Goal: Information Seeking & Learning: Learn about a topic

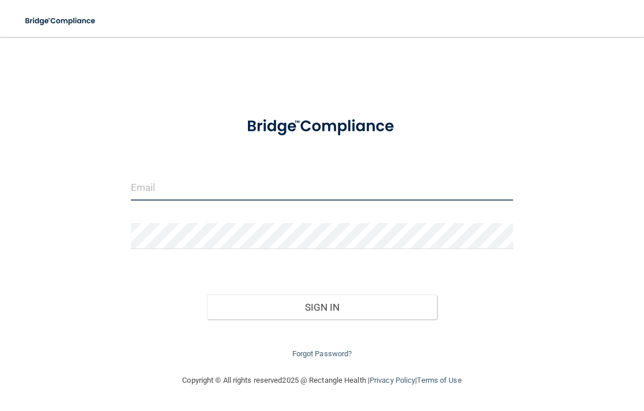
type input "[EMAIL_ADDRESS][DOMAIN_NAME]"
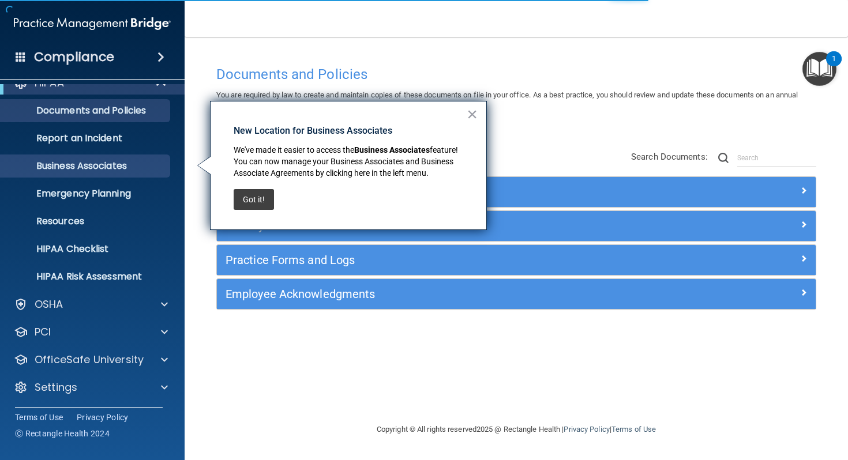
scroll to position [18, 0]
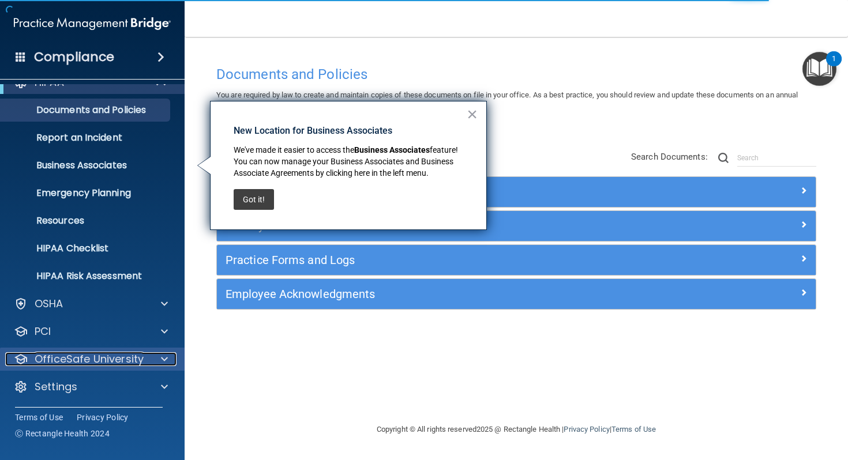
click at [153, 359] on div at bounding box center [162, 359] width 29 height 14
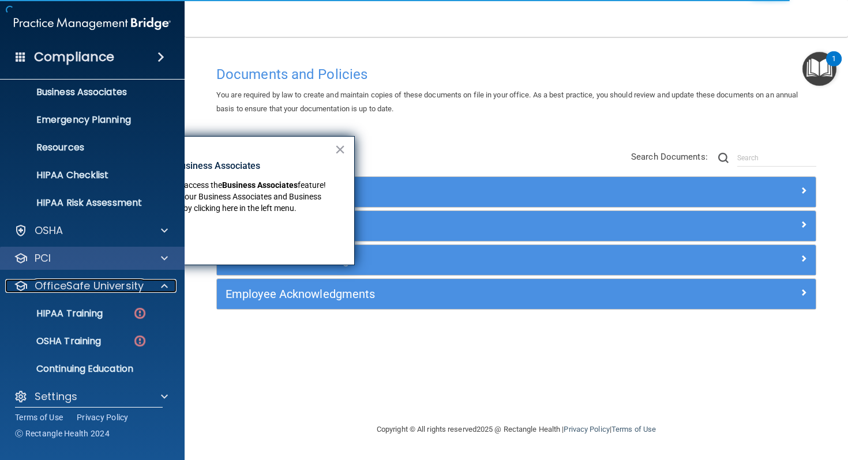
scroll to position [102, 0]
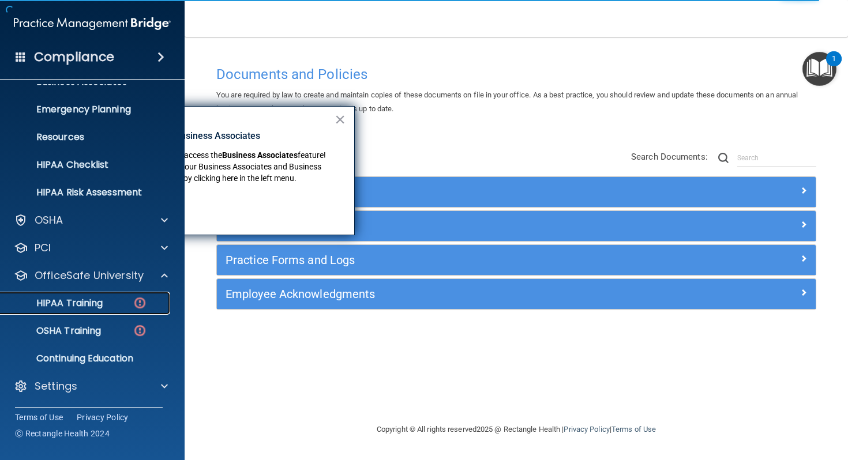
click at [102, 306] on p "HIPAA Training" at bounding box center [54, 304] width 95 height 12
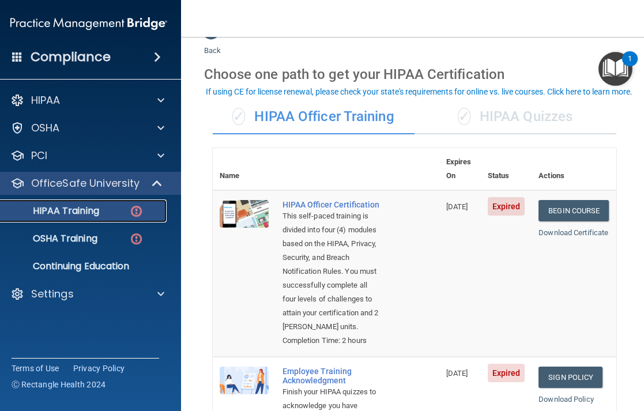
scroll to position [25, 0]
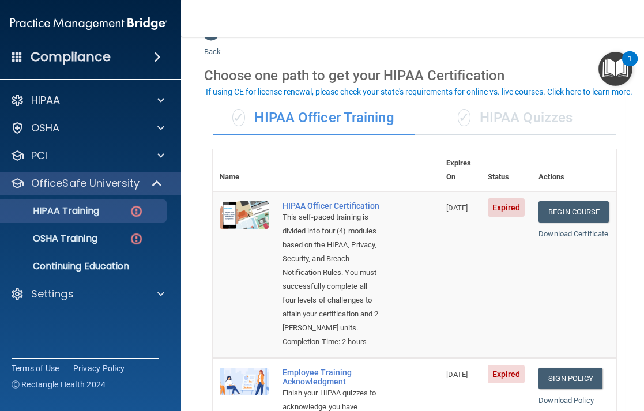
click at [509, 116] on div "✓ HIPAA Quizzes" at bounding box center [516, 118] width 202 height 35
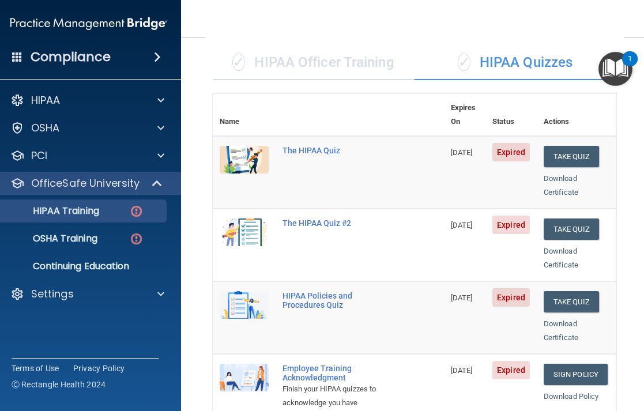
scroll to position [79, 0]
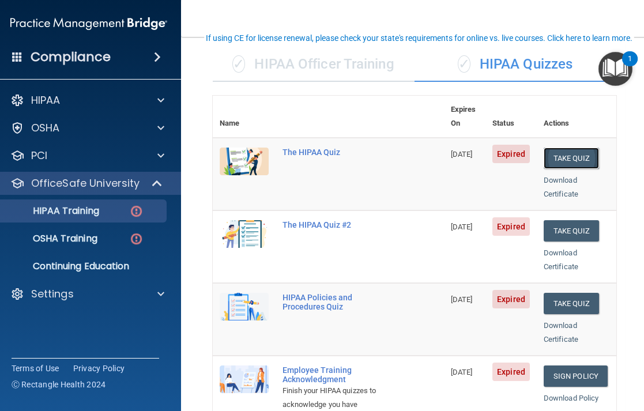
click at [583, 148] on button "Take Quiz" at bounding box center [571, 158] width 55 height 21
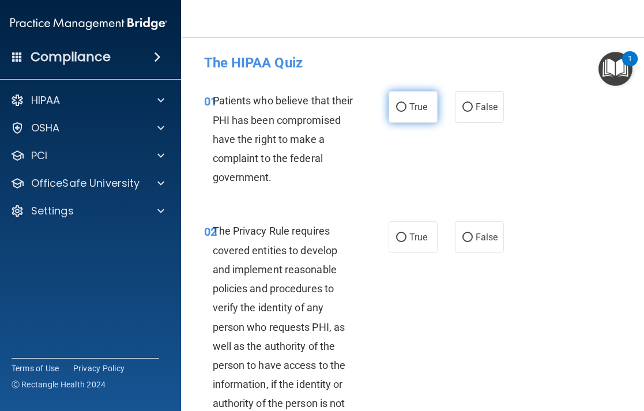
click at [399, 109] on input "True" at bounding box center [401, 107] width 10 height 9
radio input "true"
click at [400, 241] on input "True" at bounding box center [401, 238] width 10 height 9
radio input "true"
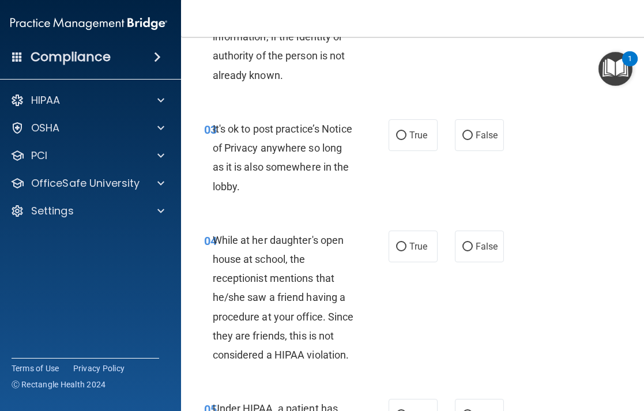
scroll to position [341, 0]
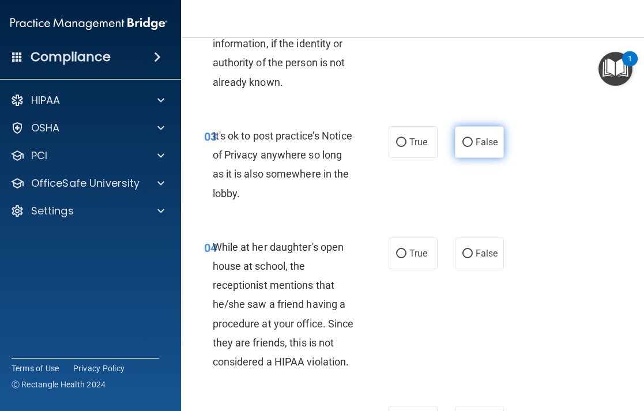
click at [467, 140] on input "False" at bounding box center [468, 142] width 10 height 9
radio input "true"
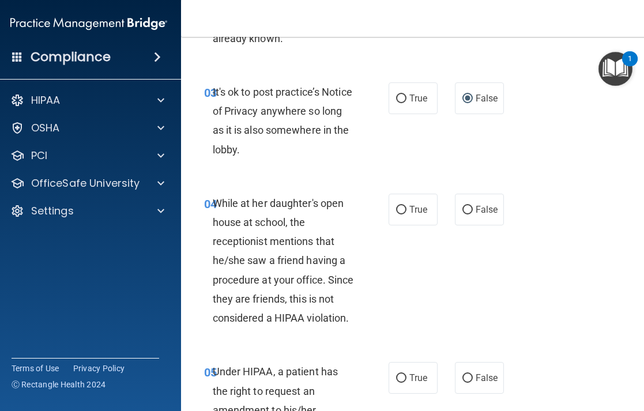
scroll to position [386, 0]
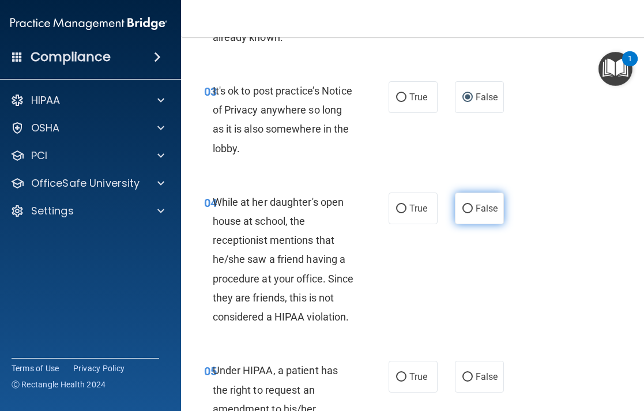
click at [468, 211] on input "False" at bounding box center [468, 209] width 10 height 9
radio input "true"
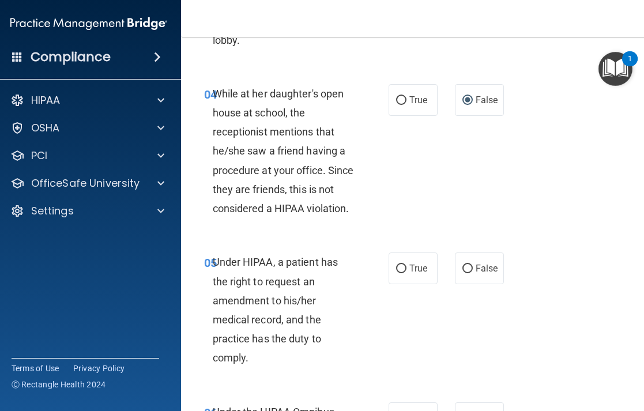
scroll to position [503, 0]
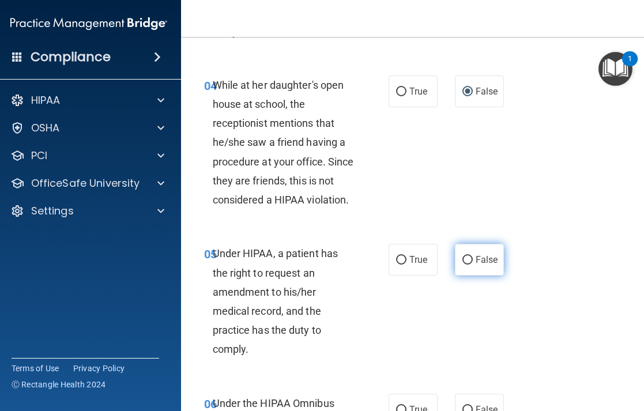
click at [467, 262] on input "False" at bounding box center [468, 260] width 10 height 9
radio input "true"
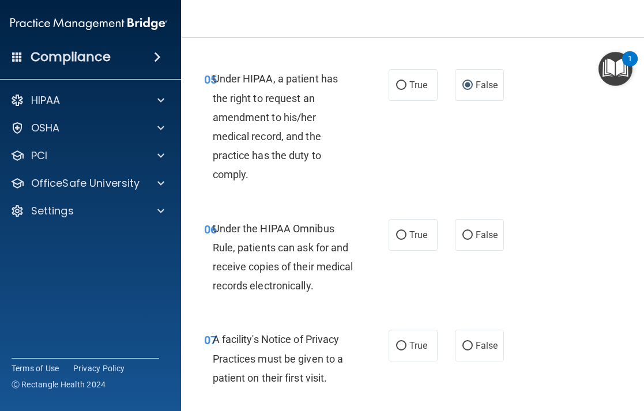
scroll to position [679, 0]
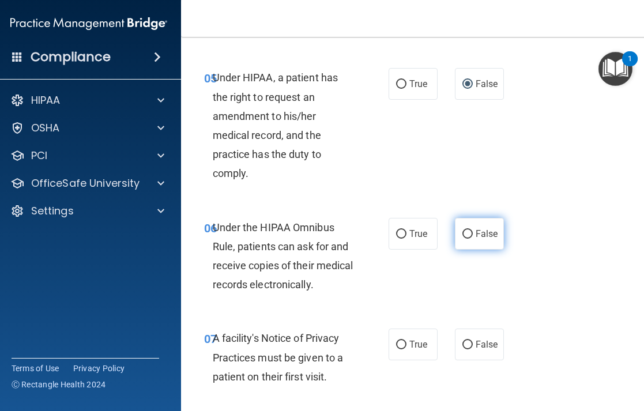
click at [469, 234] on input "False" at bounding box center [468, 234] width 10 height 9
radio input "true"
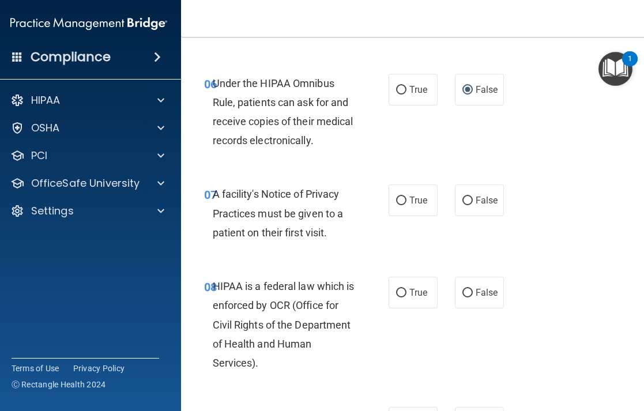
scroll to position [824, 0]
click at [400, 200] on input "True" at bounding box center [401, 200] width 10 height 9
radio input "true"
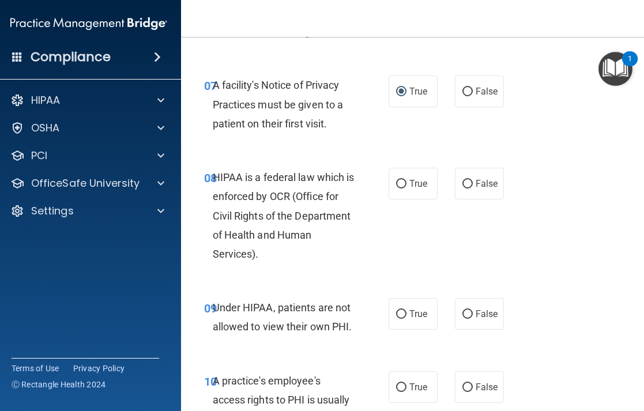
scroll to position [936, 0]
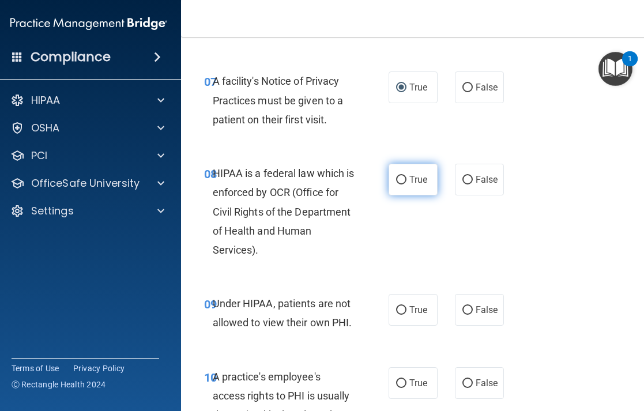
click at [403, 176] on input "True" at bounding box center [401, 180] width 10 height 9
radio input "true"
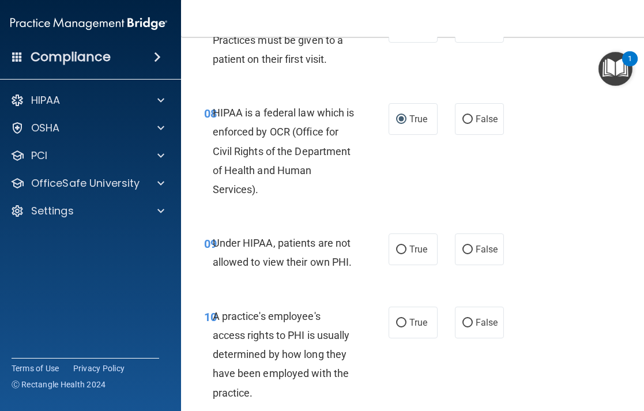
scroll to position [1005, 0]
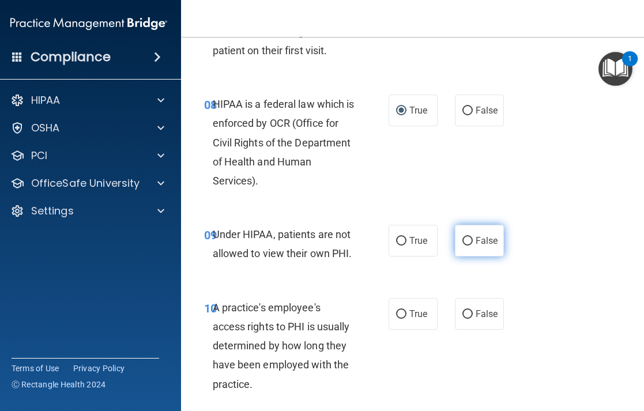
click at [467, 241] on input "False" at bounding box center [468, 241] width 10 height 9
radio input "true"
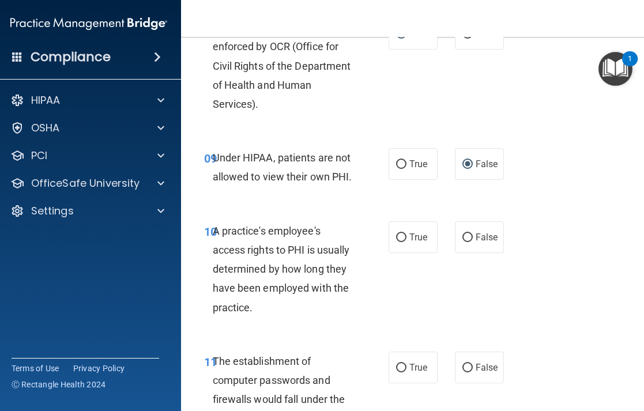
scroll to position [1083, 0]
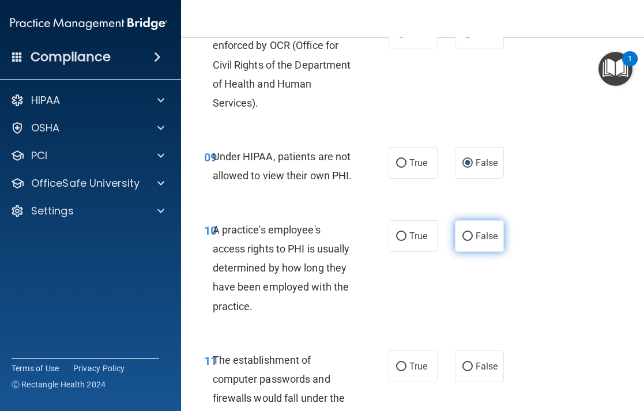
click at [470, 234] on input "False" at bounding box center [468, 236] width 10 height 9
radio input "true"
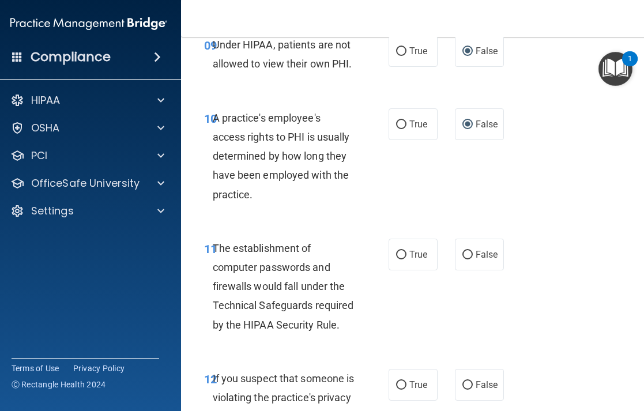
scroll to position [1197, 0]
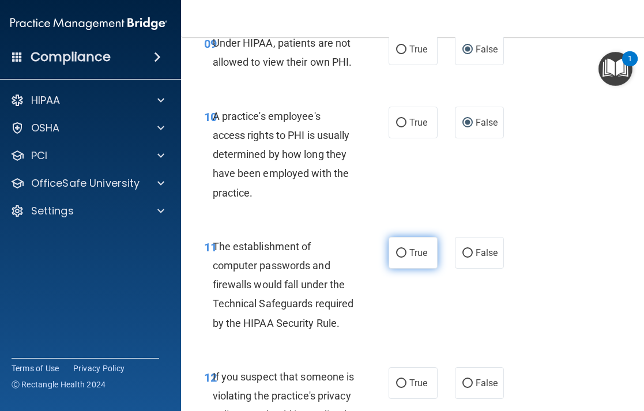
click at [399, 259] on label "True" at bounding box center [413, 253] width 49 height 32
click at [399, 258] on input "True" at bounding box center [401, 253] width 10 height 9
radio input "true"
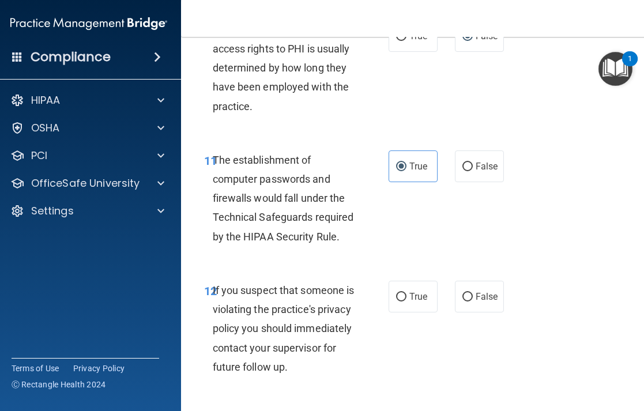
scroll to position [1313, 0]
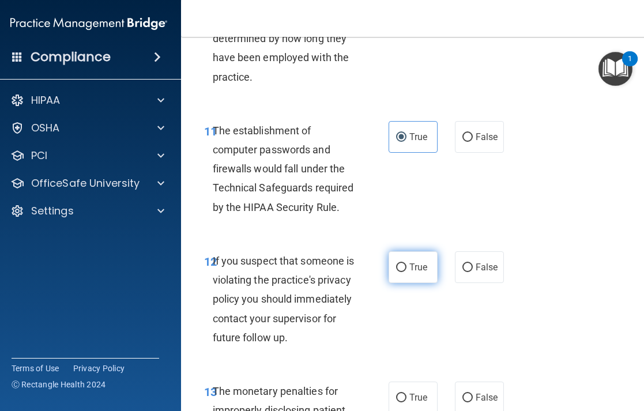
click at [398, 265] on input "True" at bounding box center [401, 268] width 10 height 9
radio input "true"
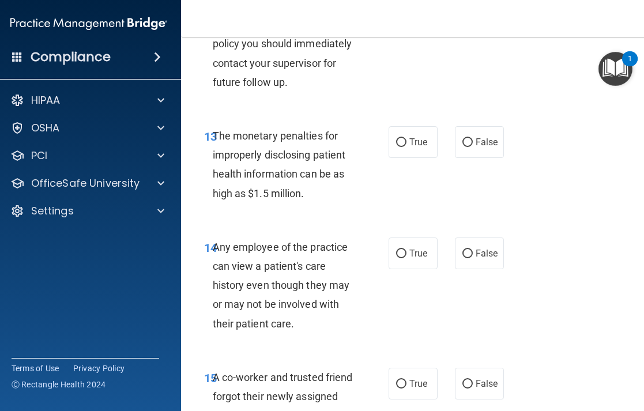
scroll to position [1593, 0]
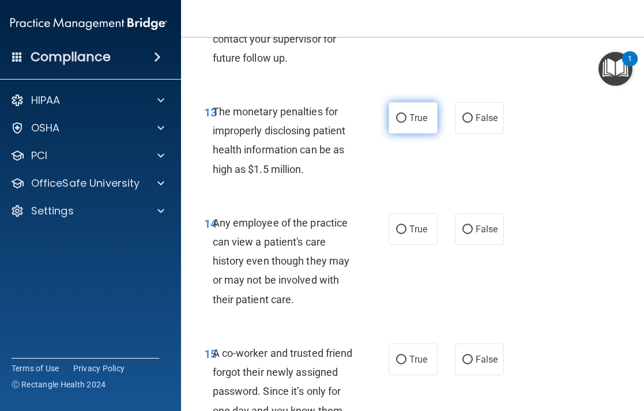
click at [401, 123] on input "True" at bounding box center [401, 118] width 10 height 9
radio input "true"
click at [469, 234] on input "False" at bounding box center [468, 230] width 10 height 9
radio input "true"
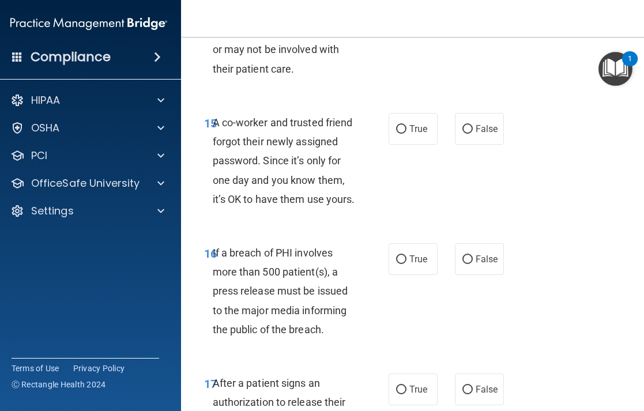
scroll to position [1847, 0]
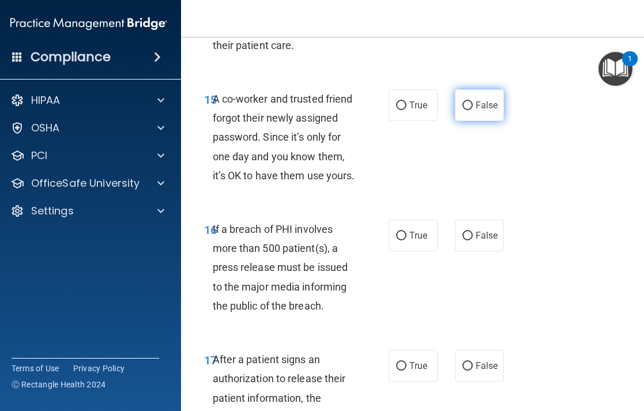
click at [467, 110] on input "False" at bounding box center [468, 106] width 10 height 9
radio input "true"
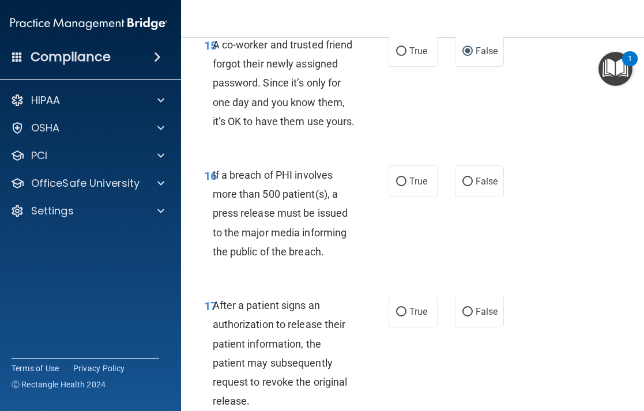
scroll to position [1906, 0]
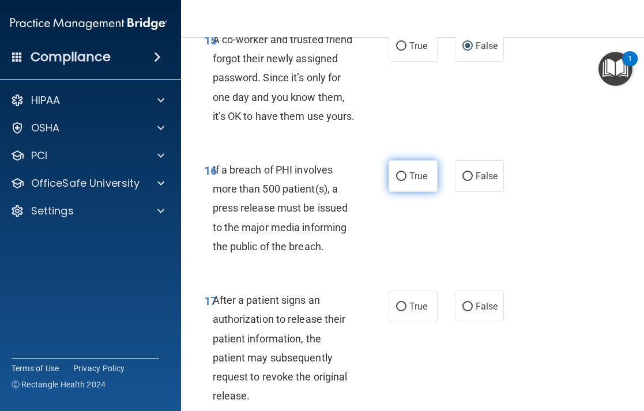
click at [406, 181] on input "True" at bounding box center [401, 176] width 10 height 9
radio input "true"
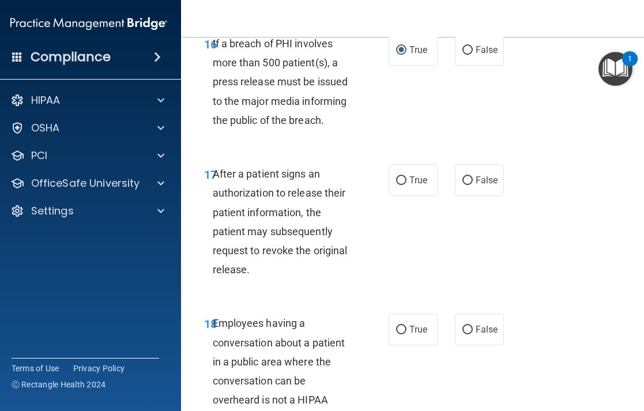
scroll to position [2036, 0]
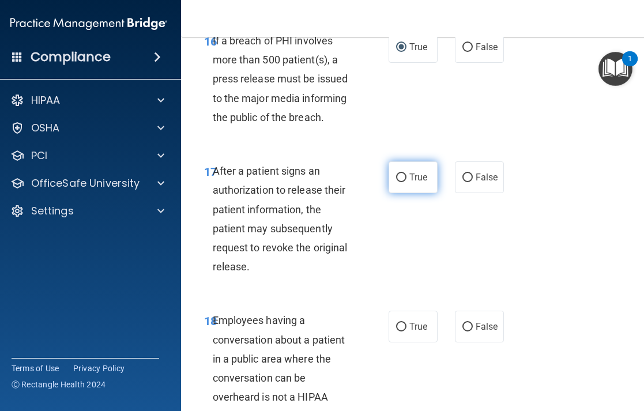
click at [399, 182] on input "True" at bounding box center [401, 178] width 10 height 9
radio input "true"
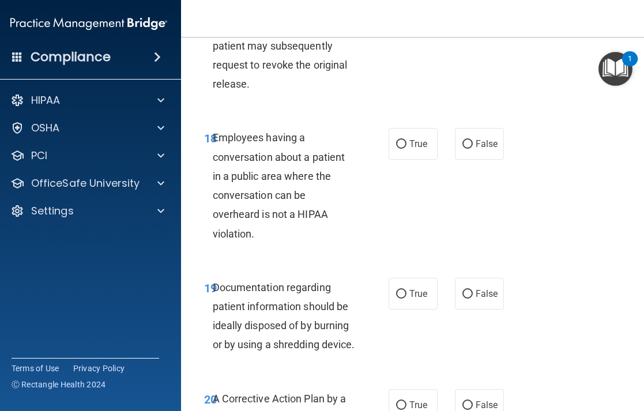
scroll to position [2220, 0]
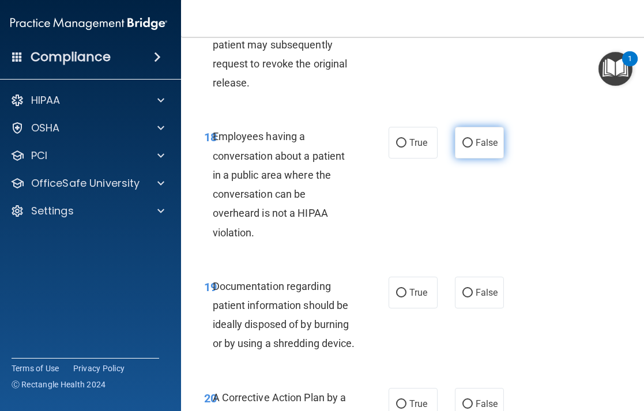
click at [468, 148] on input "False" at bounding box center [468, 143] width 10 height 9
radio input "true"
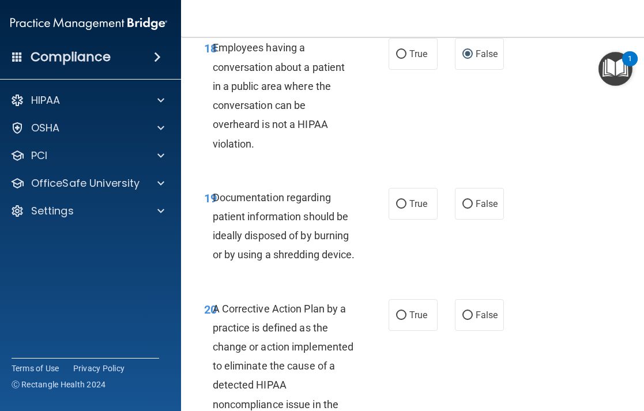
scroll to position [2317, 0]
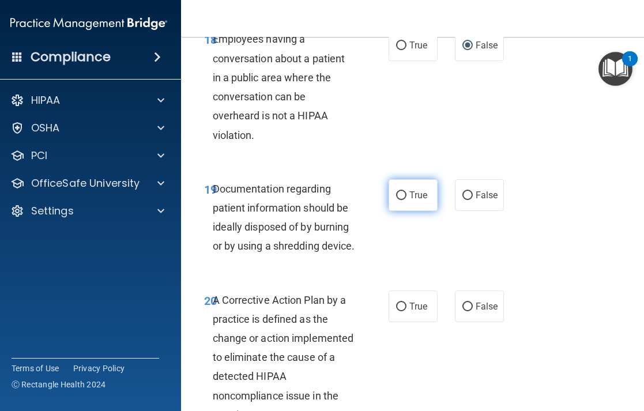
click at [403, 200] on input "True" at bounding box center [401, 196] width 10 height 9
radio input "true"
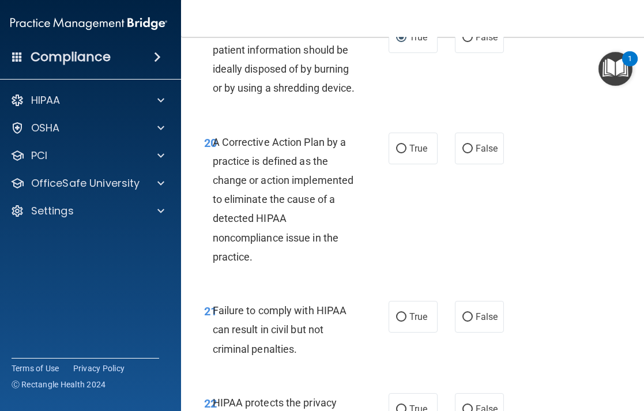
scroll to position [2476, 0]
click at [402, 153] on input "True" at bounding box center [401, 148] width 10 height 9
radio input "true"
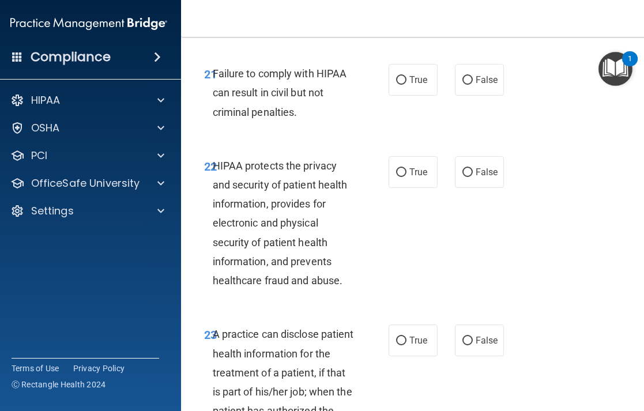
scroll to position [2716, 0]
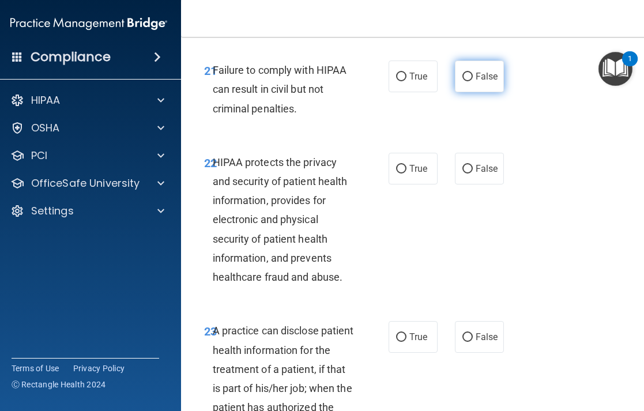
click at [466, 81] on input "False" at bounding box center [468, 77] width 10 height 9
radio input "true"
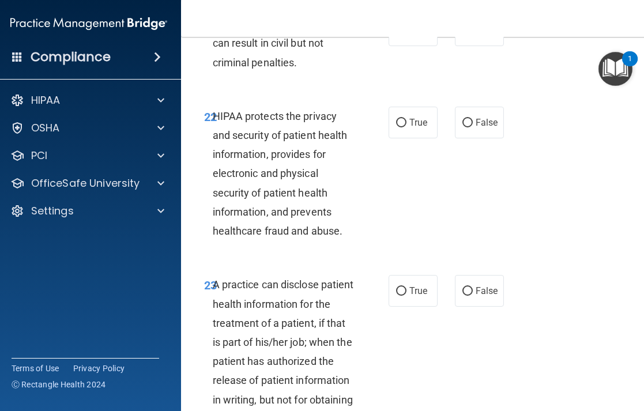
scroll to position [2764, 0]
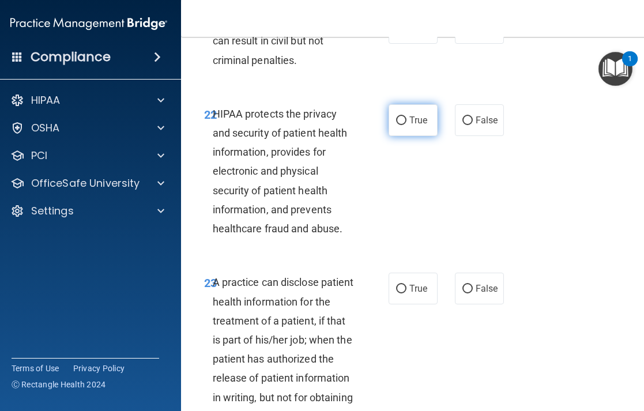
click at [401, 125] on input "True" at bounding box center [401, 121] width 10 height 9
radio input "true"
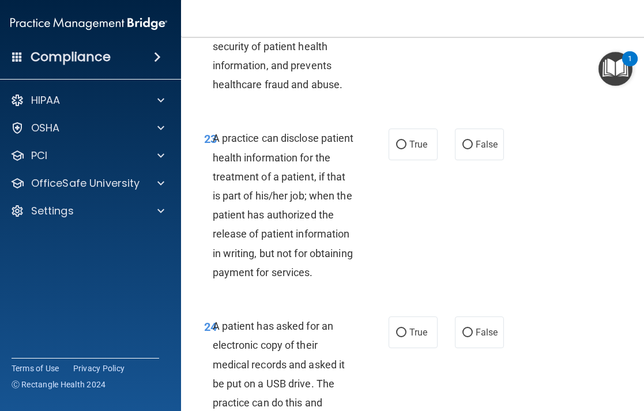
scroll to position [2909, 0]
click at [467, 149] on input "False" at bounding box center [468, 144] width 10 height 9
radio input "true"
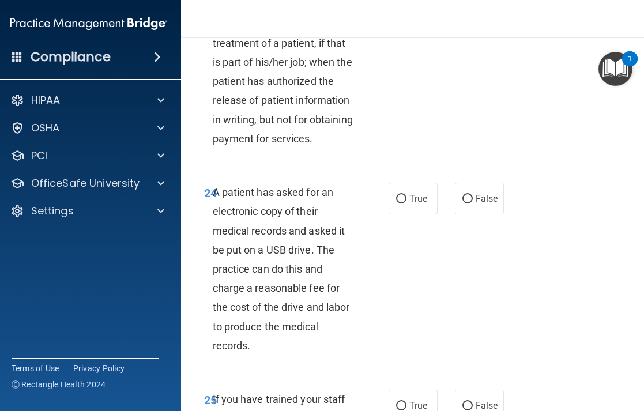
scroll to position [3046, 0]
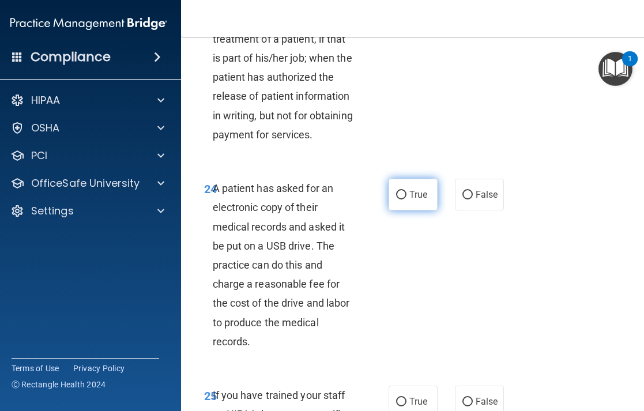
click at [405, 200] on input "True" at bounding box center [401, 195] width 10 height 9
radio input "true"
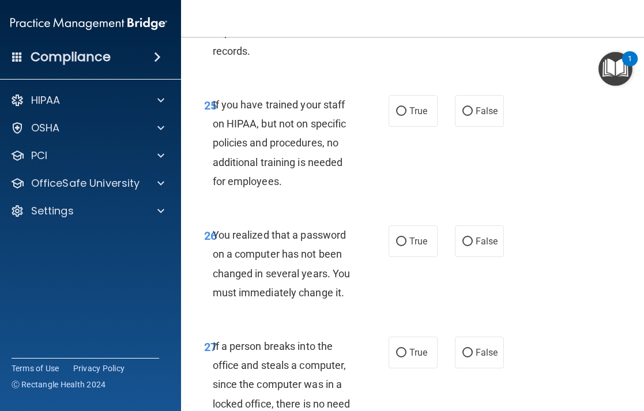
scroll to position [3338, 0]
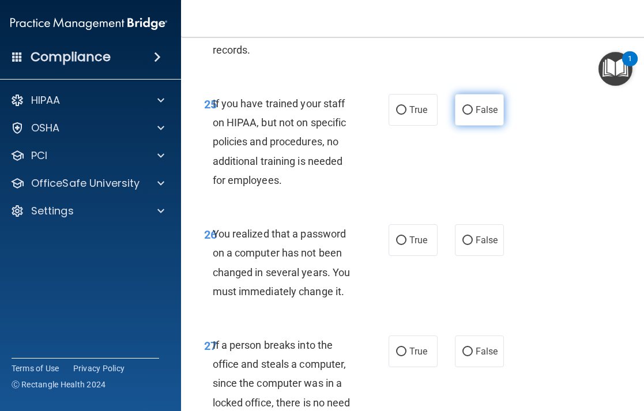
click at [466, 115] on input "False" at bounding box center [468, 110] width 10 height 9
radio input "true"
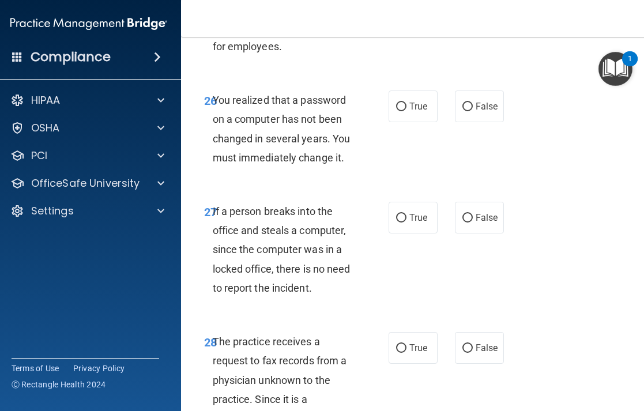
scroll to position [3476, 0]
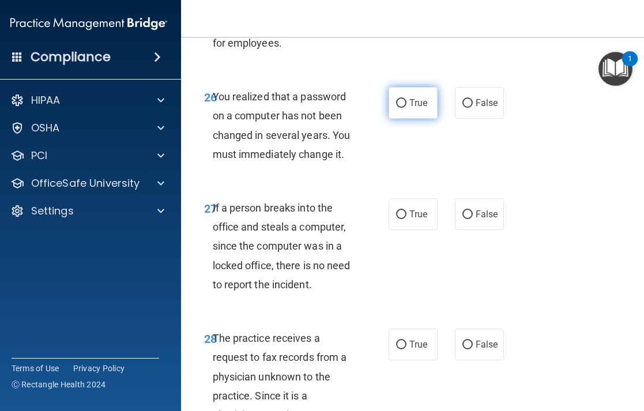
click at [404, 108] on input "True" at bounding box center [401, 103] width 10 height 9
radio input "true"
click at [469, 219] on input "False" at bounding box center [468, 215] width 10 height 9
radio input "true"
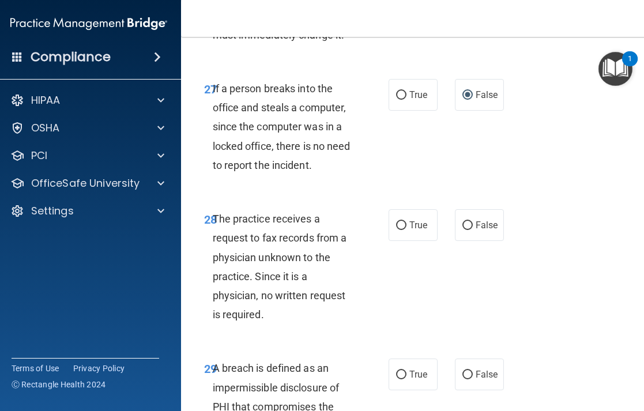
scroll to position [3628, 0]
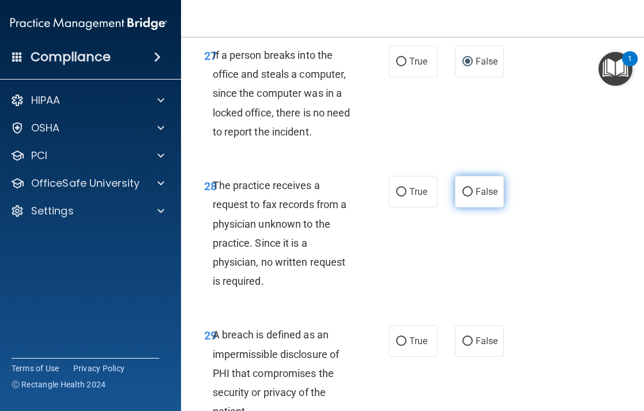
click at [463, 197] on input "False" at bounding box center [468, 192] width 10 height 9
radio input "true"
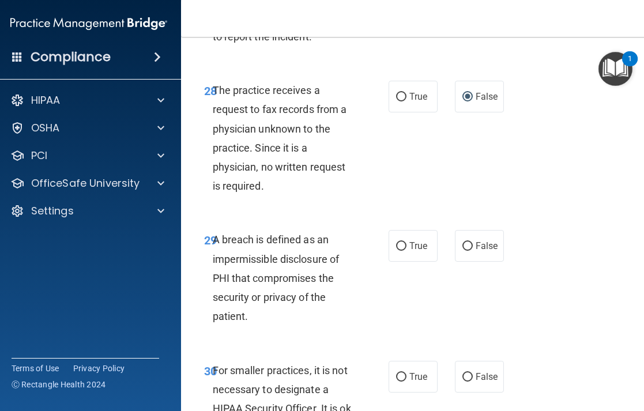
scroll to position [3727, 0]
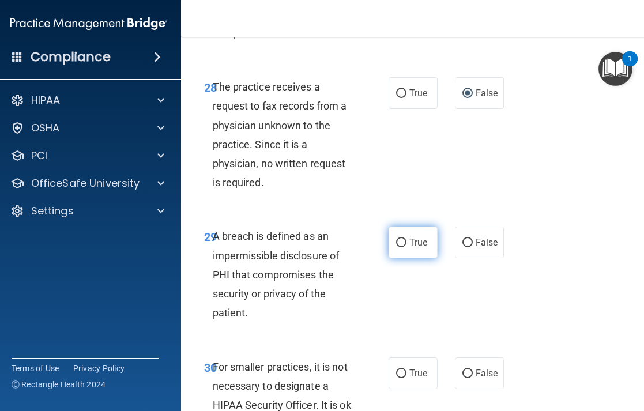
click at [403, 247] on input "True" at bounding box center [401, 243] width 10 height 9
radio input "true"
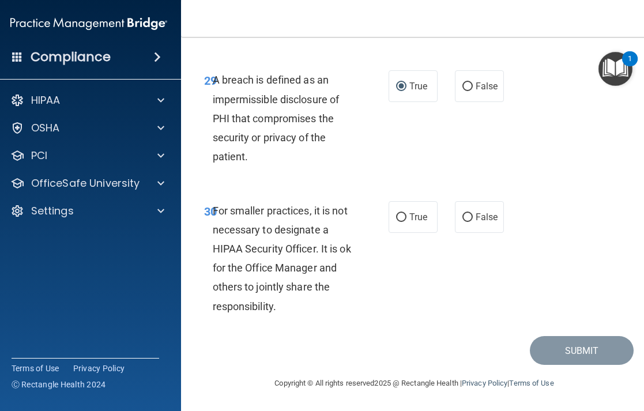
scroll to position [3961, 0]
click at [467, 215] on input "False" at bounding box center [468, 217] width 10 height 9
radio input "true"
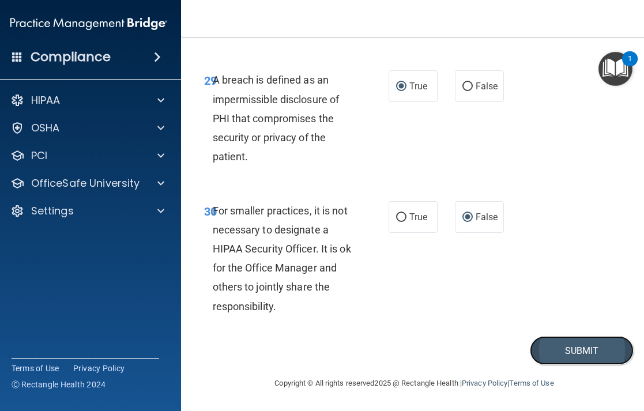
click at [561, 343] on button "Submit" at bounding box center [582, 350] width 104 height 29
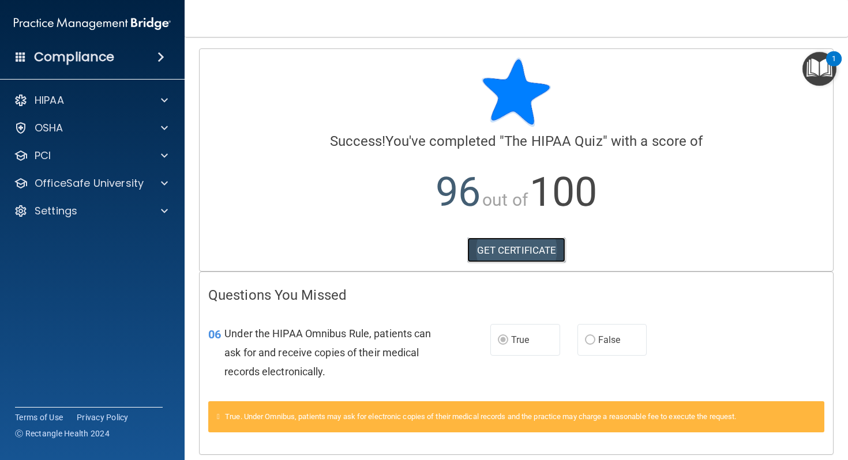
click at [530, 248] on link "GET CERTIFICATE" at bounding box center [516, 250] width 99 height 25
click at [135, 99] on div "HIPAA" at bounding box center [76, 100] width 143 height 14
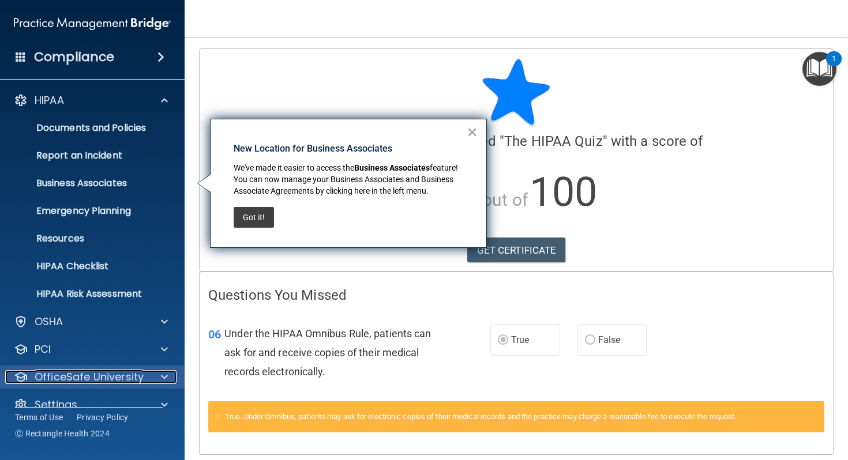
click at [162, 373] on span at bounding box center [164, 377] width 7 height 14
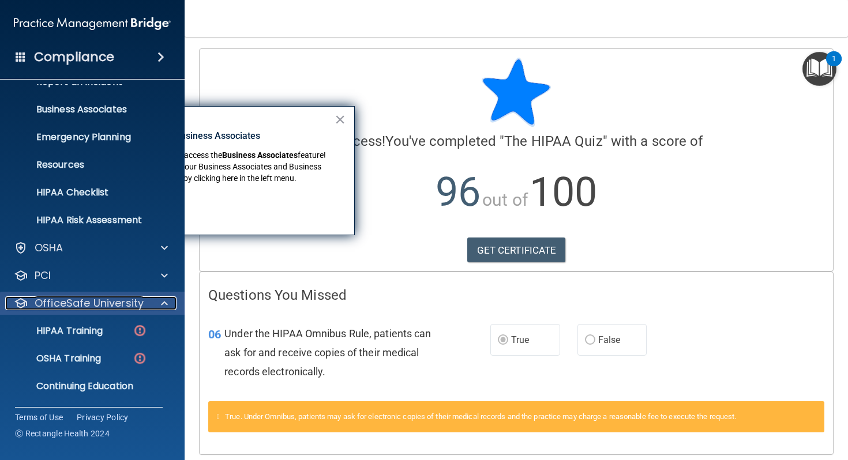
scroll to position [102, 0]
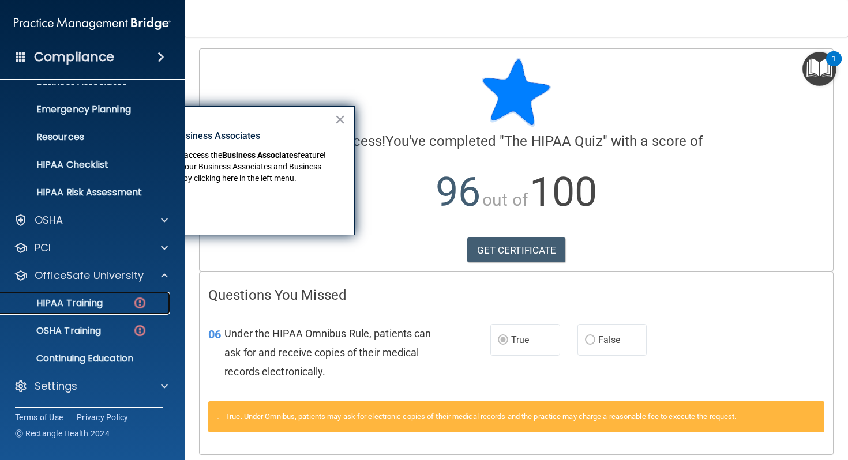
click at [100, 304] on p "HIPAA Training" at bounding box center [54, 304] width 95 height 12
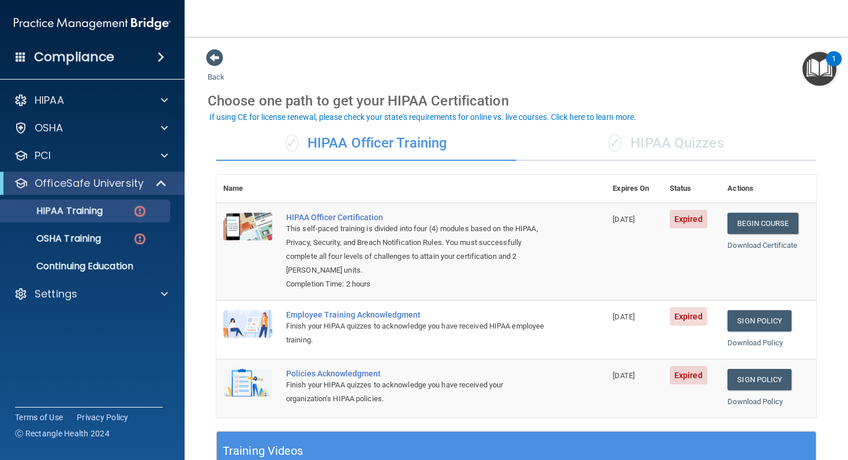
click at [644, 141] on div "✓ HIPAA Quizzes" at bounding box center [666, 143] width 300 height 35
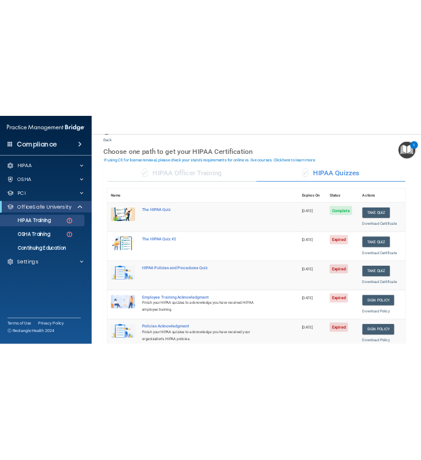
scroll to position [29, 0]
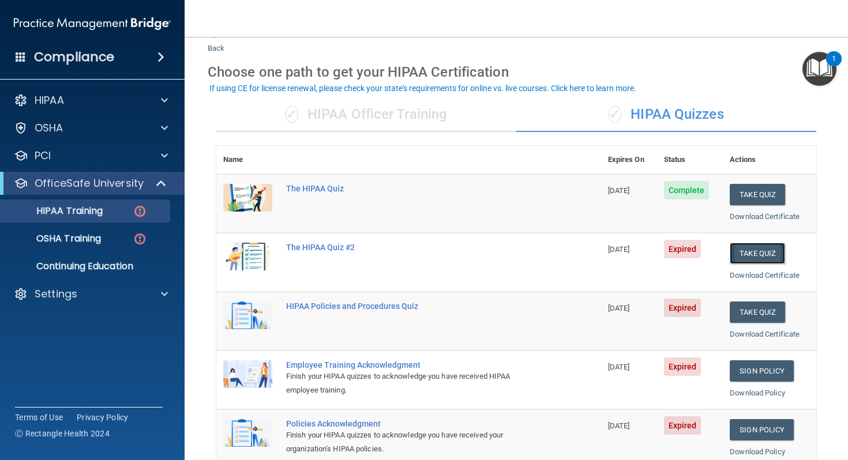
click at [644, 254] on button "Take Quiz" at bounding box center [757, 253] width 55 height 21
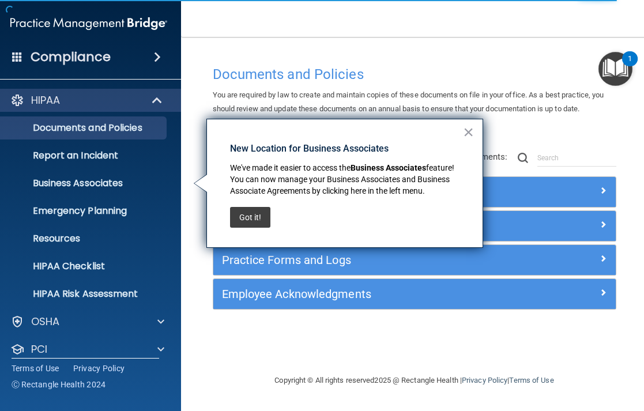
click at [324, 48] on div "Documents and Policies You are required by law to create and maintain copies of…" at bounding box center [414, 205] width 421 height 314
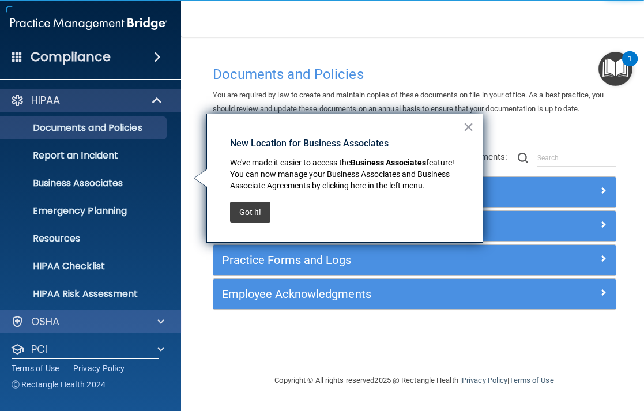
scroll to position [67, 0]
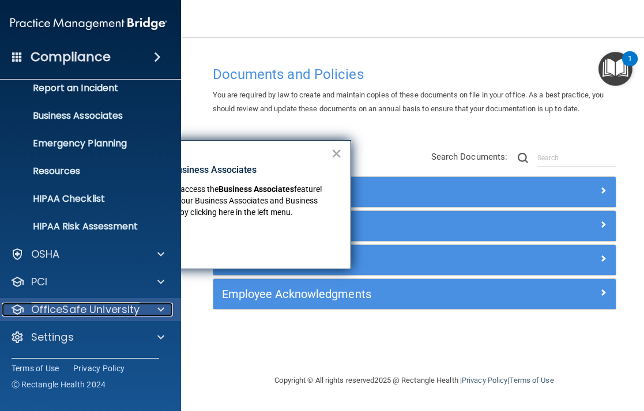
click at [156, 311] on div at bounding box center [158, 310] width 29 height 14
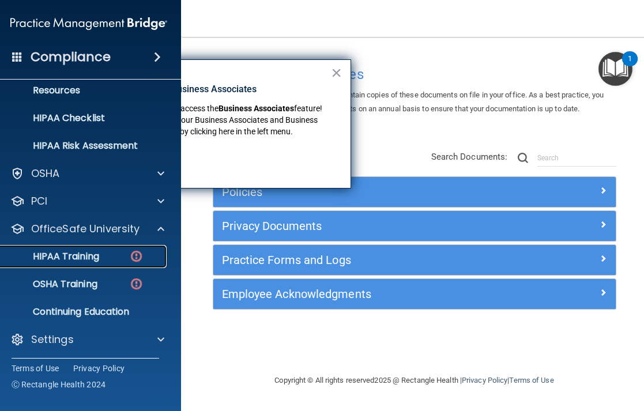
click at [97, 247] on link "HIPAA Training" at bounding box center [76, 256] width 182 height 23
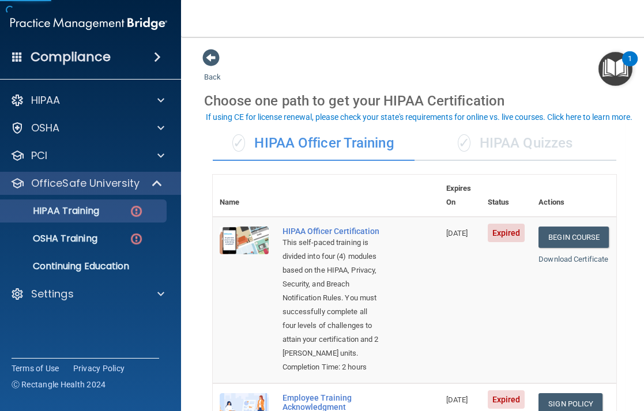
click at [474, 141] on div "✓ HIPAA Quizzes" at bounding box center [516, 143] width 202 height 35
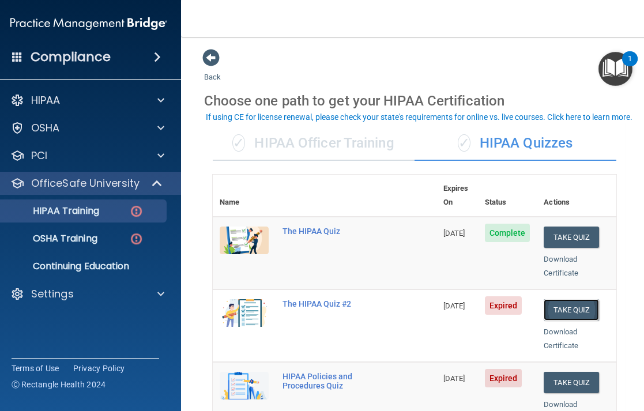
click at [571, 299] on button "Take Quiz" at bounding box center [571, 309] width 55 height 21
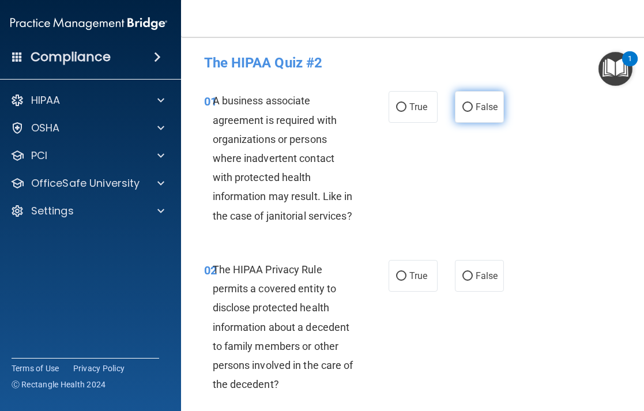
click at [464, 106] on input "False" at bounding box center [468, 107] width 10 height 9
radio input "true"
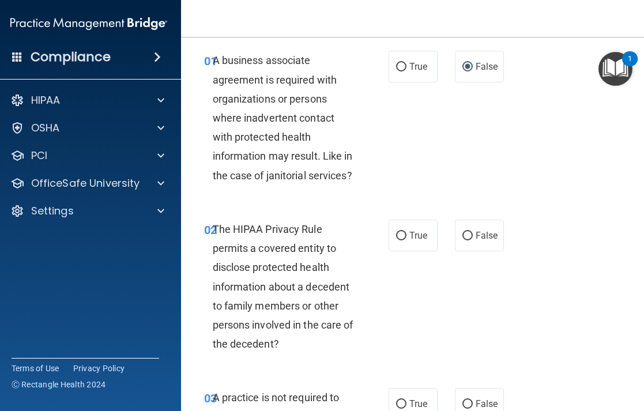
scroll to position [42, 0]
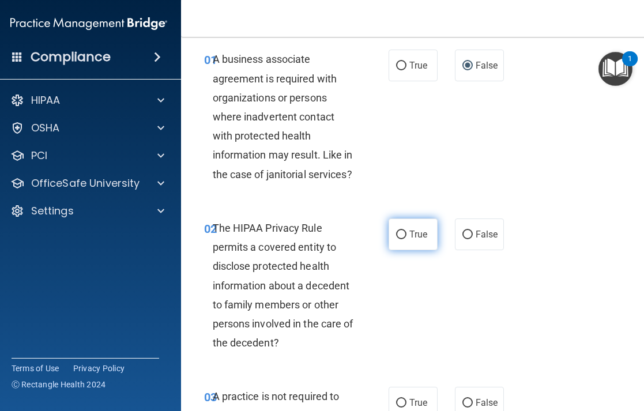
click at [401, 235] on input "True" at bounding box center [401, 235] width 10 height 9
radio input "true"
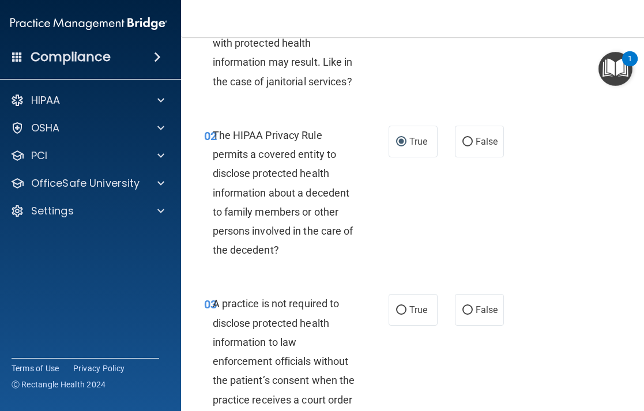
scroll to position [138, 0]
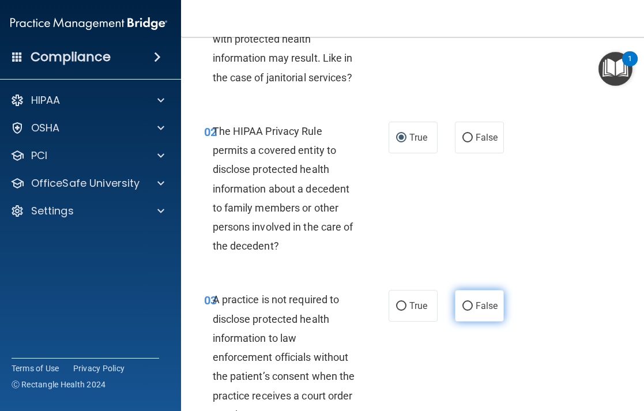
click at [464, 306] on input "False" at bounding box center [468, 306] width 10 height 9
radio input "true"
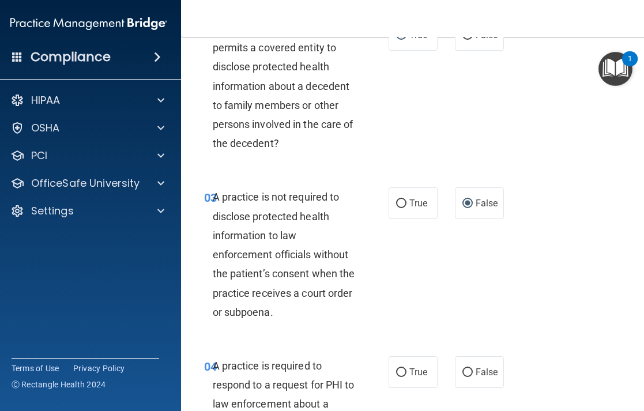
scroll to position [262, 0]
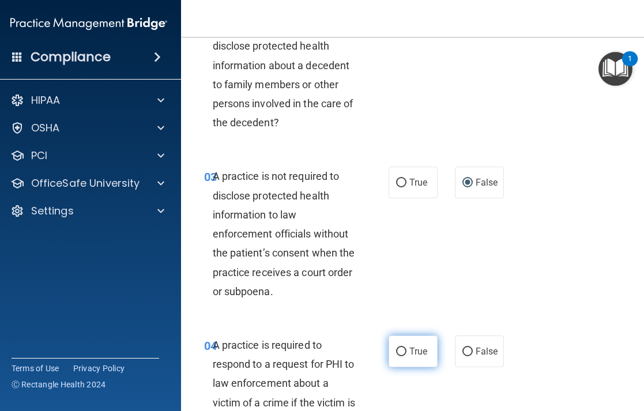
click at [400, 352] on input "True" at bounding box center [401, 352] width 10 height 9
radio input "true"
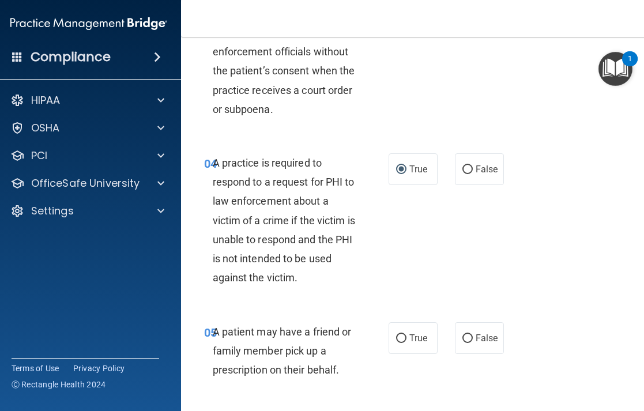
scroll to position [452, 0]
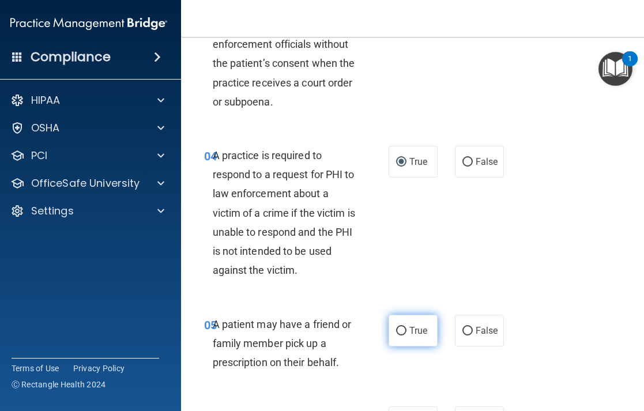
click at [402, 332] on input "True" at bounding box center [401, 331] width 10 height 9
radio input "true"
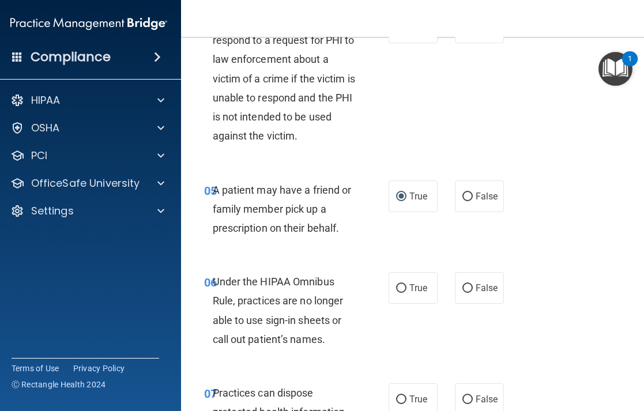
scroll to position [591, 0]
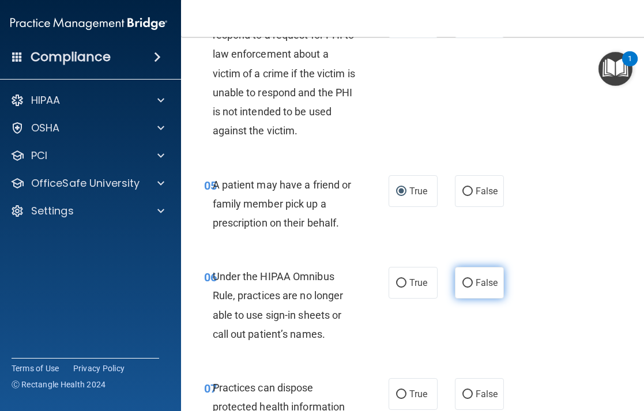
click at [466, 284] on input "False" at bounding box center [468, 283] width 10 height 9
radio input "true"
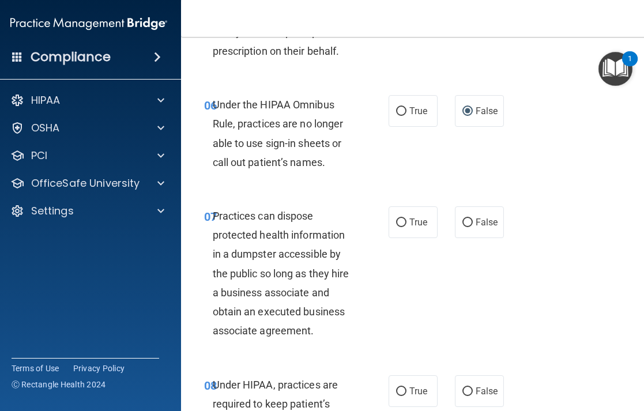
scroll to position [765, 0]
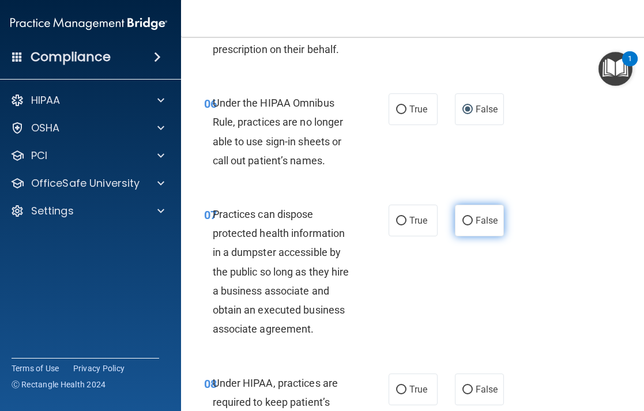
click at [467, 220] on input "False" at bounding box center [468, 221] width 10 height 9
radio input "true"
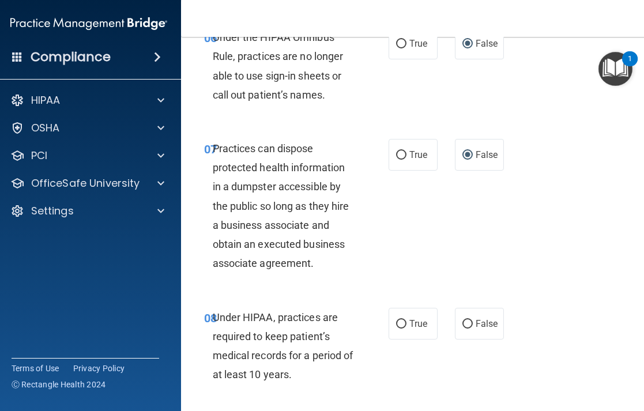
scroll to position [832, 0]
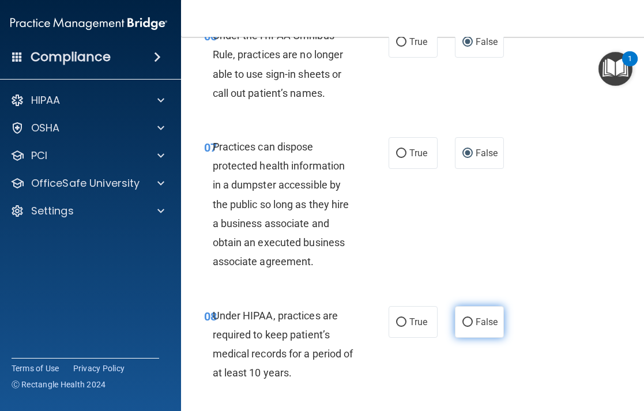
click at [466, 320] on input "False" at bounding box center [468, 322] width 10 height 9
radio input "true"
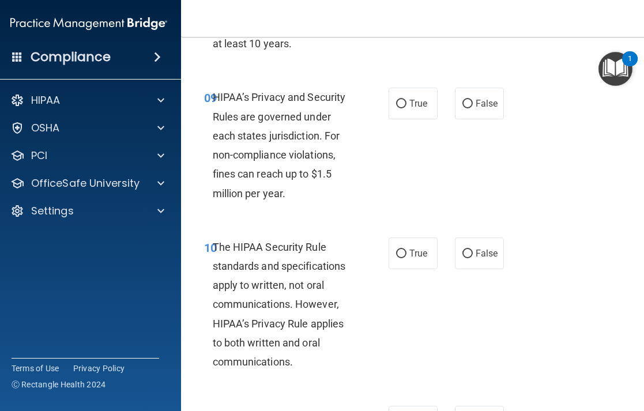
scroll to position [1158, 0]
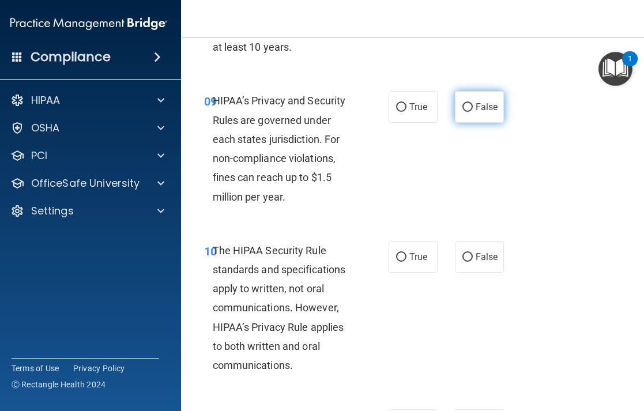
click at [468, 103] on input "False" at bounding box center [468, 107] width 10 height 9
radio input "true"
click at [401, 256] on input "True" at bounding box center [401, 257] width 10 height 9
radio input "true"
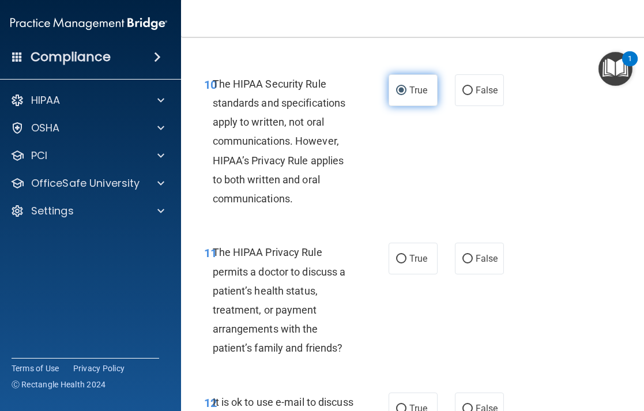
scroll to position [1333, 0]
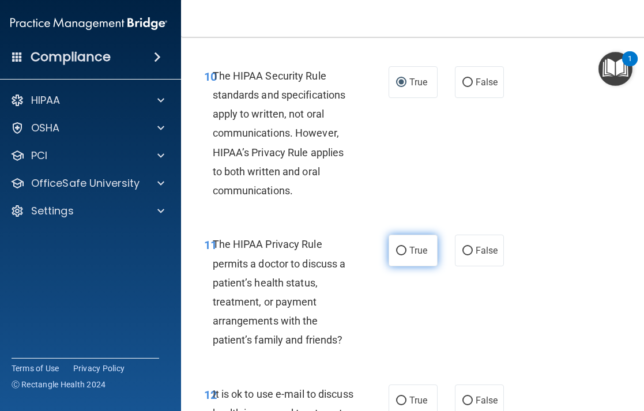
click at [402, 252] on input "True" at bounding box center [401, 251] width 10 height 9
radio input "true"
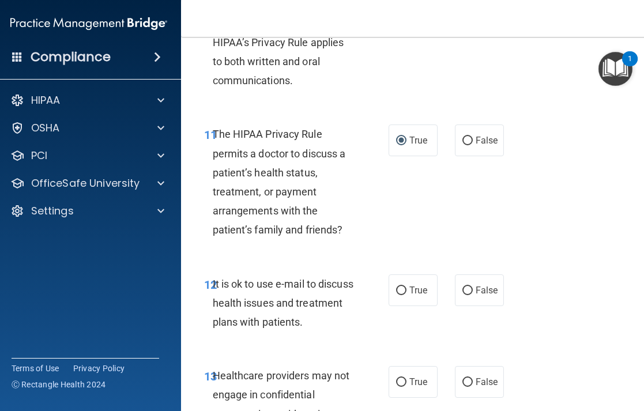
scroll to position [1450, 0]
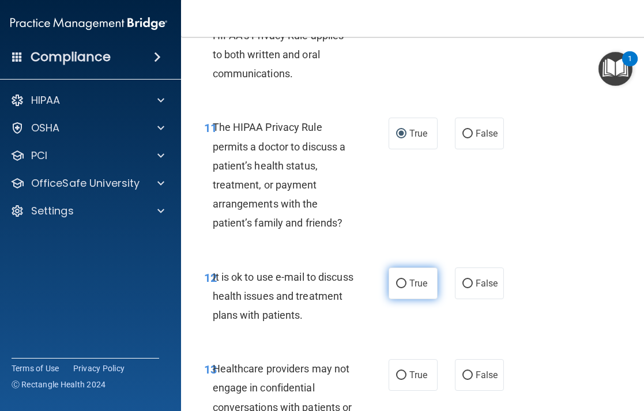
click at [405, 285] on input "True" at bounding box center [401, 284] width 10 height 9
radio input "true"
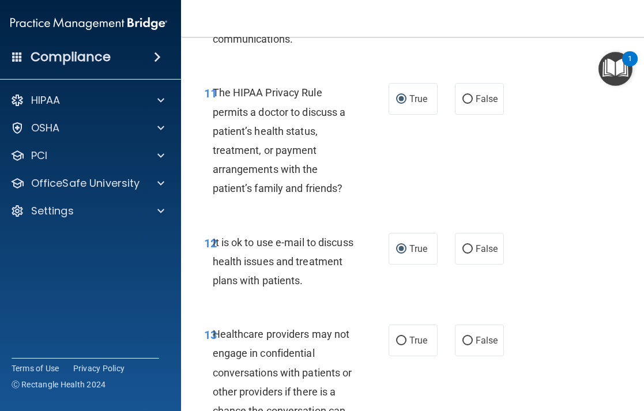
scroll to position [1489, 0]
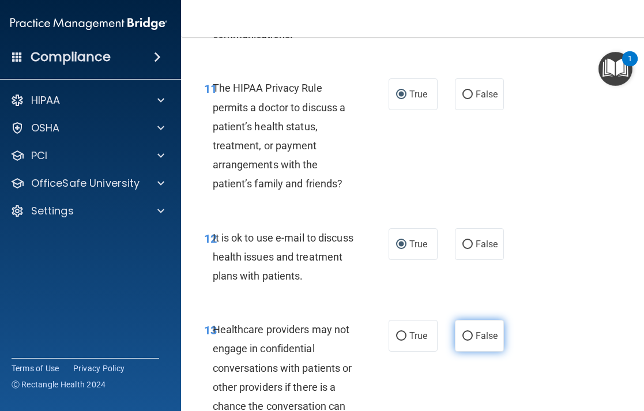
click at [466, 338] on input "False" at bounding box center [468, 336] width 10 height 9
radio input "true"
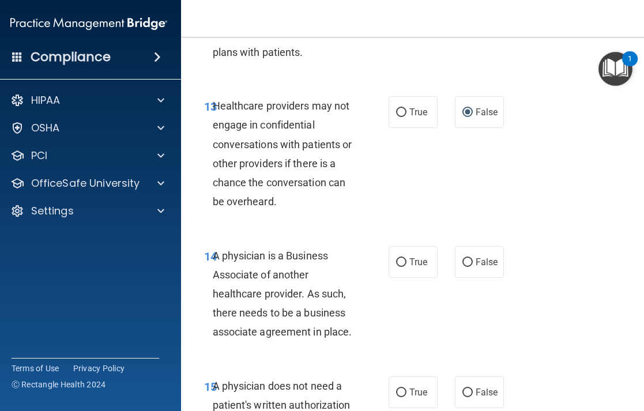
scroll to position [1715, 0]
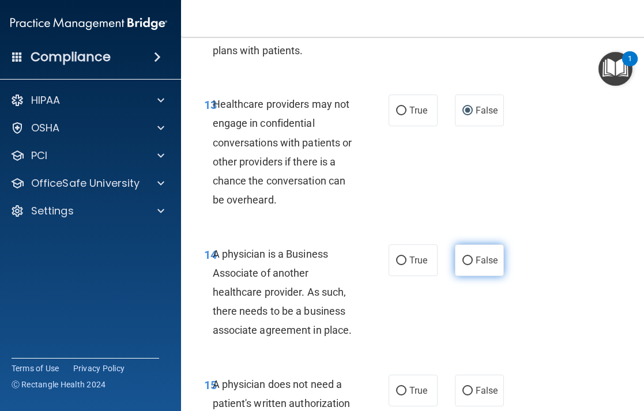
click at [470, 262] on input "False" at bounding box center [468, 261] width 10 height 9
radio input "true"
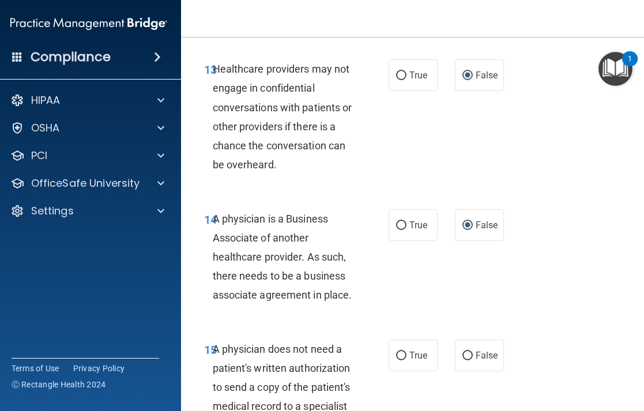
scroll to position [1772, 0]
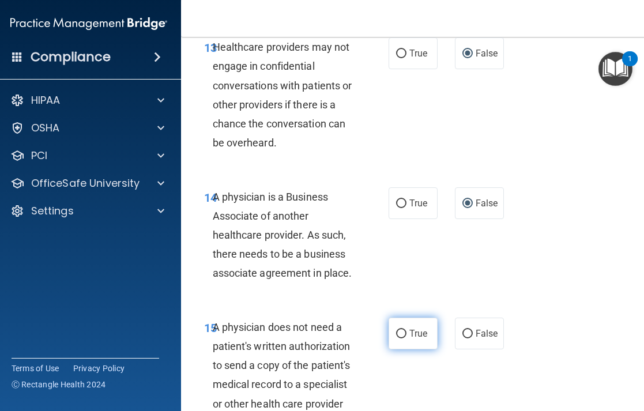
click at [398, 335] on input "True" at bounding box center [401, 334] width 10 height 9
radio input "true"
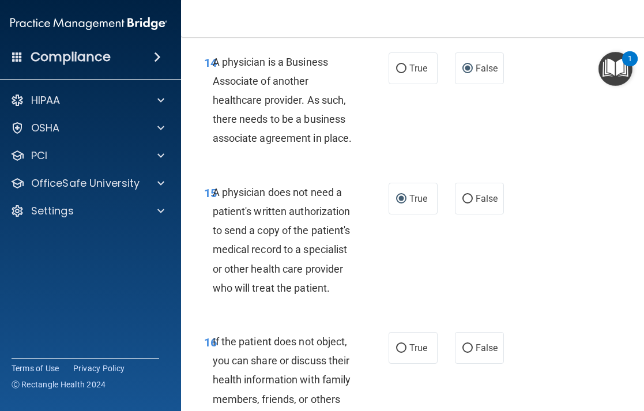
scroll to position [1908, 0]
click at [406, 348] on label "True" at bounding box center [413, 348] width 49 height 32
click at [399, 350] on input "True" at bounding box center [401, 348] width 10 height 9
radio input "true"
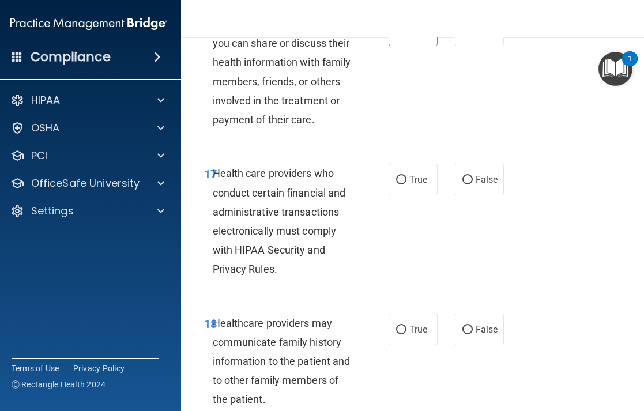
scroll to position [2227, 0]
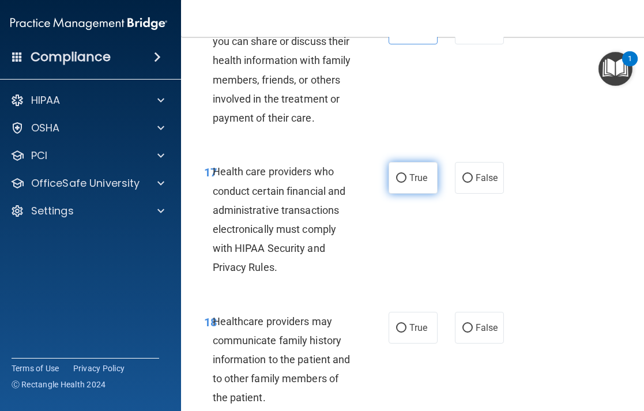
click at [401, 179] on input "True" at bounding box center [401, 178] width 10 height 9
radio input "true"
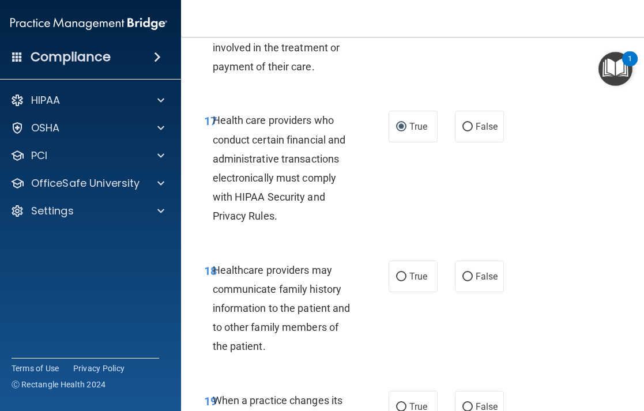
scroll to position [2284, 0]
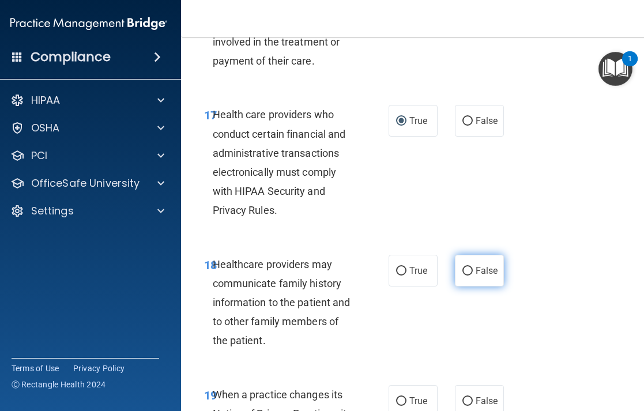
click at [466, 273] on input "False" at bounding box center [468, 271] width 10 height 9
radio input "true"
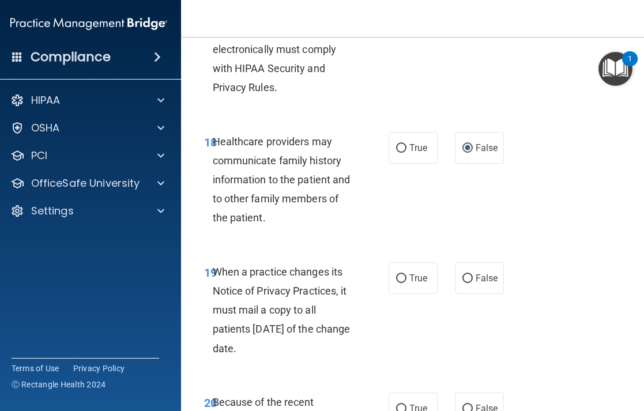
scroll to position [2413, 0]
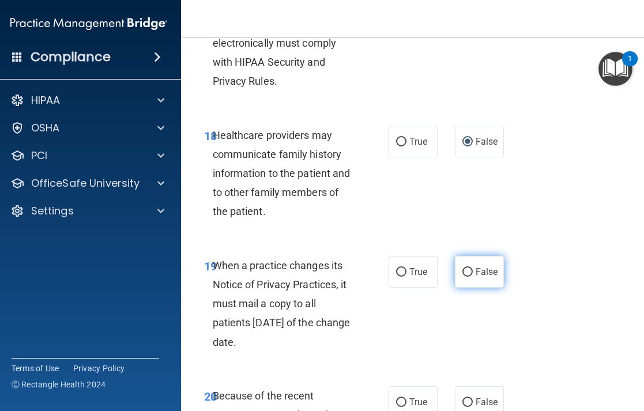
click at [467, 271] on input "False" at bounding box center [468, 272] width 10 height 9
radio input "true"
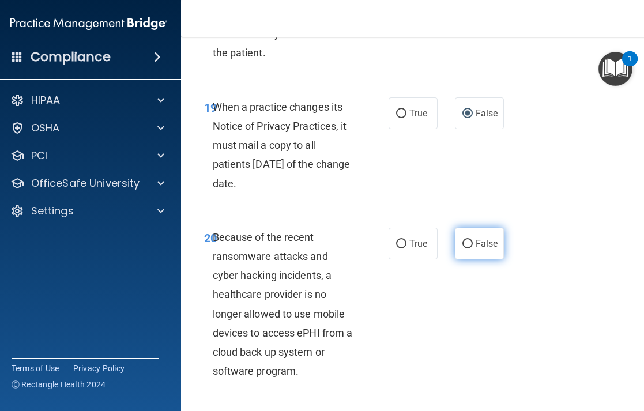
scroll to position [2579, 0]
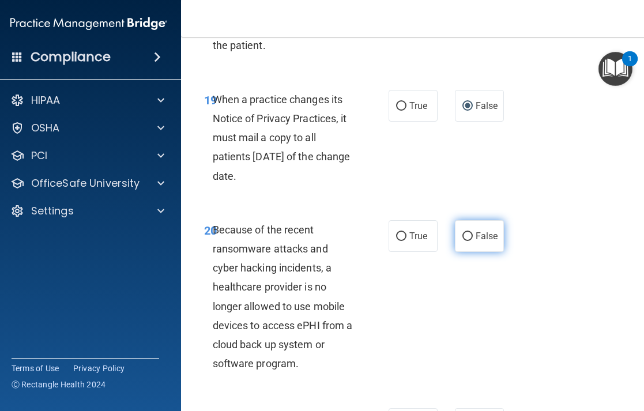
click at [466, 238] on input "False" at bounding box center [468, 236] width 10 height 9
radio input "true"
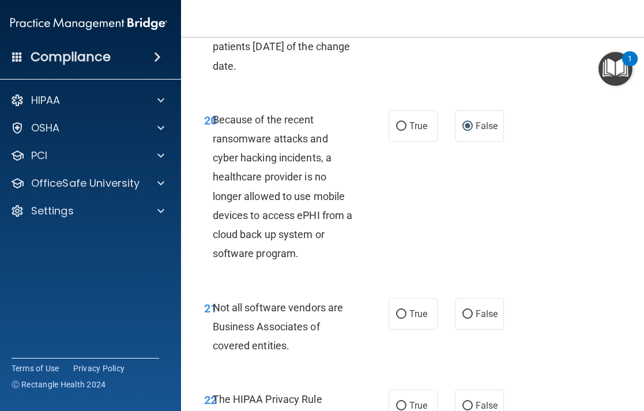
scroll to position [2698, 0]
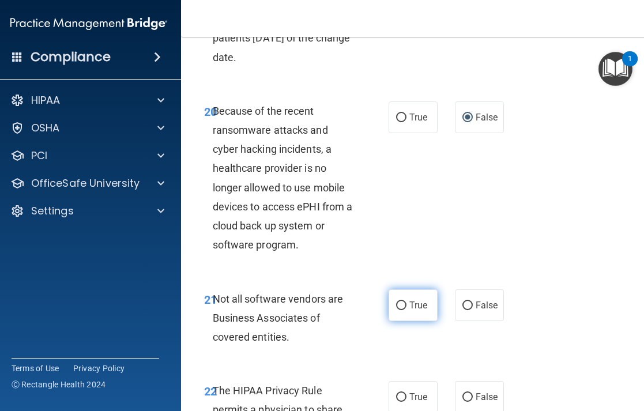
click at [399, 307] on input "True" at bounding box center [401, 306] width 10 height 9
radio input "true"
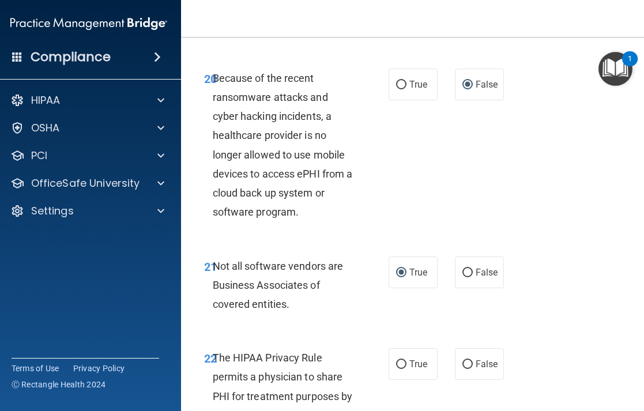
scroll to position [2732, 0]
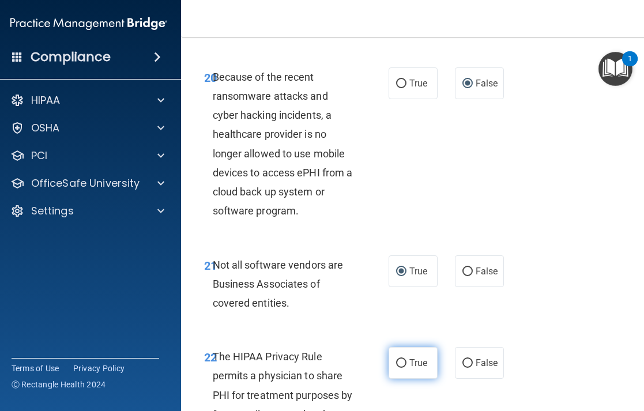
click at [401, 365] on input "True" at bounding box center [401, 363] width 10 height 9
radio input "true"
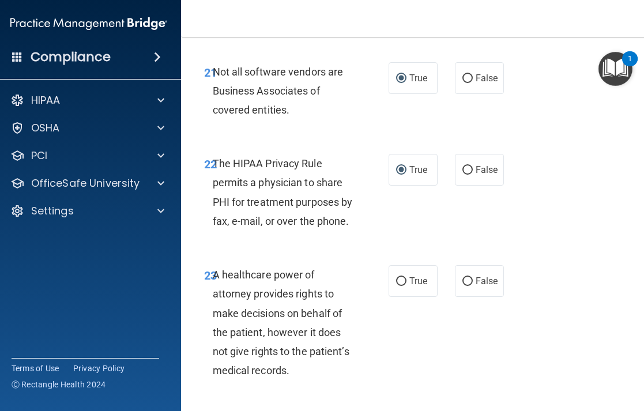
scroll to position [2963, 0]
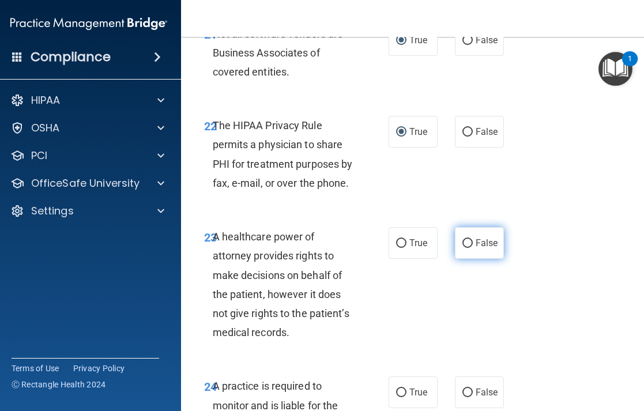
click at [466, 247] on input "False" at bounding box center [468, 243] width 10 height 9
radio input "true"
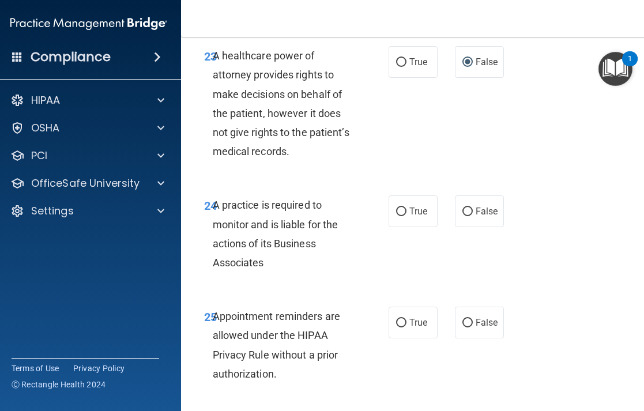
scroll to position [3155, 0]
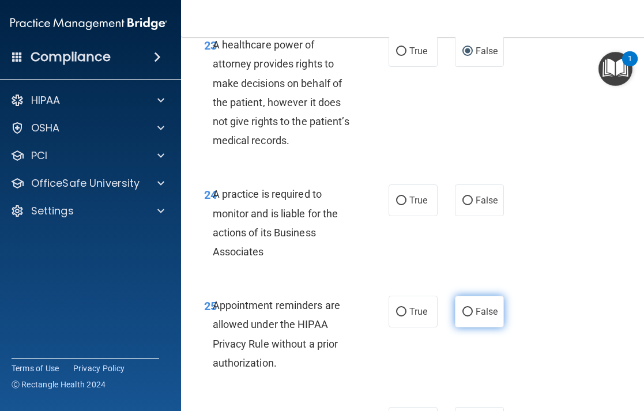
click at [466, 313] on input "False" at bounding box center [468, 312] width 10 height 9
radio input "true"
click at [466, 201] on input "False" at bounding box center [468, 201] width 10 height 9
radio input "true"
click at [398, 313] on input "True" at bounding box center [401, 312] width 10 height 9
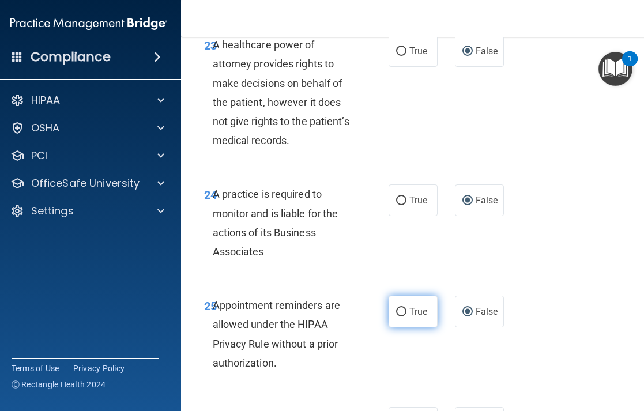
radio input "true"
radio input "false"
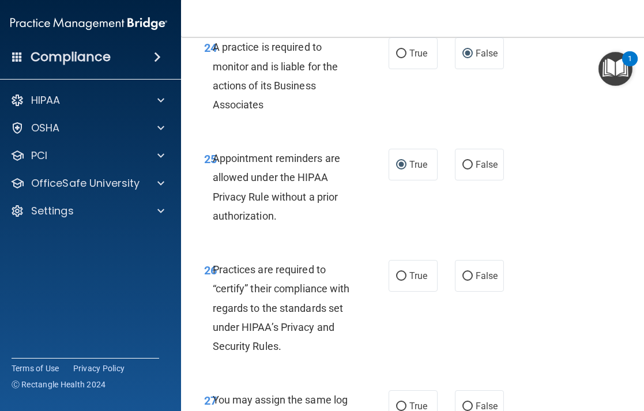
scroll to position [3314, 0]
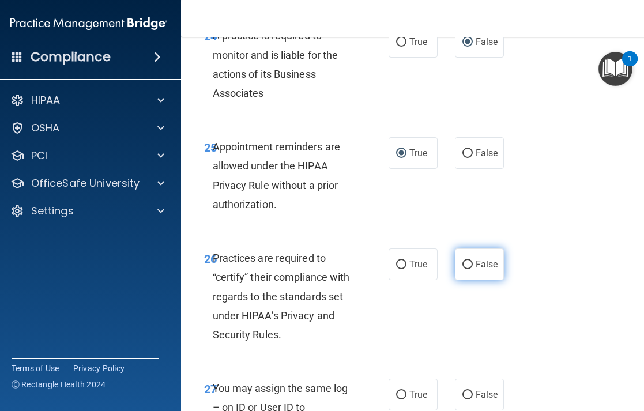
click at [470, 265] on input "False" at bounding box center [468, 265] width 10 height 9
radio input "true"
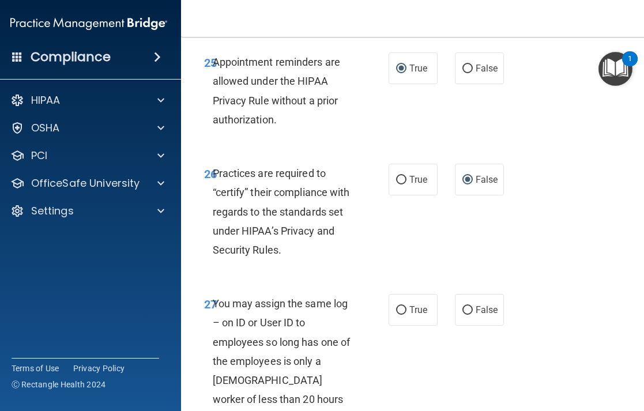
scroll to position [3407, 0]
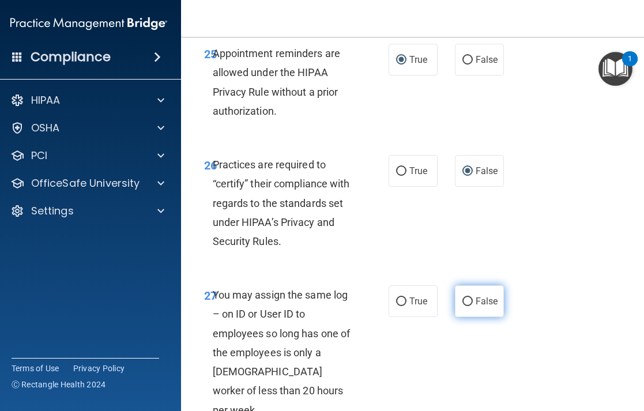
click at [461, 302] on label "False" at bounding box center [479, 302] width 49 height 32
click at [463, 302] on input "False" at bounding box center [468, 302] width 10 height 9
radio input "true"
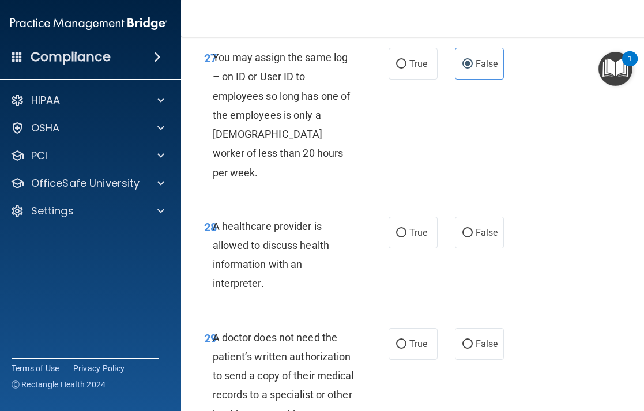
scroll to position [3647, 0]
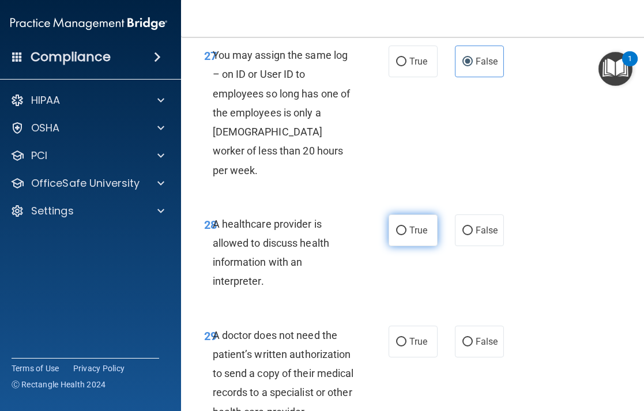
click at [403, 227] on input "True" at bounding box center [401, 231] width 10 height 9
radio input "true"
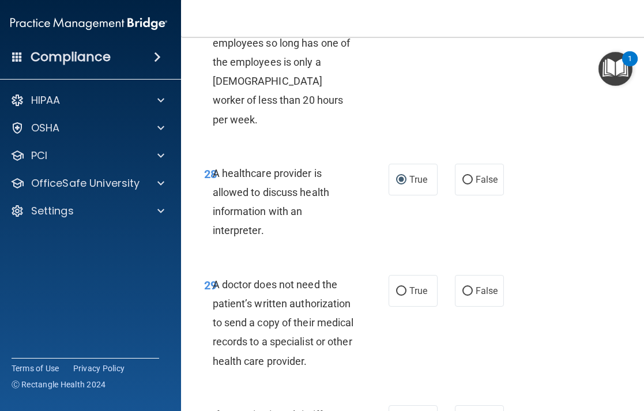
scroll to position [3703, 0]
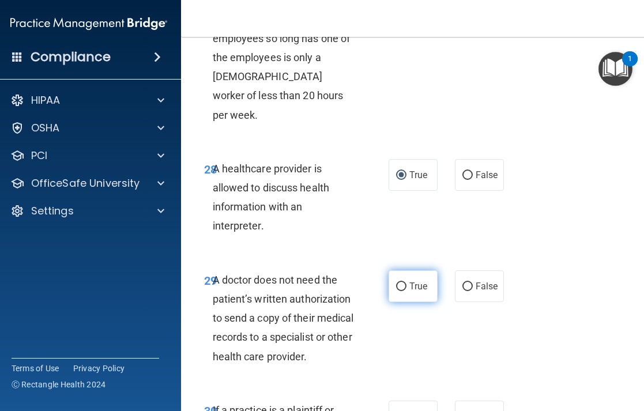
click at [397, 283] on input "True" at bounding box center [401, 287] width 10 height 9
radio input "true"
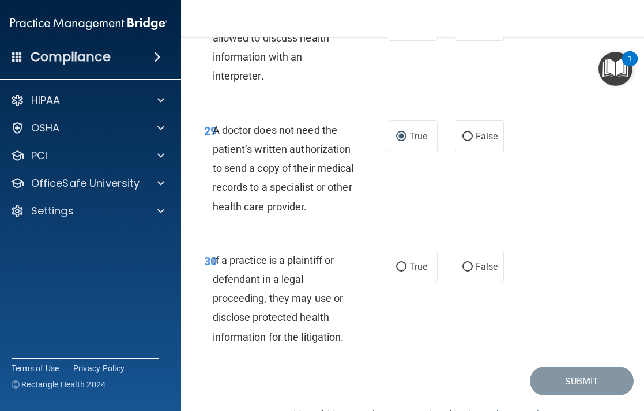
scroll to position [3857, 0]
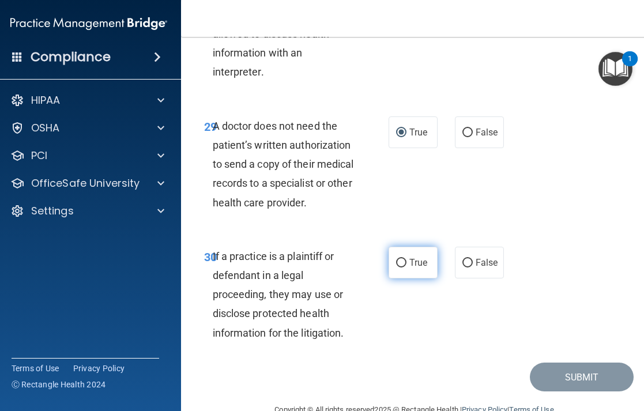
click at [397, 259] on input "True" at bounding box center [401, 263] width 10 height 9
radio input "true"
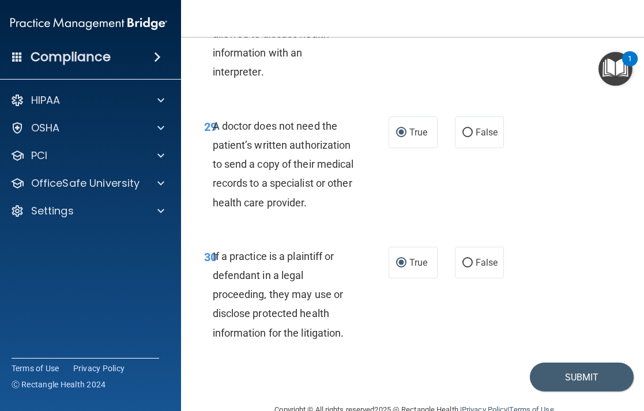
scroll to position [3865, 0]
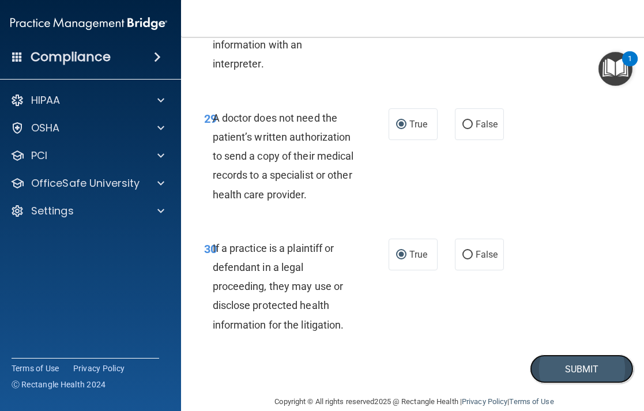
click at [556, 355] on button "Submit" at bounding box center [582, 369] width 104 height 29
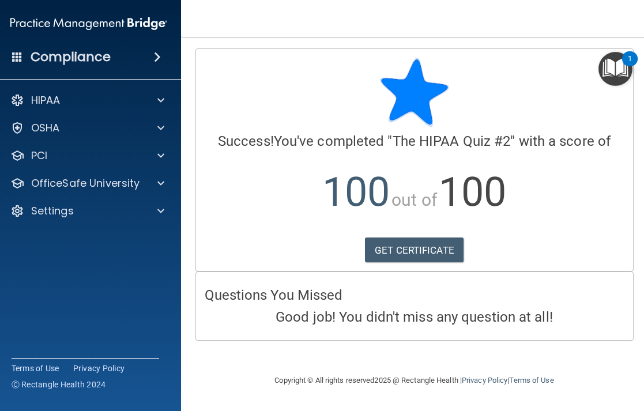
click at [161, 56] on span at bounding box center [157, 57] width 7 height 14
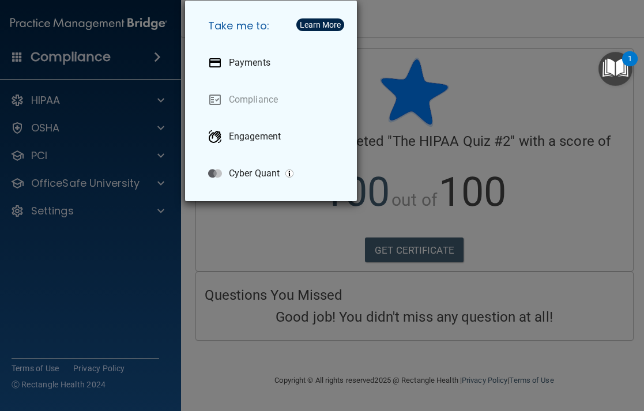
click at [157, 56] on div "Take me to: Payments Compliance Engagement Cyber Quant" at bounding box center [322, 205] width 644 height 411
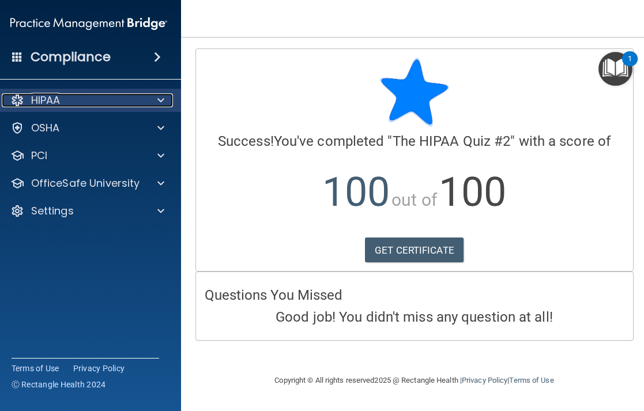
click at [55, 93] on p "HIPAA" at bounding box center [45, 100] width 29 height 14
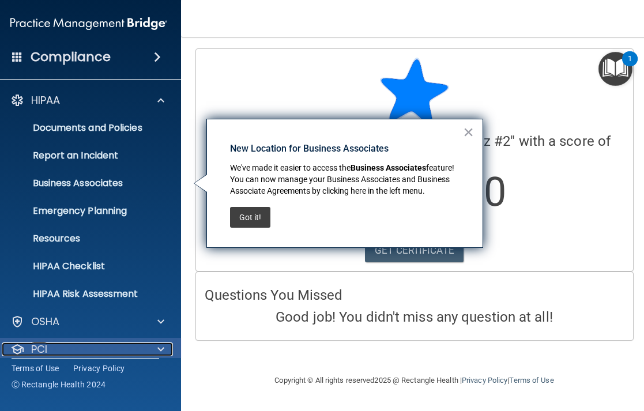
click at [155, 349] on div at bounding box center [158, 350] width 29 height 14
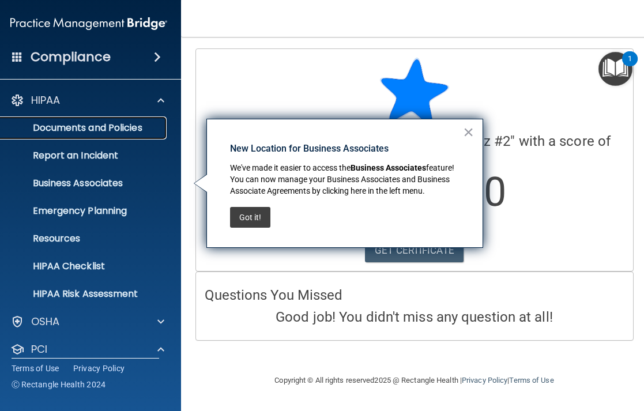
click at [65, 127] on p "Documents and Policies" at bounding box center [82, 128] width 157 height 12
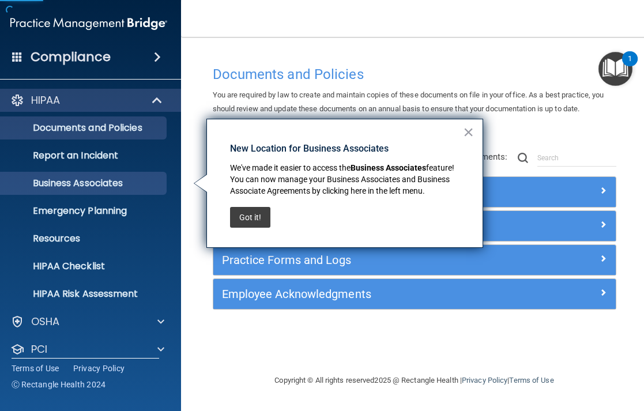
scroll to position [67, 0]
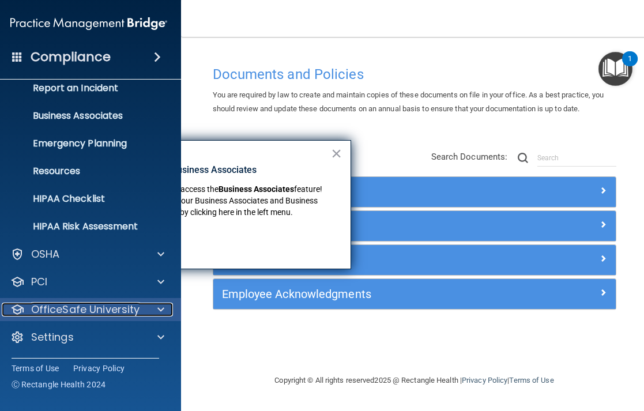
click at [160, 309] on span at bounding box center [160, 310] width 7 height 14
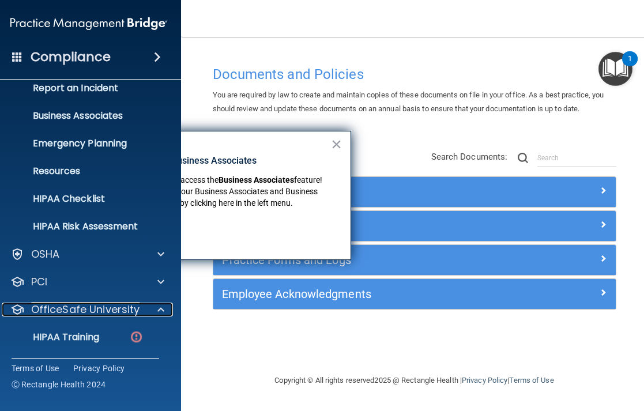
scroll to position [110, 0]
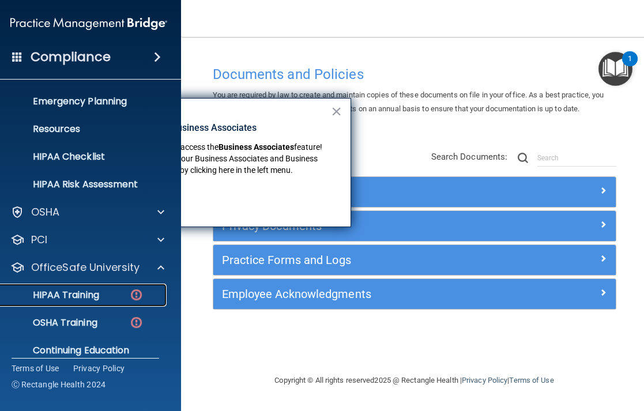
click at [92, 297] on p "HIPAA Training" at bounding box center [51, 296] width 95 height 12
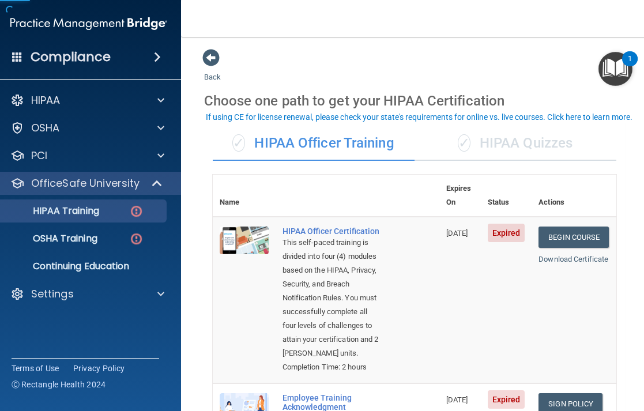
click at [509, 147] on div "✓ HIPAA Quizzes" at bounding box center [516, 143] width 202 height 35
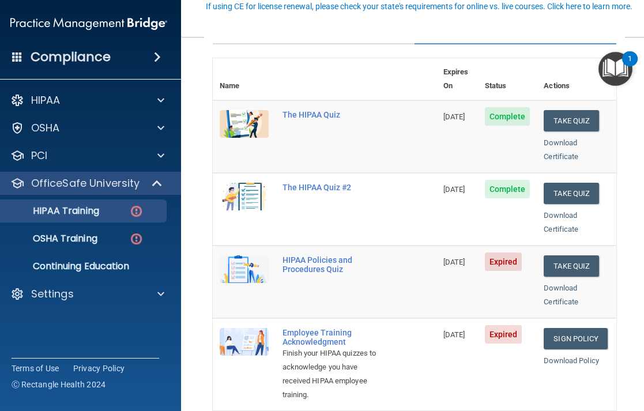
scroll to position [119, 0]
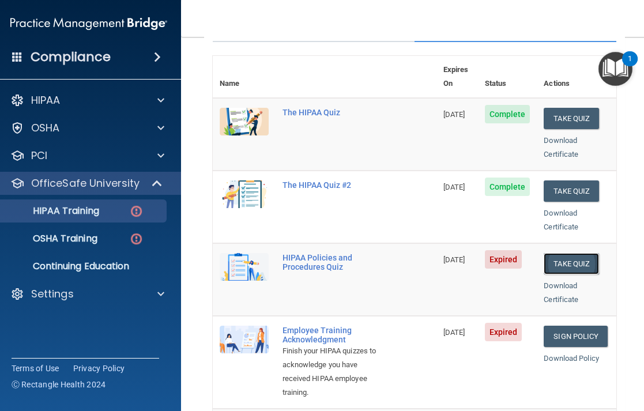
click at [583, 253] on button "Take Quiz" at bounding box center [571, 263] width 55 height 21
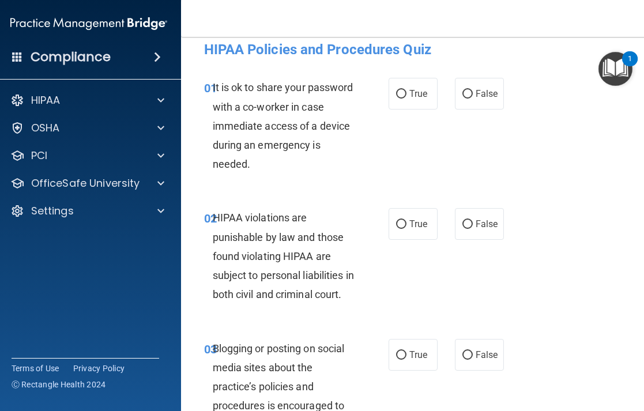
scroll to position [14, 0]
click at [466, 89] on input "False" at bounding box center [468, 93] width 10 height 9
radio input "true"
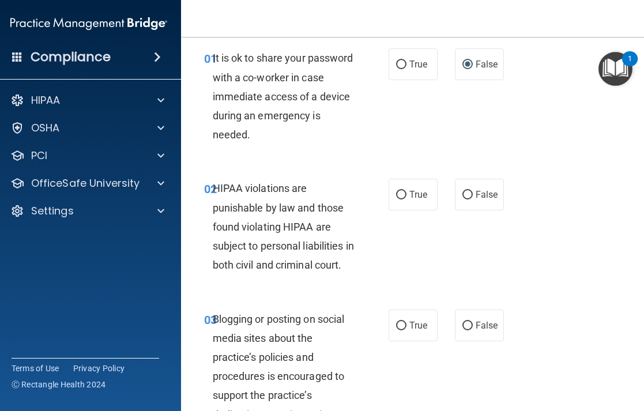
scroll to position [54, 0]
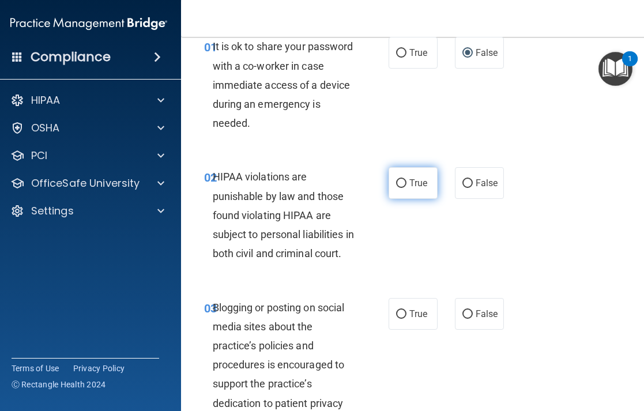
click at [398, 183] on input "True" at bounding box center [401, 183] width 10 height 9
radio input "true"
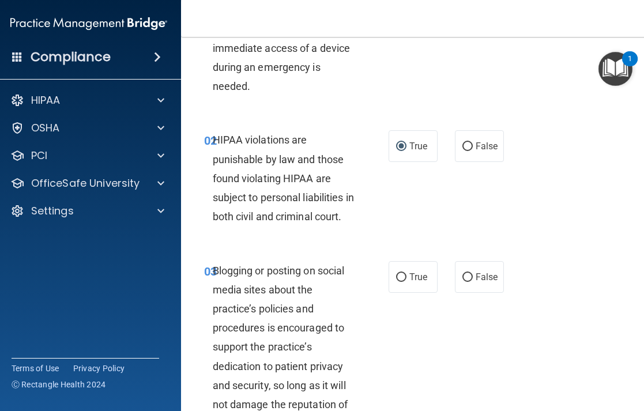
scroll to position [95, 0]
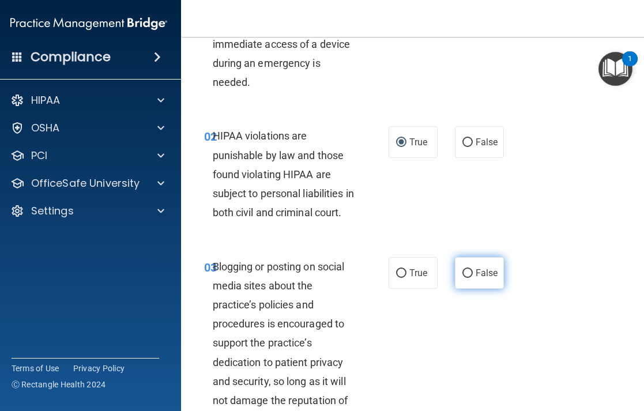
click at [466, 278] on input "False" at bounding box center [468, 273] width 10 height 9
radio input "true"
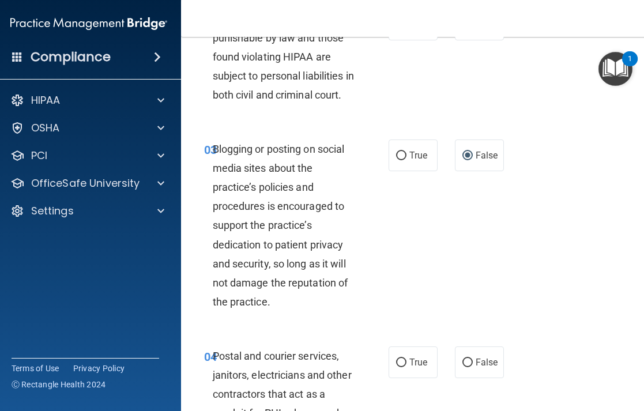
scroll to position [215, 0]
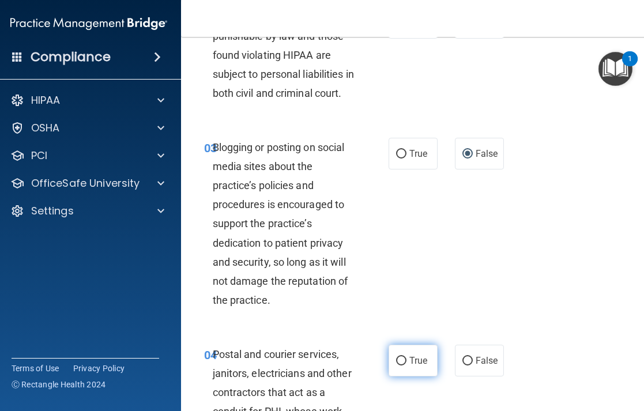
click at [398, 377] on label "True" at bounding box center [413, 361] width 49 height 32
click at [398, 366] on input "True" at bounding box center [401, 361] width 10 height 9
radio input "true"
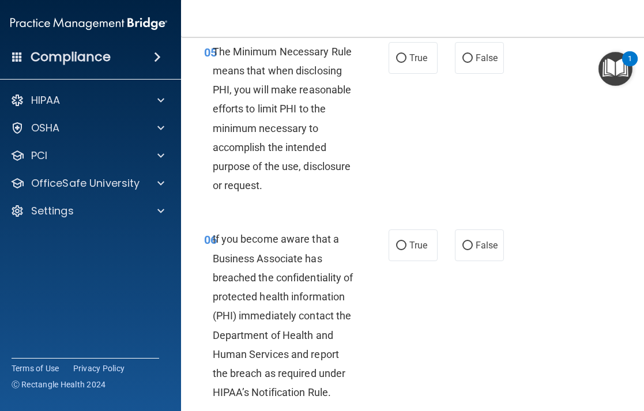
scroll to position [745, 0]
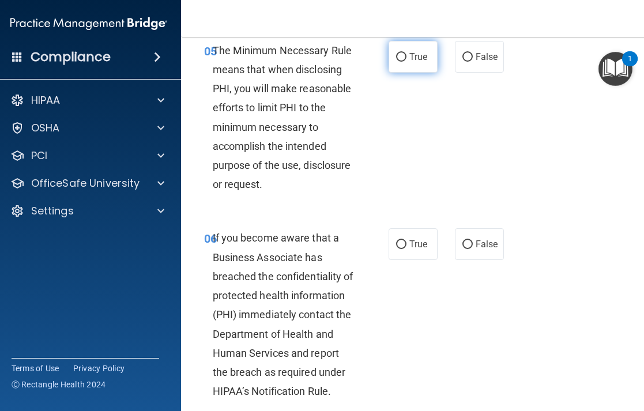
click at [400, 62] on input "True" at bounding box center [401, 57] width 10 height 9
radio input "true"
click at [466, 249] on input "False" at bounding box center [468, 245] width 10 height 9
radio input "true"
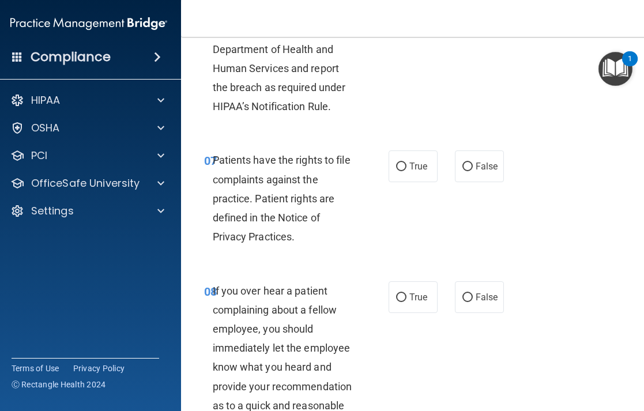
scroll to position [1030, 0]
click at [403, 171] on input "True" at bounding box center [401, 166] width 10 height 9
radio input "true"
click at [467, 302] on input "False" at bounding box center [468, 297] width 10 height 9
radio input "true"
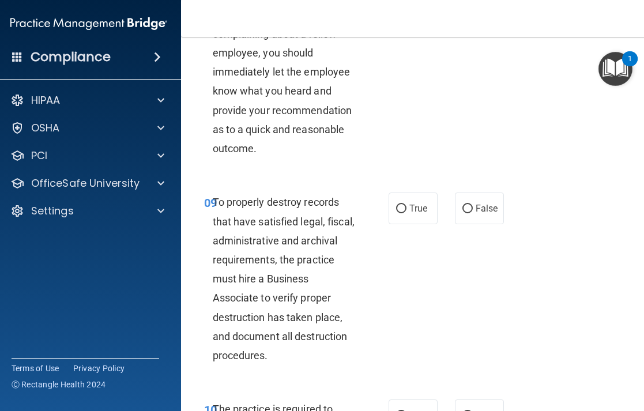
scroll to position [1316, 0]
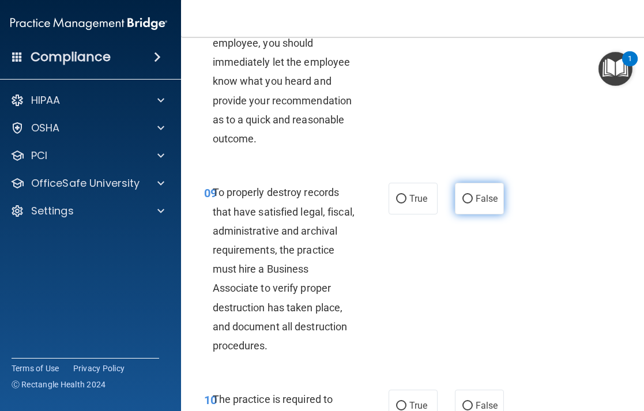
click at [465, 204] on input "False" at bounding box center [468, 199] width 10 height 9
radio input "true"
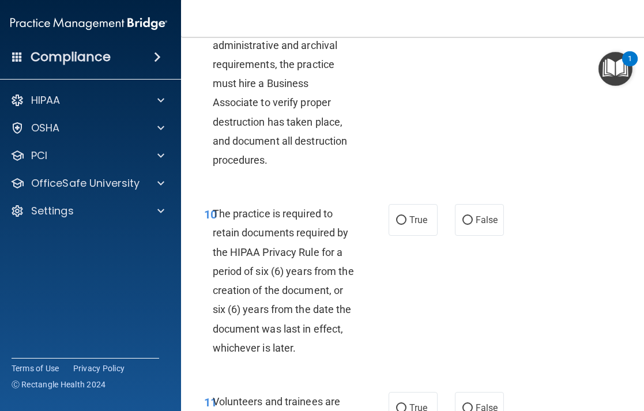
scroll to position [1539, 0]
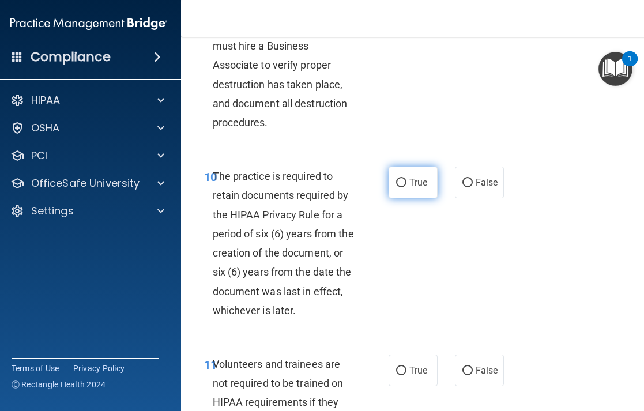
click at [397, 187] on input "True" at bounding box center [401, 183] width 10 height 9
radio input "true"
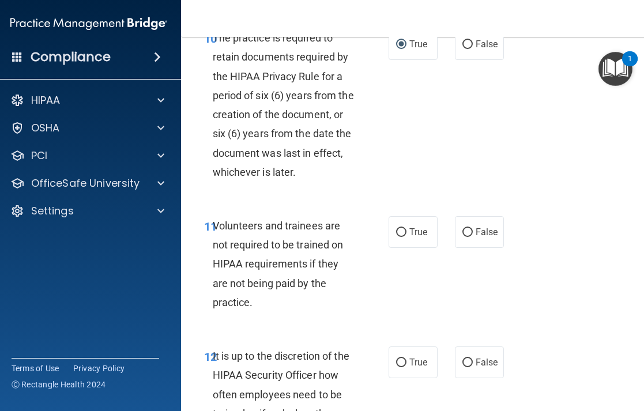
scroll to position [1687, 0]
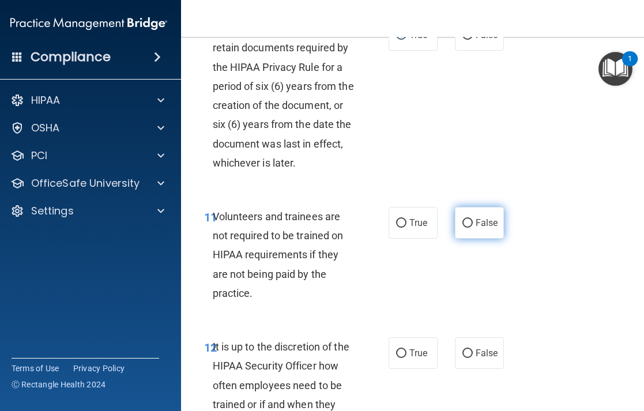
click at [470, 235] on label "False" at bounding box center [479, 223] width 49 height 32
click at [470, 228] on input "False" at bounding box center [468, 223] width 10 height 9
radio input "true"
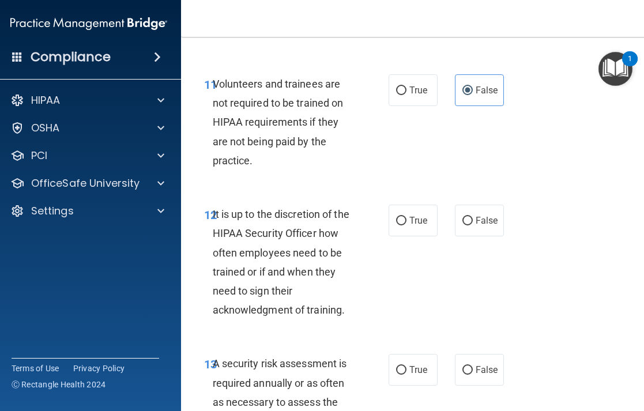
scroll to position [1833, 0]
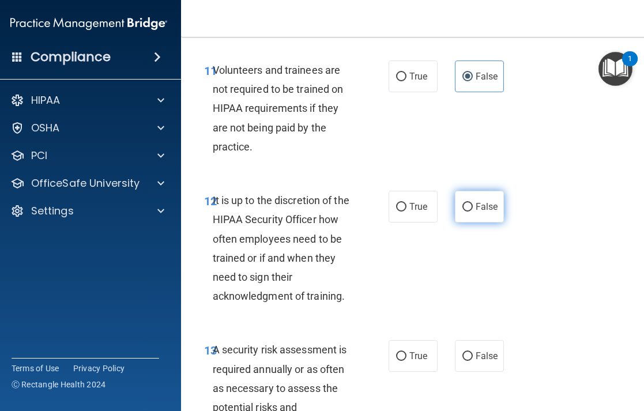
click at [469, 212] on input "False" at bounding box center [468, 207] width 10 height 9
radio input "true"
click at [400, 361] on input "True" at bounding box center [401, 356] width 10 height 9
radio input "true"
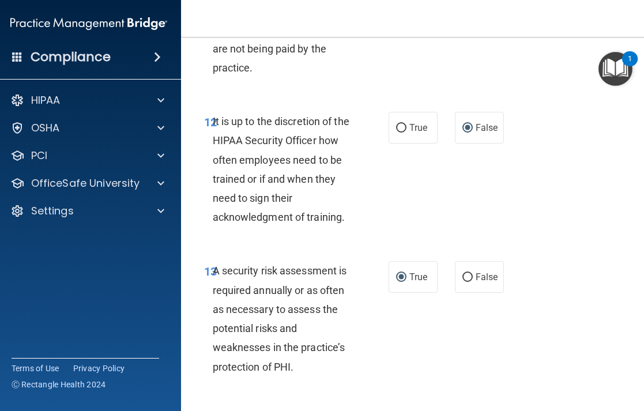
click at [524, 309] on div "13 A security risk assessment is required annually or as often as necessary to …" at bounding box center [415, 321] width 438 height 149
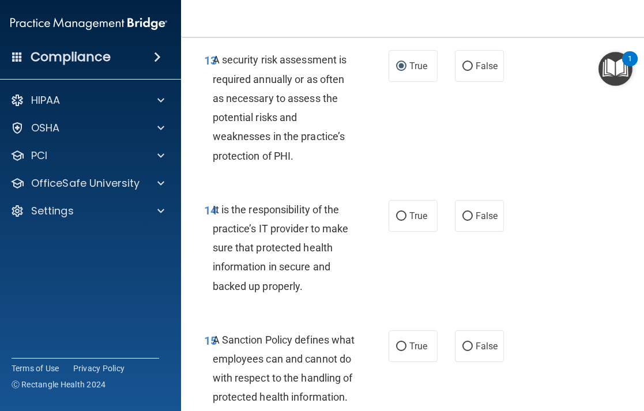
scroll to position [2126, 0]
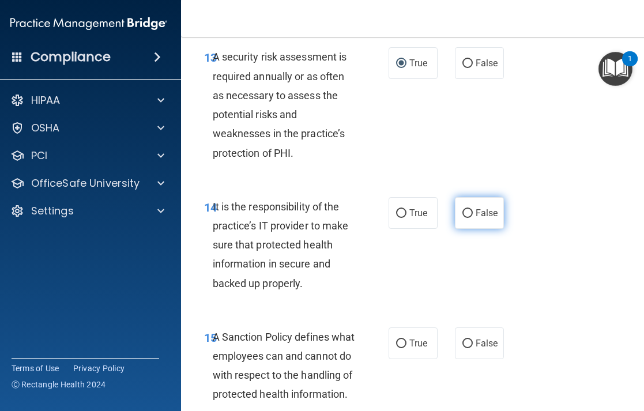
click at [469, 218] on input "False" at bounding box center [468, 213] width 10 height 9
radio input "true"
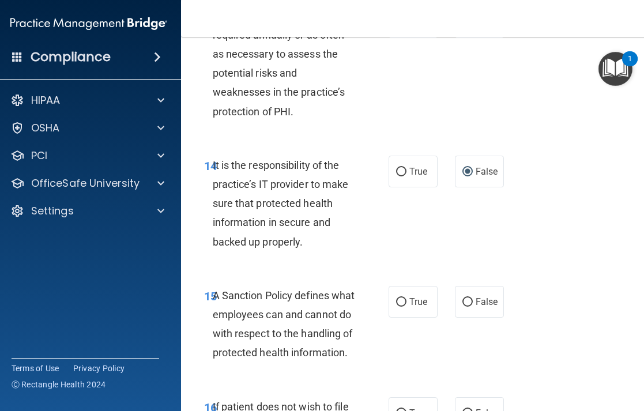
scroll to position [2176, 0]
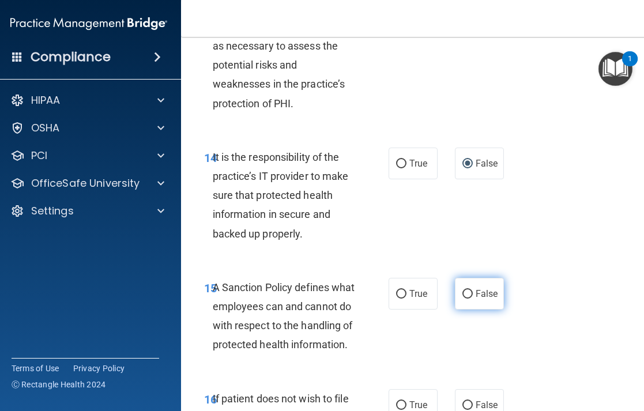
click at [468, 299] on input "False" at bounding box center [468, 294] width 10 height 9
radio input "true"
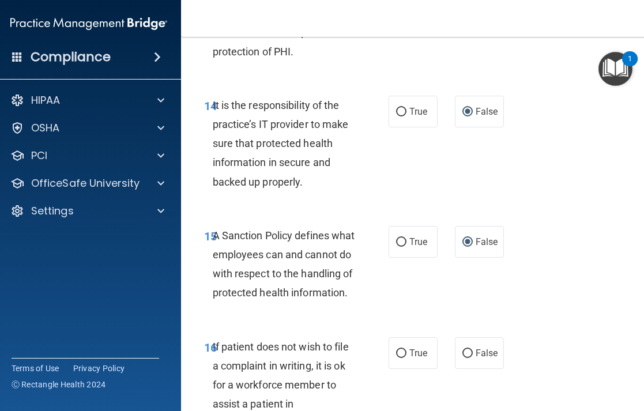
scroll to position [2244, 0]
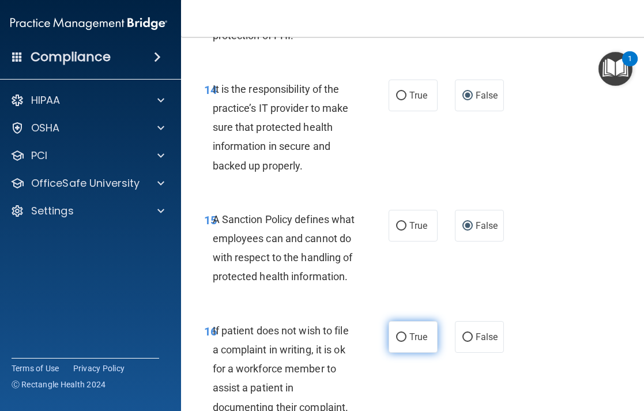
click at [402, 342] on input "True" at bounding box center [401, 337] width 10 height 9
radio input "true"
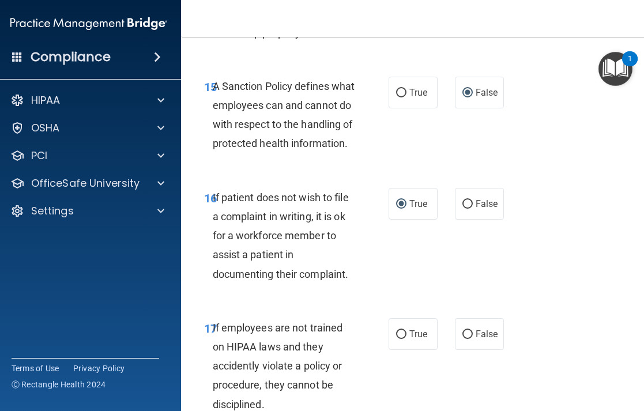
scroll to position [2382, 0]
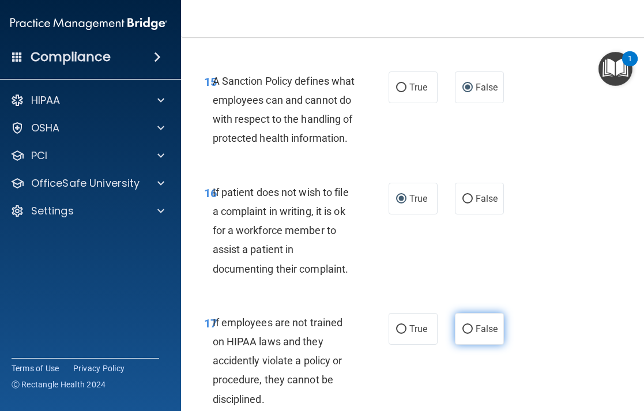
click at [467, 334] on input "False" at bounding box center [468, 329] width 10 height 9
radio input "true"
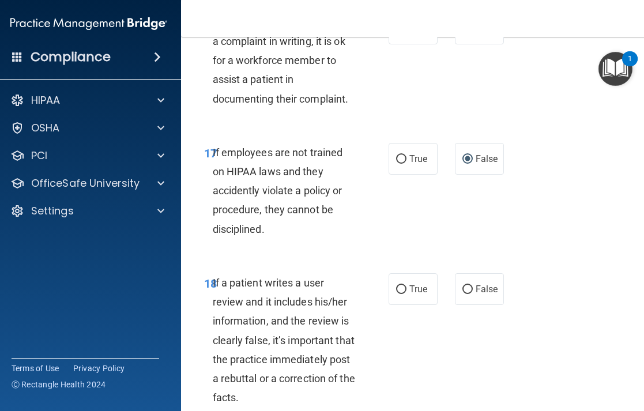
scroll to position [2590, 0]
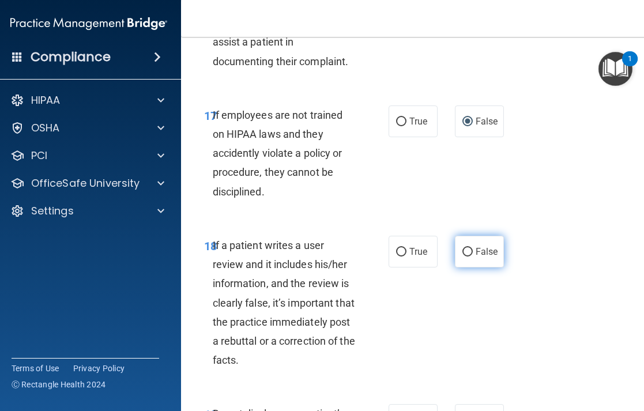
click at [468, 257] on input "False" at bounding box center [468, 252] width 10 height 9
radio input "true"
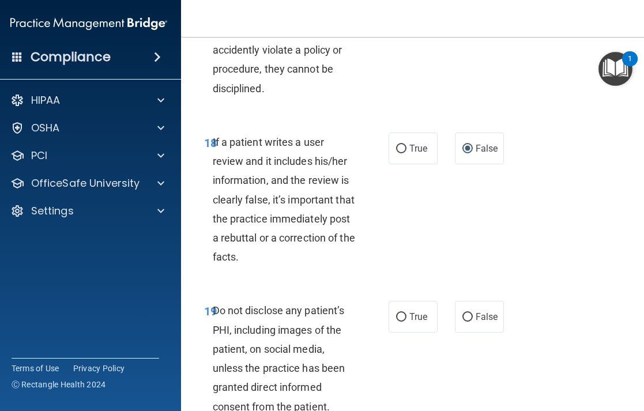
scroll to position [2696, 0]
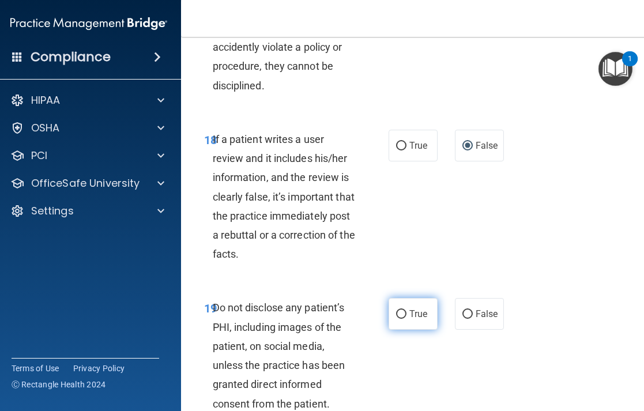
click at [406, 330] on label "True" at bounding box center [413, 314] width 49 height 32
click at [406, 319] on input "True" at bounding box center [401, 314] width 10 height 9
radio input "true"
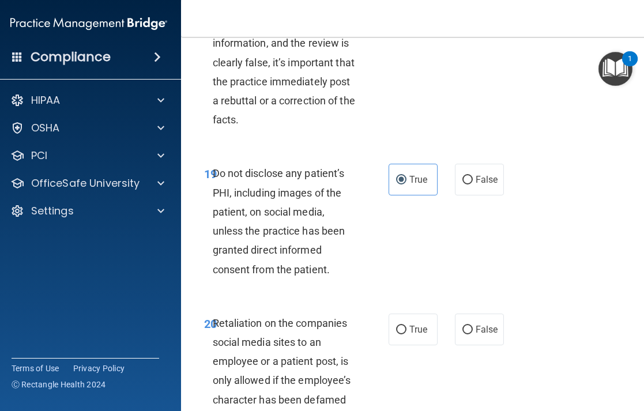
scroll to position [2832, 0]
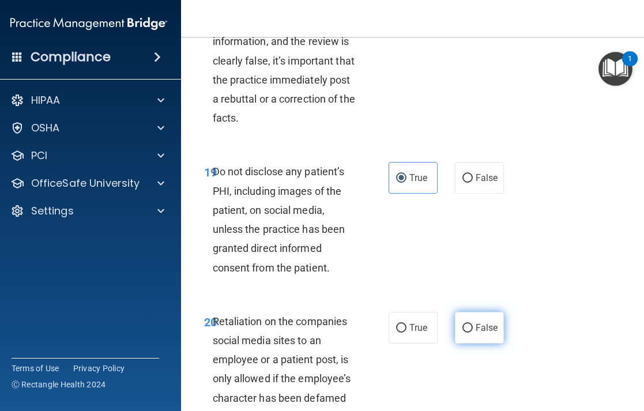
click at [470, 333] on input "False" at bounding box center [468, 328] width 10 height 9
radio input "true"
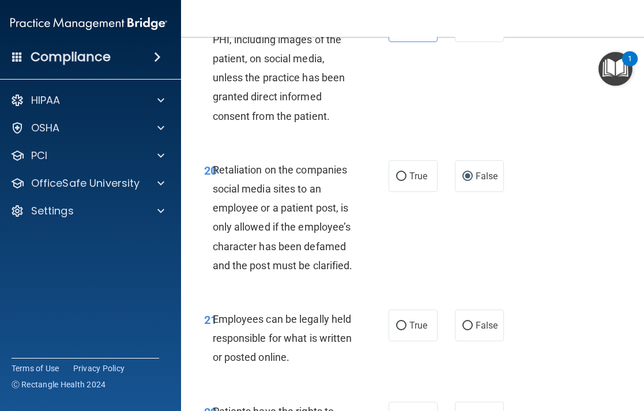
scroll to position [2988, 0]
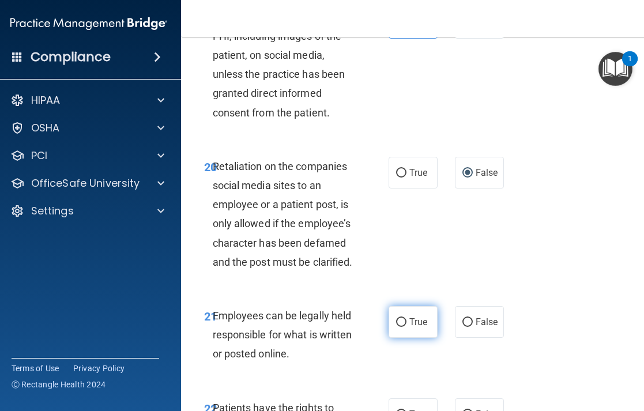
click at [400, 327] on input "True" at bounding box center [401, 322] width 10 height 9
radio input "true"
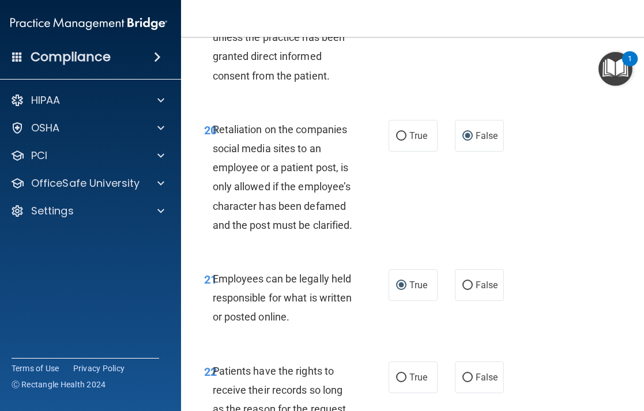
scroll to position [3053, 0]
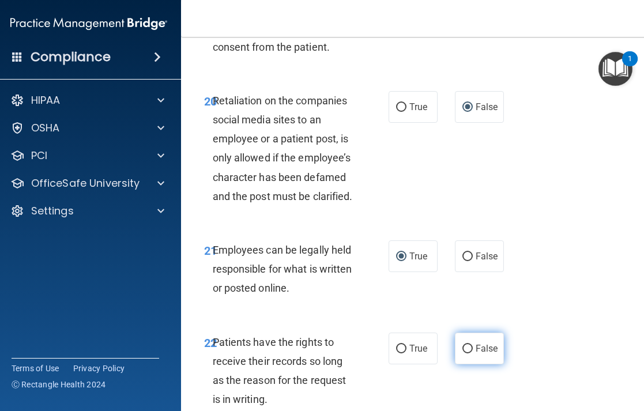
click at [464, 354] on input "False" at bounding box center [468, 349] width 10 height 9
radio input "true"
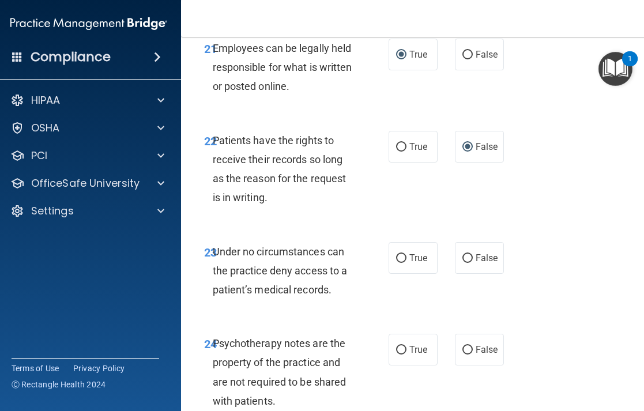
scroll to position [3270, 0]
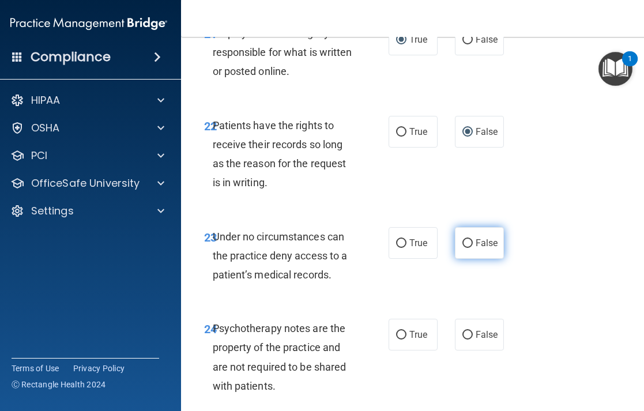
click at [467, 248] on input "False" at bounding box center [468, 243] width 10 height 9
radio input "true"
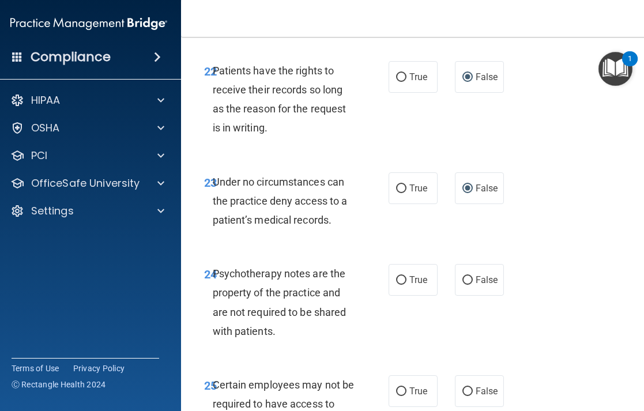
scroll to position [3326, 0]
click at [403, 284] on input "True" at bounding box center [401, 280] width 10 height 9
radio input "true"
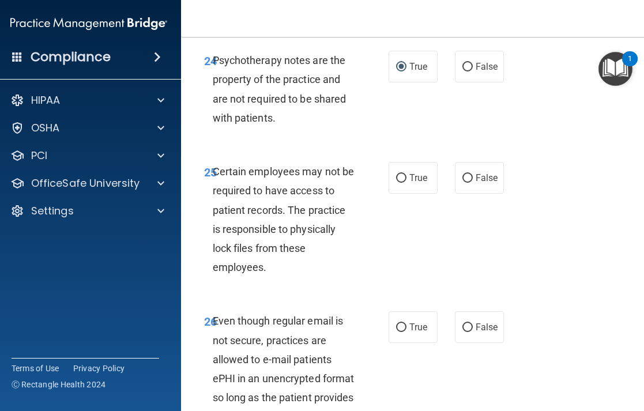
scroll to position [3540, 0]
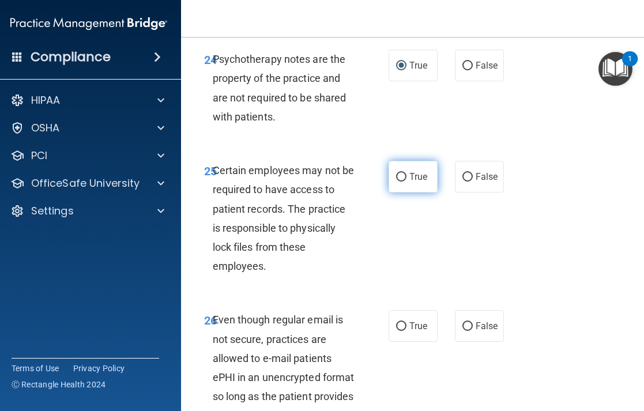
click at [403, 182] on input "True" at bounding box center [401, 177] width 10 height 9
radio input "true"
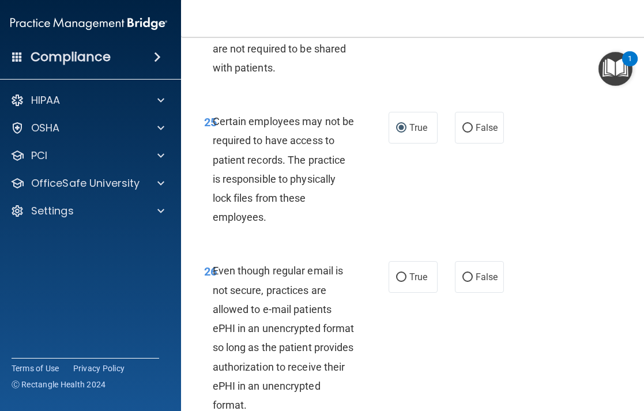
scroll to position [3624, 0]
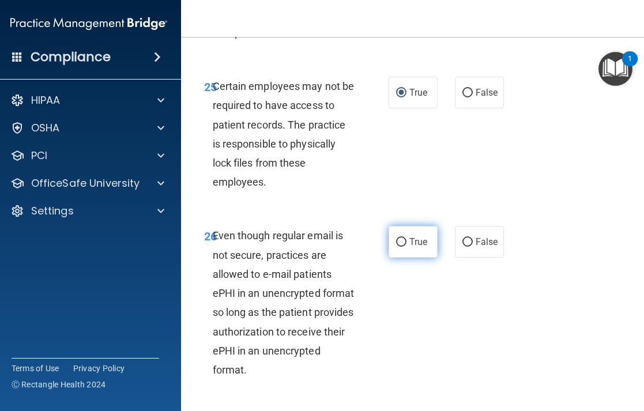
click at [400, 247] on input "True" at bounding box center [401, 242] width 10 height 9
radio input "true"
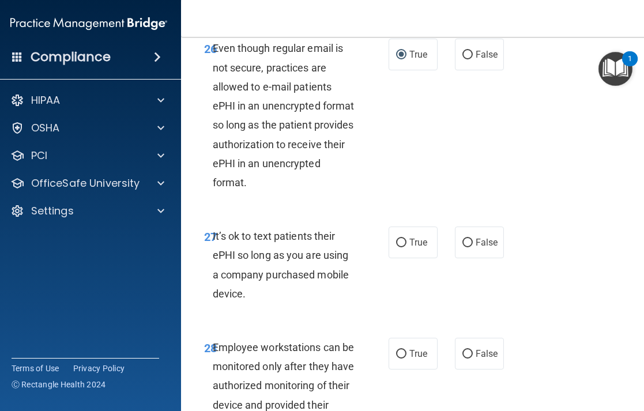
scroll to position [3815, 0]
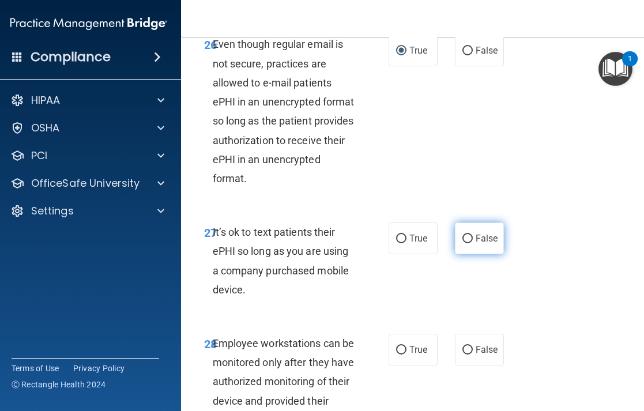
click at [466, 243] on input "False" at bounding box center [468, 239] width 10 height 9
radio input "true"
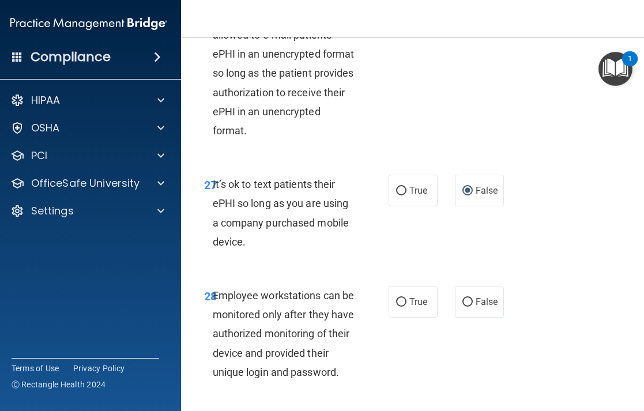
scroll to position [3870, 0]
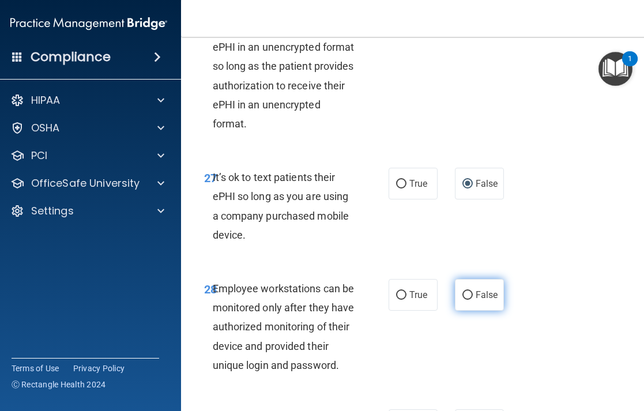
click at [469, 300] on input "False" at bounding box center [468, 295] width 10 height 9
radio input "true"
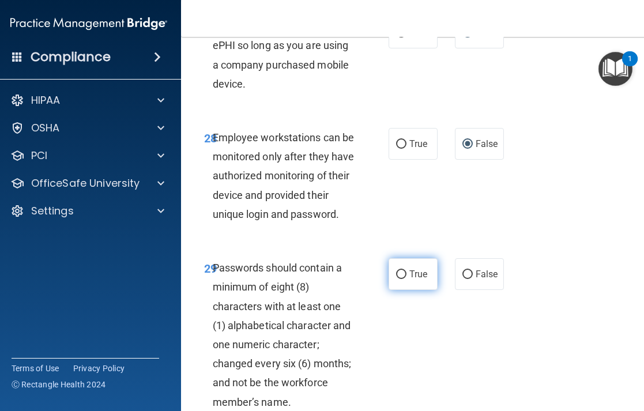
scroll to position [4022, 0]
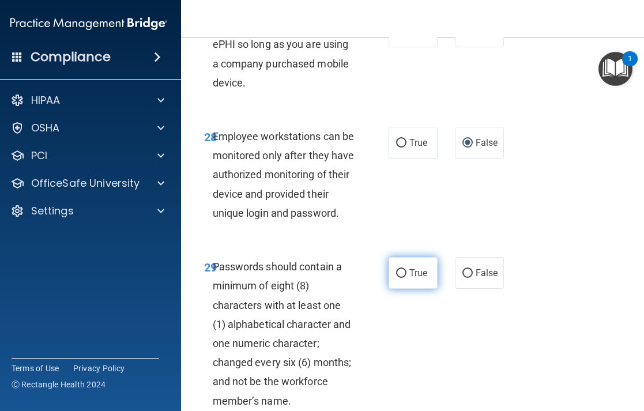
click at [399, 278] on input "True" at bounding box center [401, 273] width 10 height 9
radio input "true"
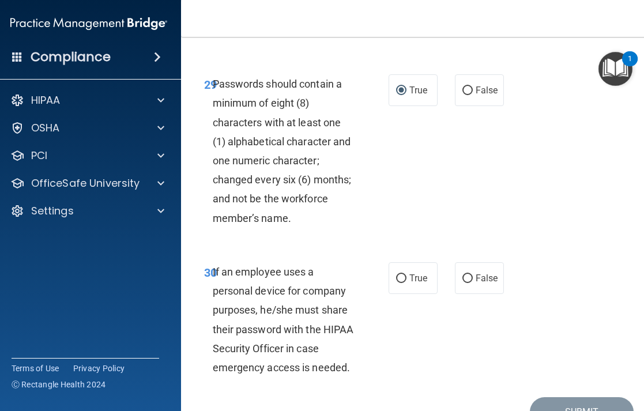
scroll to position [4229, 0]
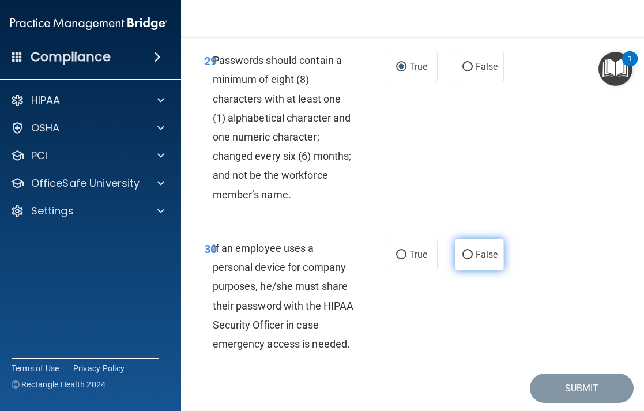
click at [469, 260] on input "False" at bounding box center [468, 255] width 10 height 9
radio input "true"
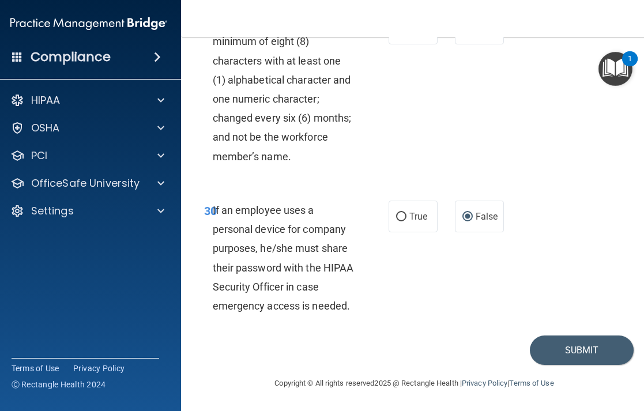
scroll to position [4306, 0]
click at [570, 351] on button "Submit" at bounding box center [582, 350] width 104 height 29
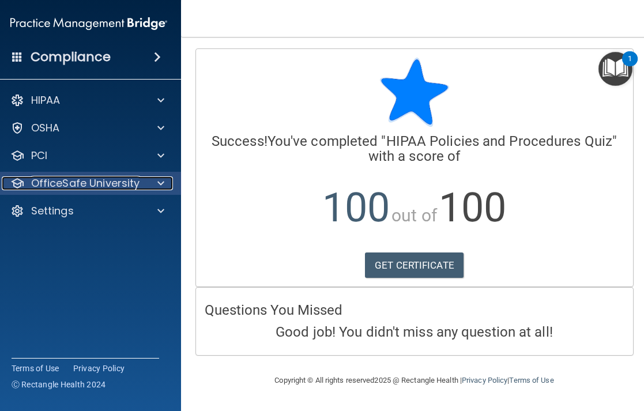
click at [152, 187] on div at bounding box center [158, 184] width 29 height 14
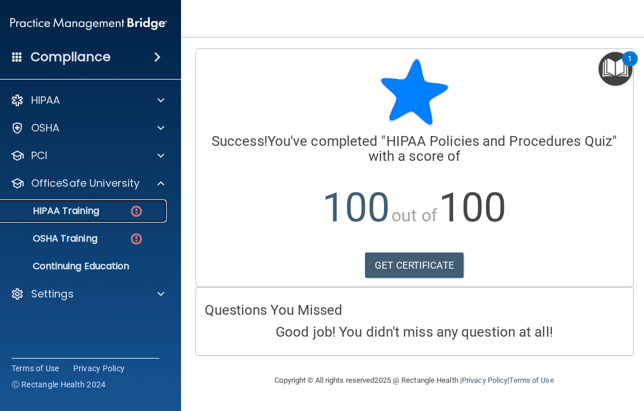
click at [98, 213] on p "HIPAA Training" at bounding box center [51, 211] width 95 height 12
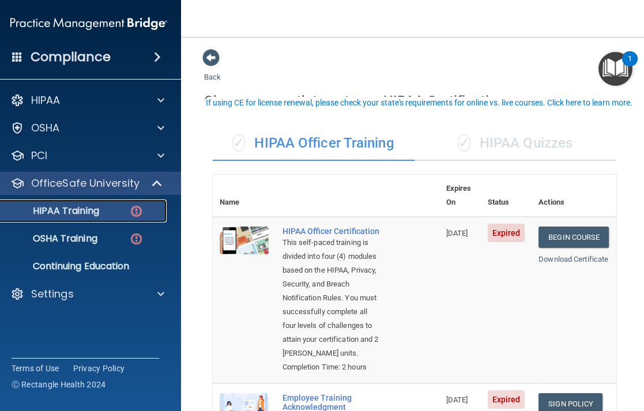
scroll to position [17, 0]
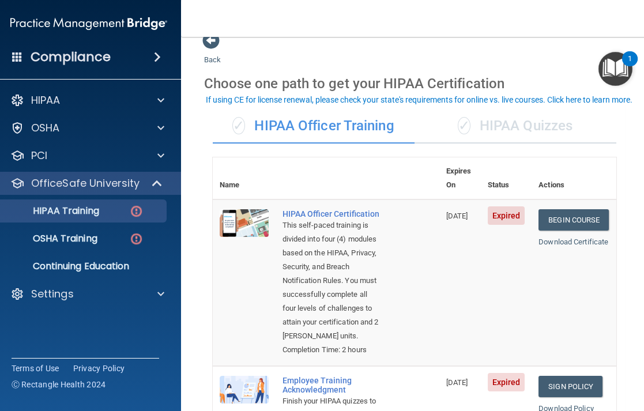
click at [533, 124] on div "✓ HIPAA Quizzes" at bounding box center [516, 126] width 202 height 35
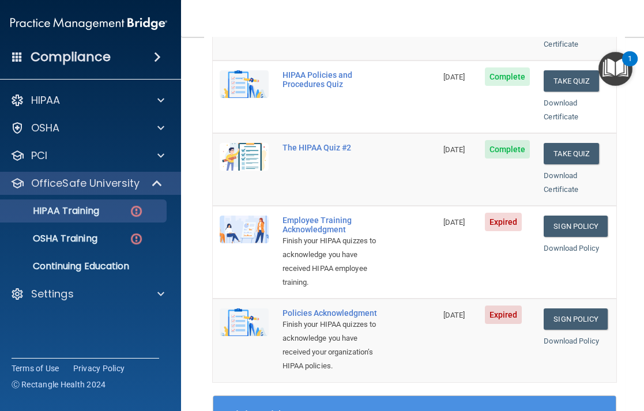
scroll to position [231, 0]
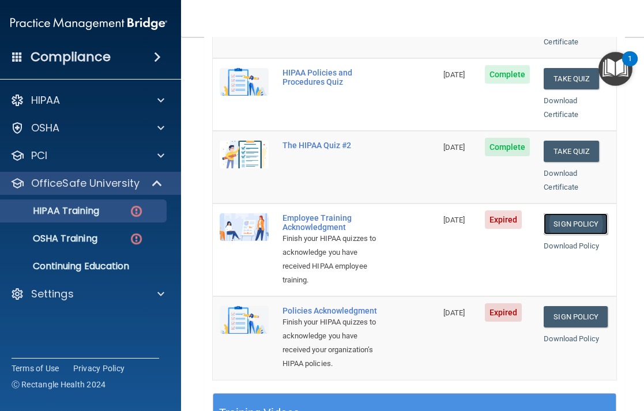
click at [583, 213] on link "Sign Policy" at bounding box center [576, 223] width 64 height 21
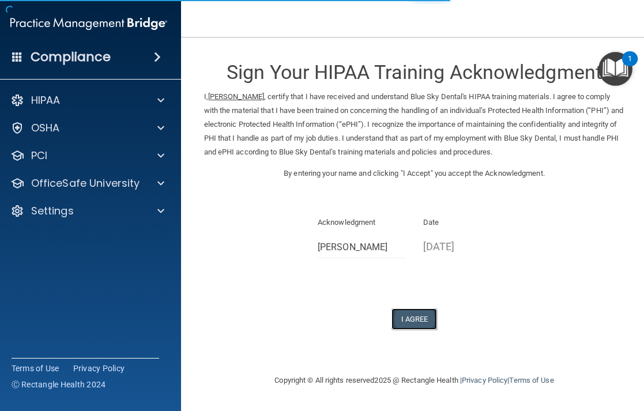
click at [416, 325] on button "I Agree" at bounding box center [415, 319] width 46 height 21
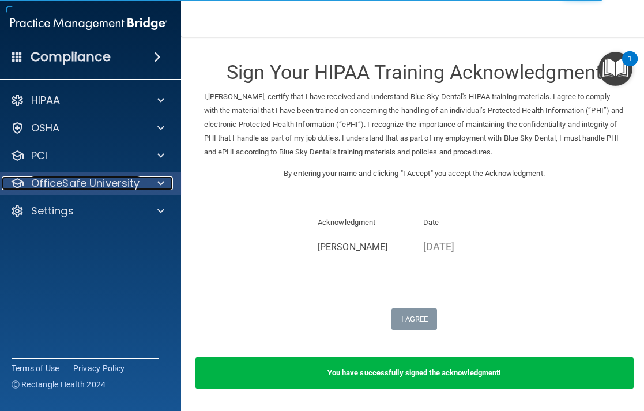
click at [161, 186] on span at bounding box center [160, 184] width 7 height 14
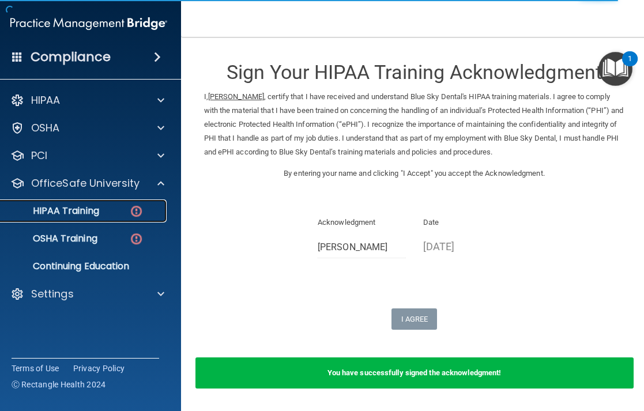
click at [109, 208] on div "HIPAA Training" at bounding box center [82, 211] width 157 height 12
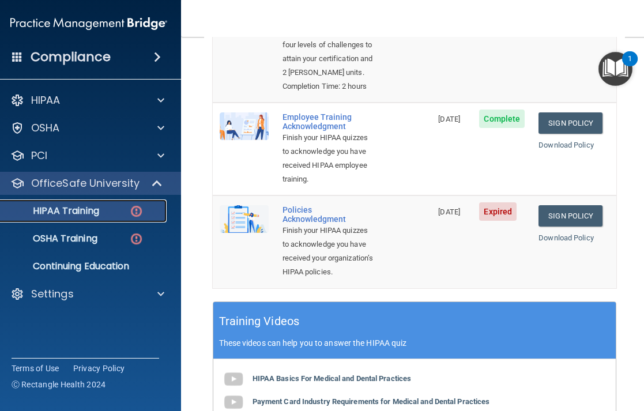
scroll to position [305, 0]
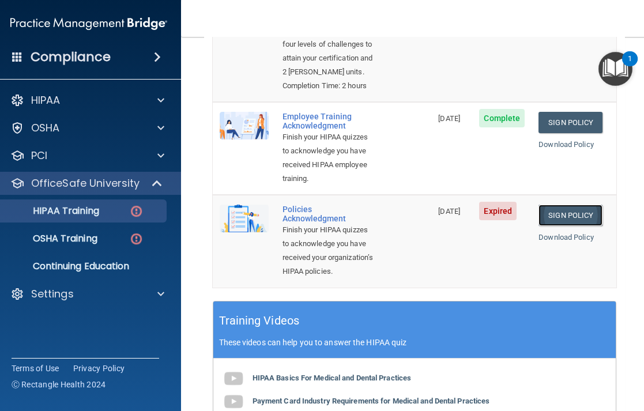
click at [557, 226] on link "Sign Policy" at bounding box center [571, 215] width 64 height 21
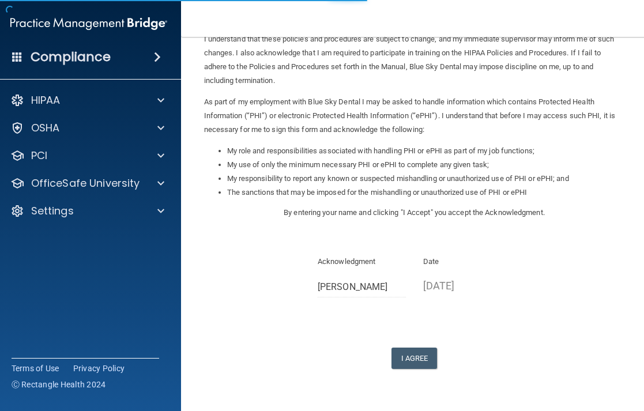
scroll to position [117, 0]
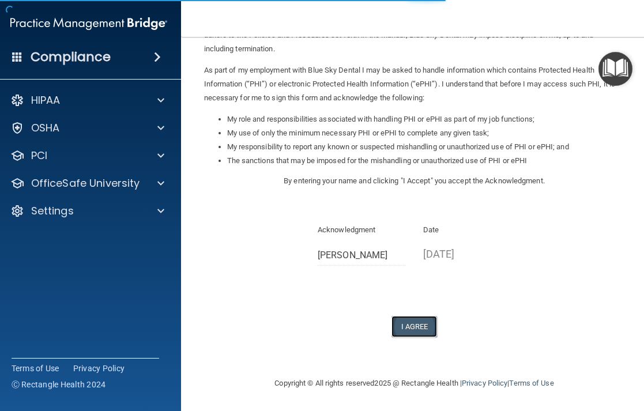
click at [416, 321] on button "I Agree" at bounding box center [415, 326] width 46 height 21
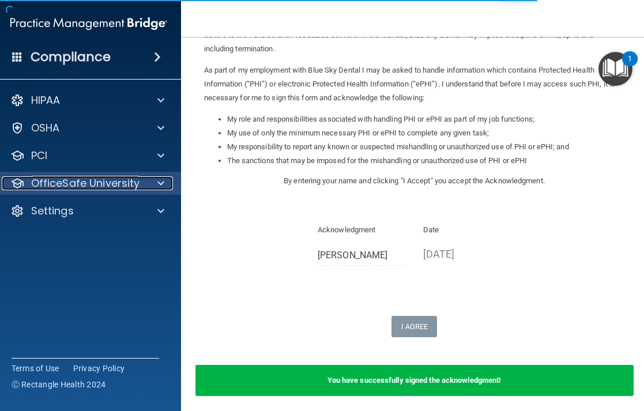
click at [160, 183] on span at bounding box center [160, 184] width 7 height 14
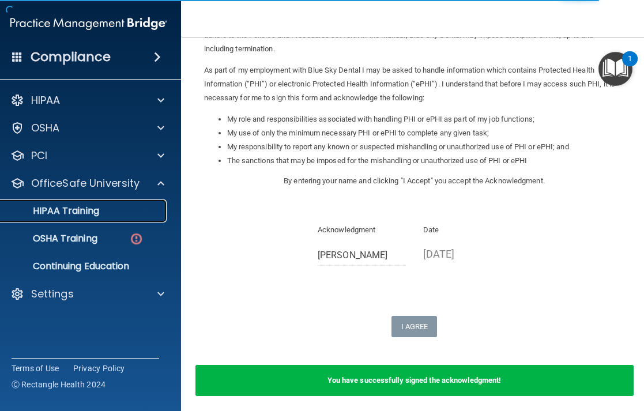
click at [108, 210] on div "HIPAA Training" at bounding box center [82, 211] width 157 height 12
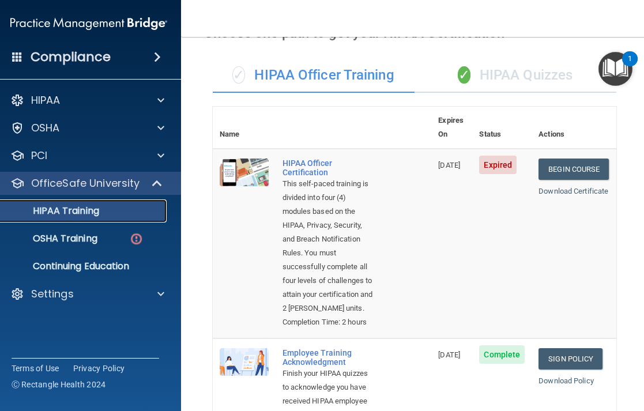
scroll to position [67, 0]
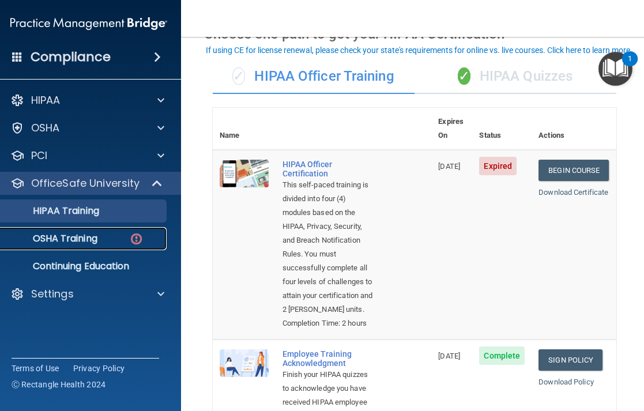
click at [95, 240] on p "OSHA Training" at bounding box center [50, 239] width 93 height 12
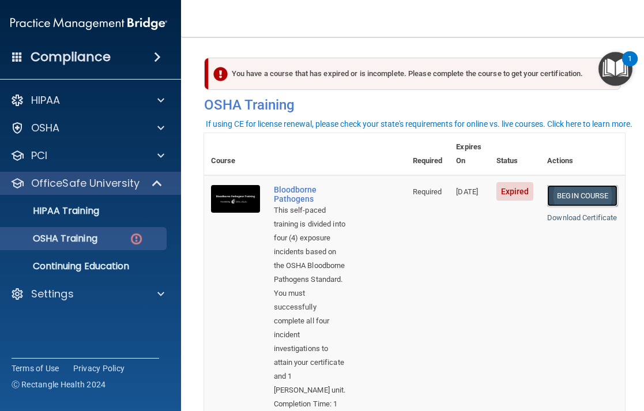
click at [594, 185] on link "Begin Course" at bounding box center [582, 195] width 70 height 21
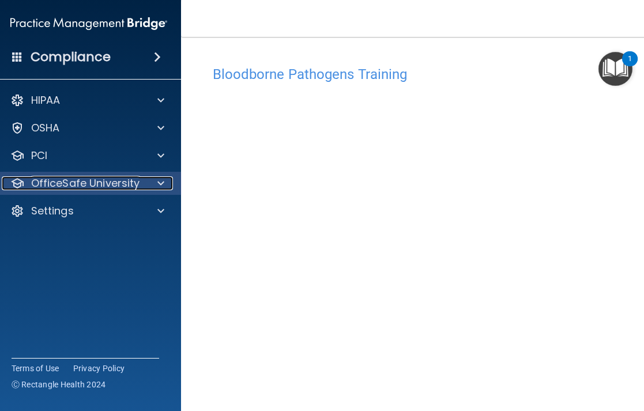
click at [146, 183] on div at bounding box center [158, 184] width 29 height 14
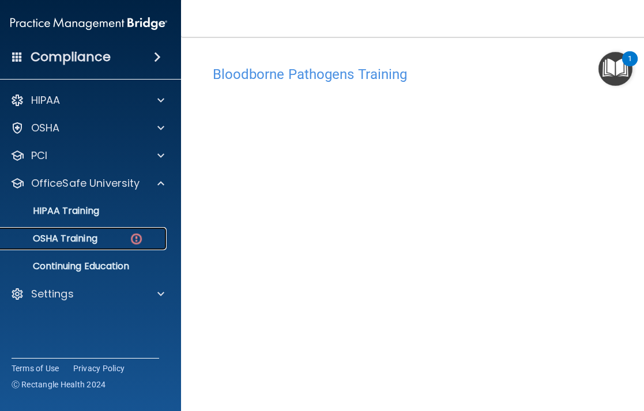
click at [121, 238] on div "OSHA Training" at bounding box center [82, 239] width 157 height 12
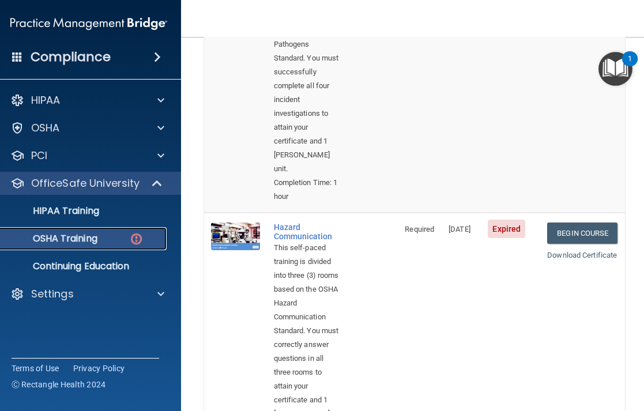
scroll to position [288, 0]
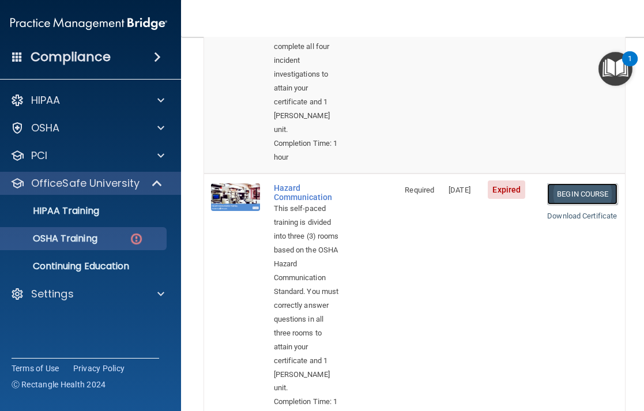
click at [599, 195] on link "Begin Course" at bounding box center [582, 193] width 70 height 21
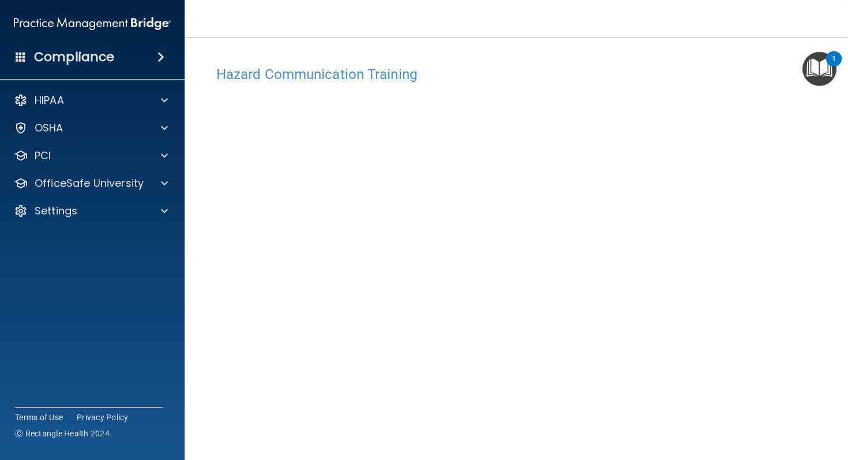
click at [391, 75] on h4 "Hazard Communication Training" at bounding box center [516, 74] width 600 height 15
click at [644, 70] on img "Open Resource Center, 1 new notification" at bounding box center [819, 69] width 34 height 34
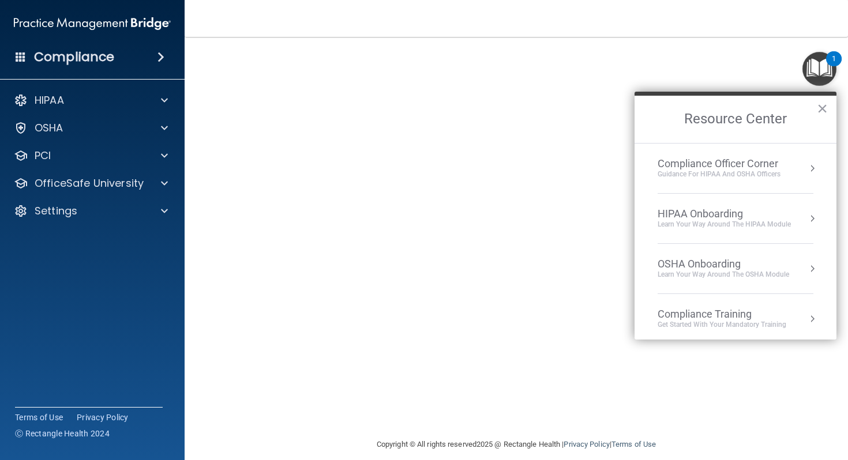
scroll to position [59, 0]
click at [501, 411] on div "Copyright © All rights reserved 2025 @ Rectangle Health | Privacy Policy | Term…" at bounding box center [516, 432] width 421 height 37
click at [644, 110] on button "×" at bounding box center [822, 108] width 11 height 18
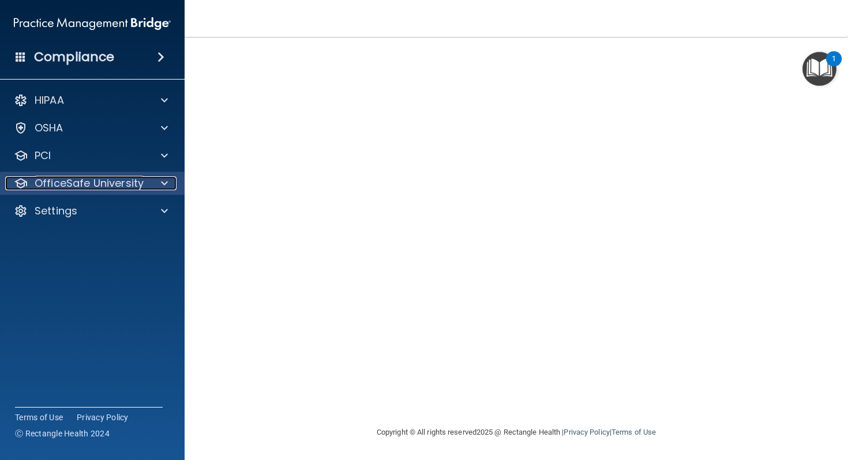
click at [167, 185] on span at bounding box center [164, 184] width 7 height 14
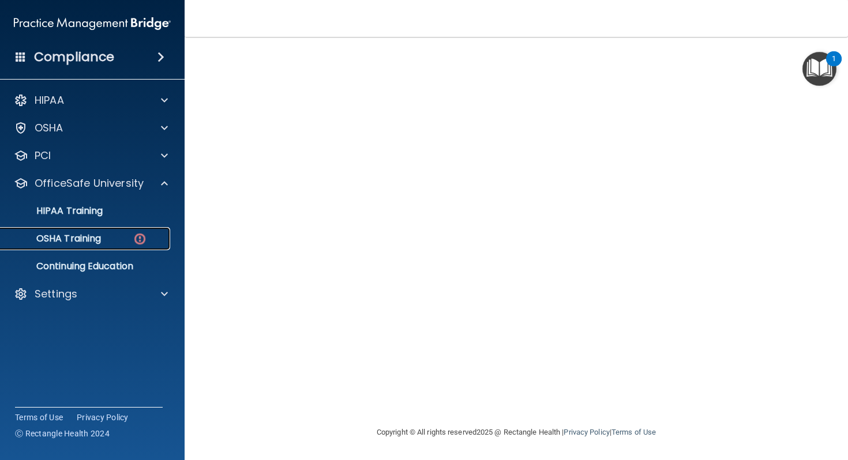
click at [137, 233] on img at bounding box center [140, 239] width 14 height 14
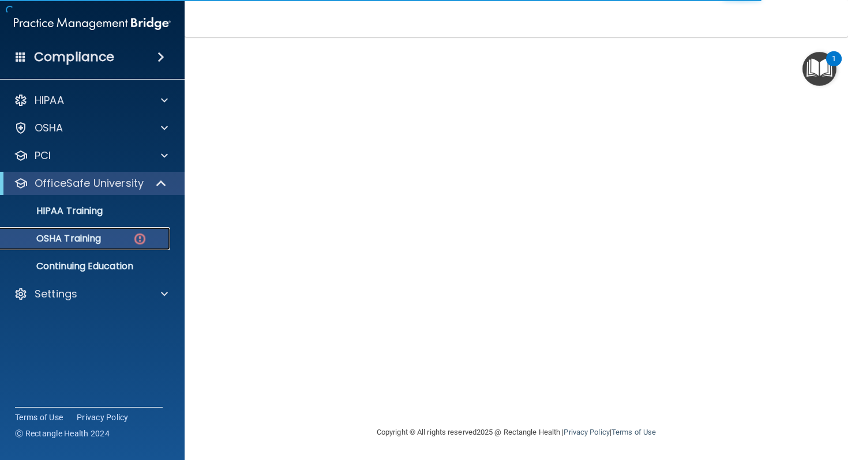
scroll to position [138, 0]
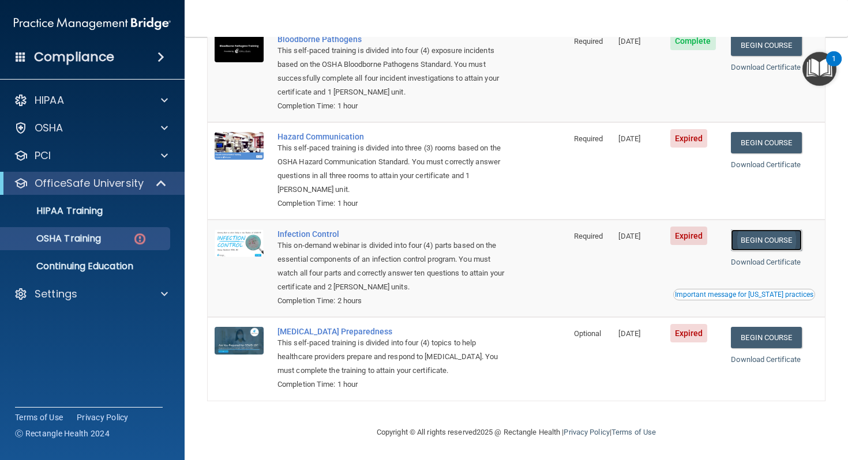
click at [644, 236] on link "Begin Course" at bounding box center [766, 240] width 70 height 21
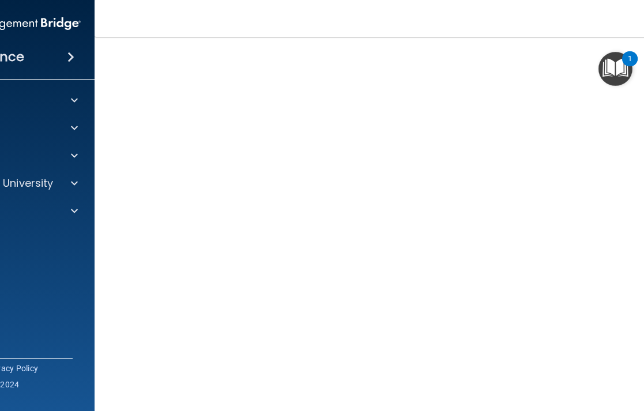
scroll to position [50, 0]
click at [63, 182] on div at bounding box center [72, 184] width 29 height 14
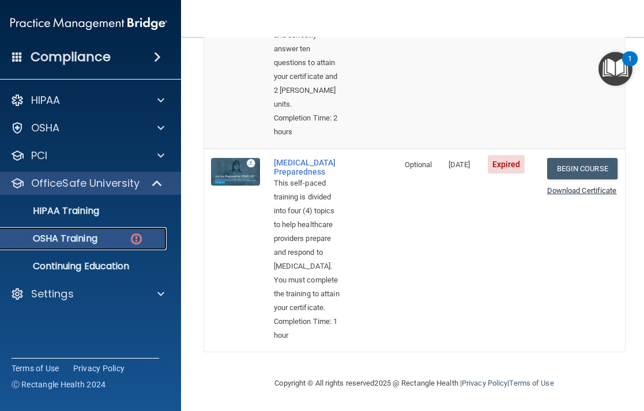
scroll to position [914, 0]
click at [584, 158] on link "Begin Course" at bounding box center [582, 168] width 70 height 21
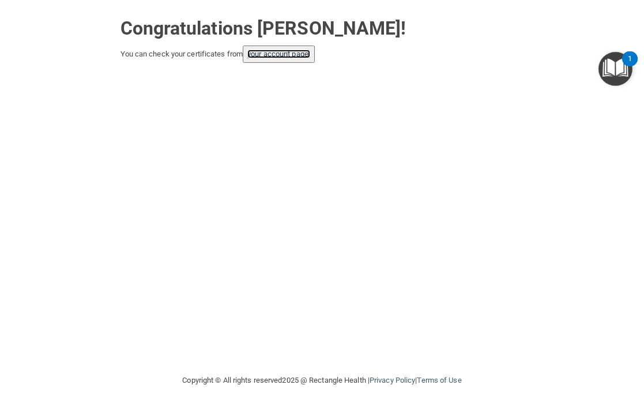
click at [301, 55] on link "your account page!" at bounding box center [278, 54] width 63 height 9
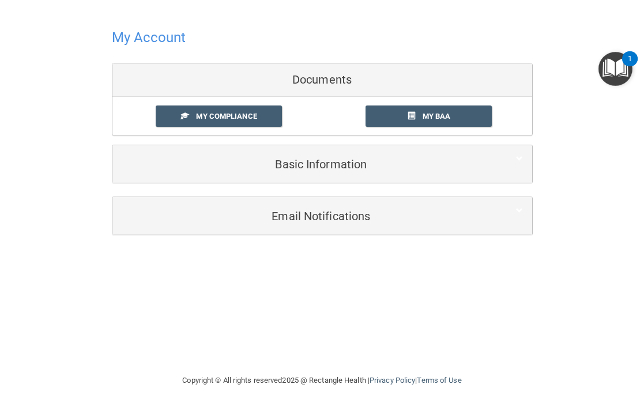
click at [132, 38] on h4 "My Account" at bounding box center [149, 37] width 74 height 15
click at [260, 117] on link "My Compliance" at bounding box center [219, 116] width 126 height 21
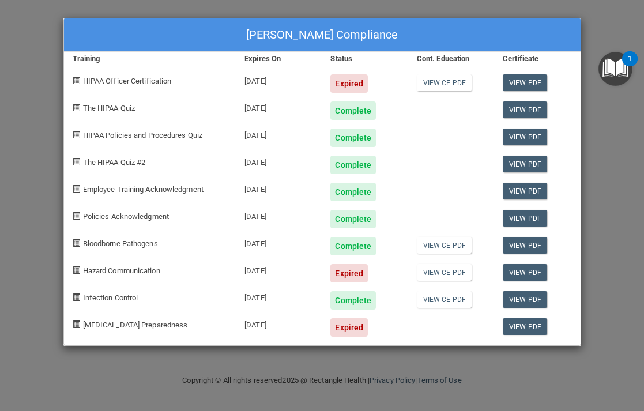
click at [342, 330] on div "Expired" at bounding box center [349, 327] width 37 height 18
click at [591, 15] on div "Sonja Mae Langton-Yanowitz's Compliance Training Expires On Status Cont. Educat…" at bounding box center [322, 205] width 644 height 411
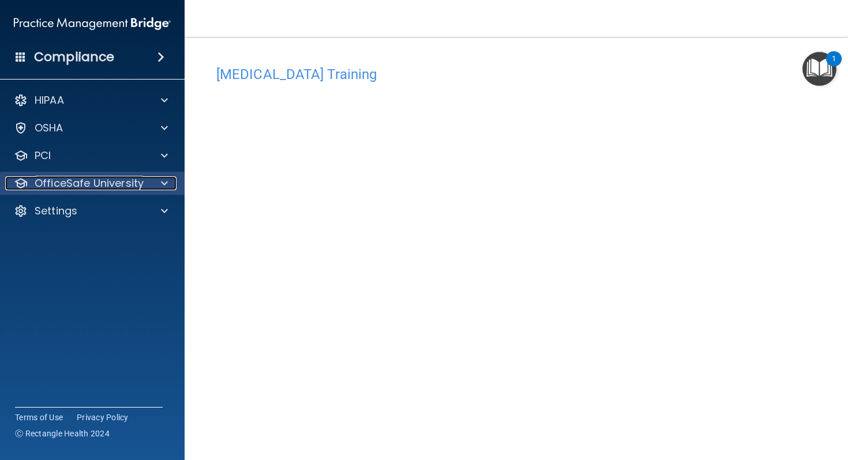
click at [156, 181] on div at bounding box center [162, 184] width 29 height 14
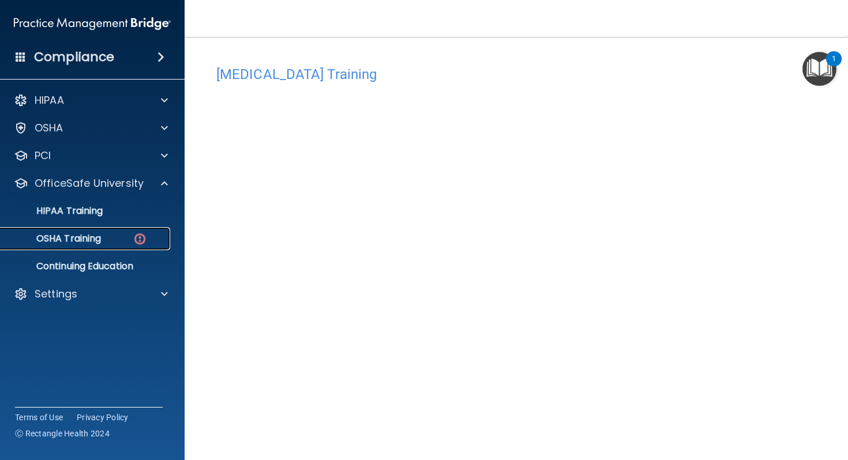
click at [91, 239] on p "OSHA Training" at bounding box center [53, 239] width 93 height 12
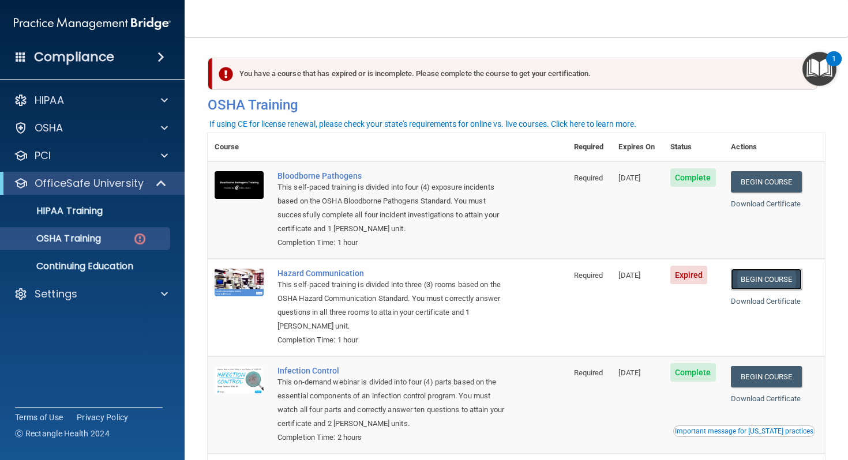
click at [644, 282] on link "Begin Course" at bounding box center [766, 279] width 70 height 21
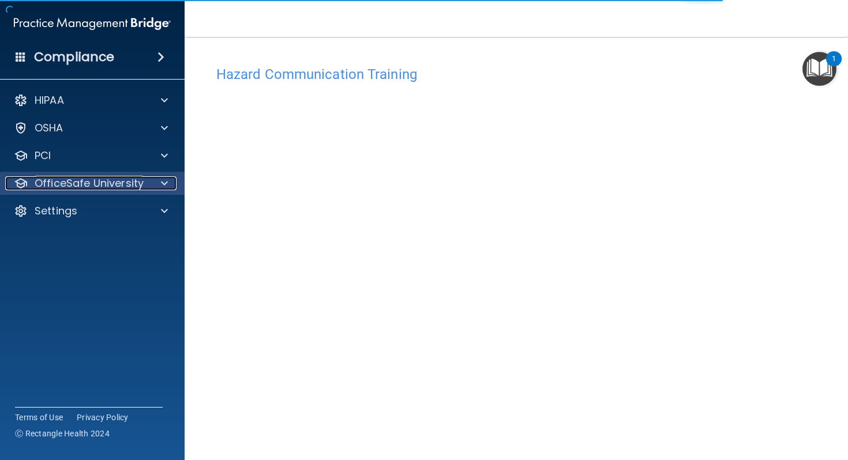
click at [134, 185] on p "OfficeSafe University" at bounding box center [89, 184] width 109 height 14
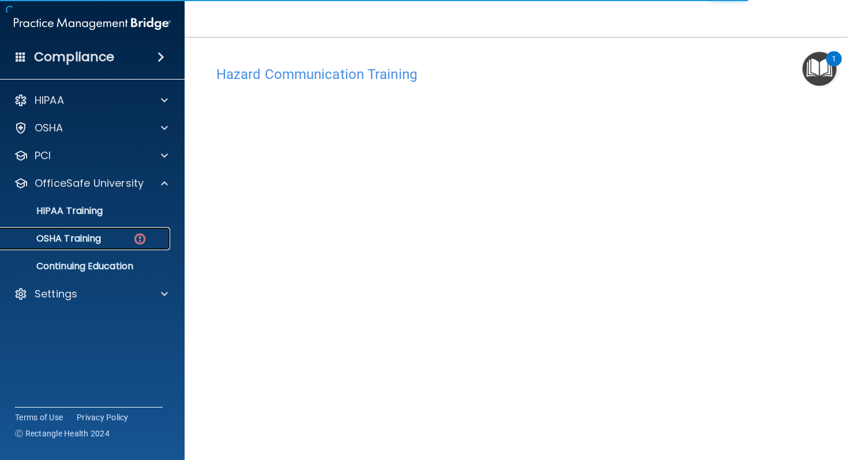
click at [103, 243] on div "OSHA Training" at bounding box center [85, 239] width 157 height 12
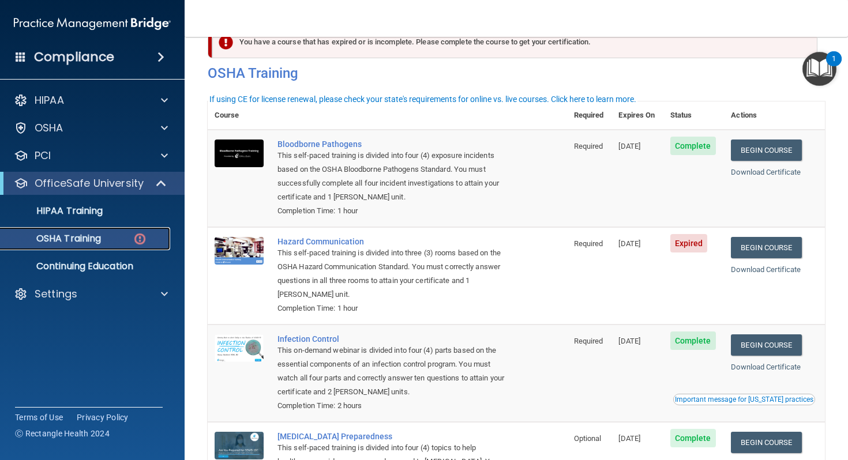
scroll to position [35, 0]
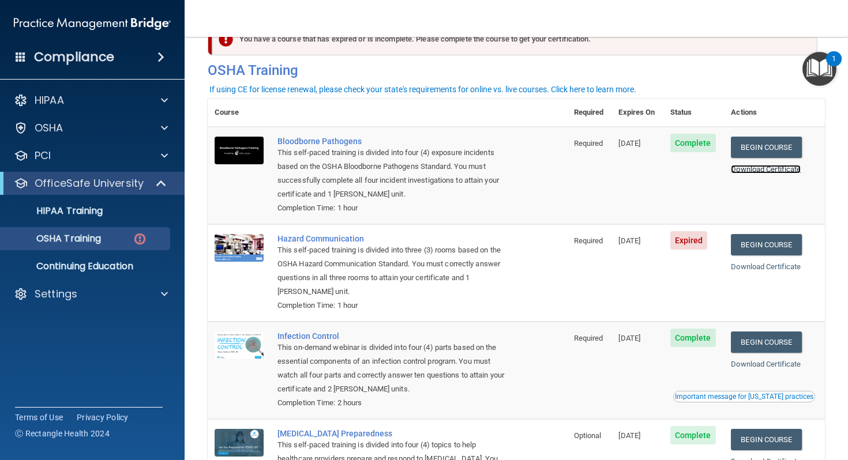
click at [783, 169] on link "Download Certificate" at bounding box center [766, 169] width 70 height 9
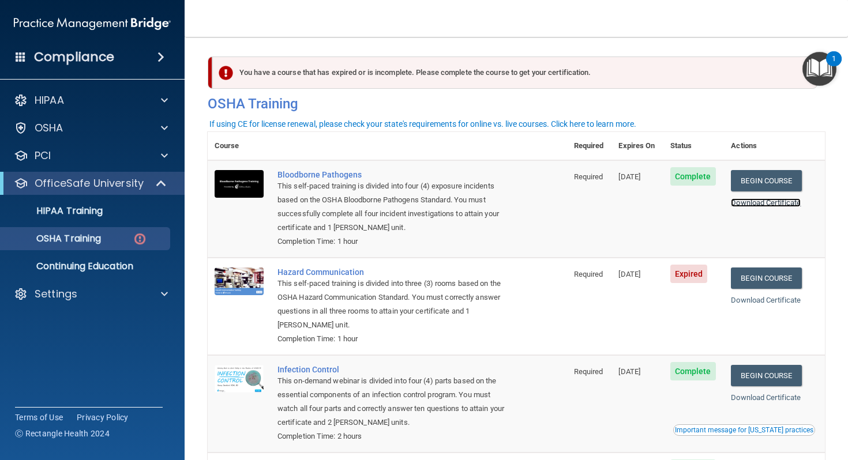
scroll to position [0, 0]
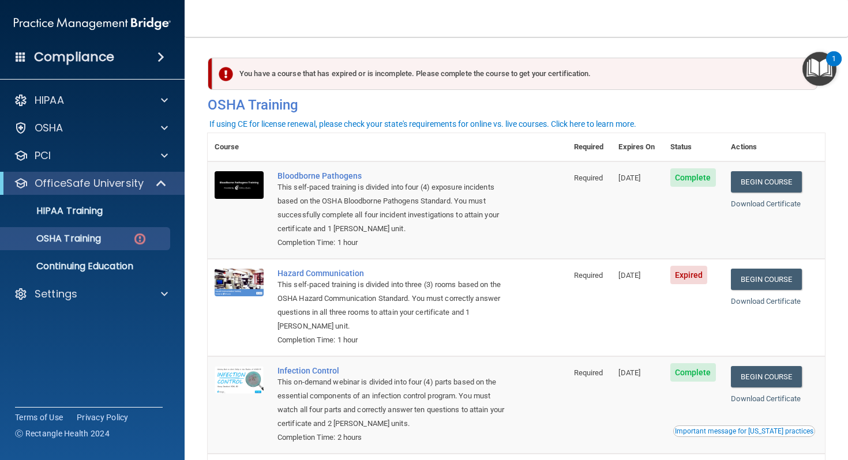
click at [626, 124] on div "If using CE for license renewal, please check your state's requirements for onl…" at bounding box center [422, 124] width 427 height 8
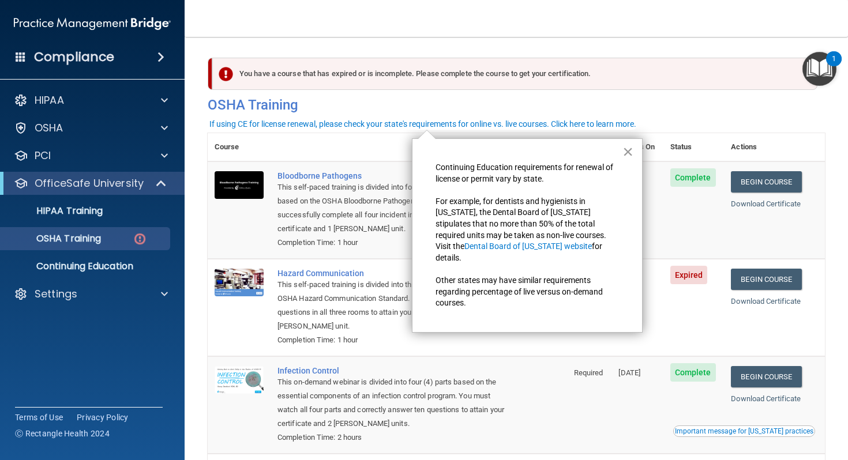
click at [628, 152] on button "×" at bounding box center [627, 151] width 11 height 18
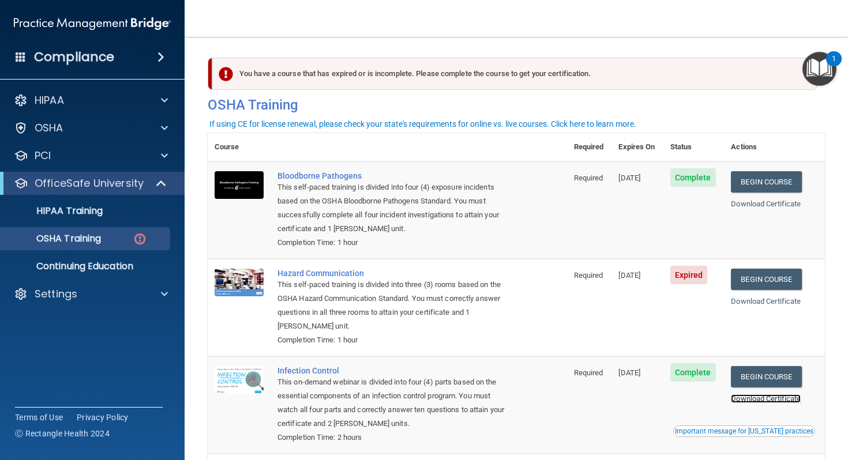
click at [765, 399] on link "Download Certificate" at bounding box center [766, 399] width 70 height 9
click at [774, 279] on link "Begin Course" at bounding box center [766, 279] width 70 height 21
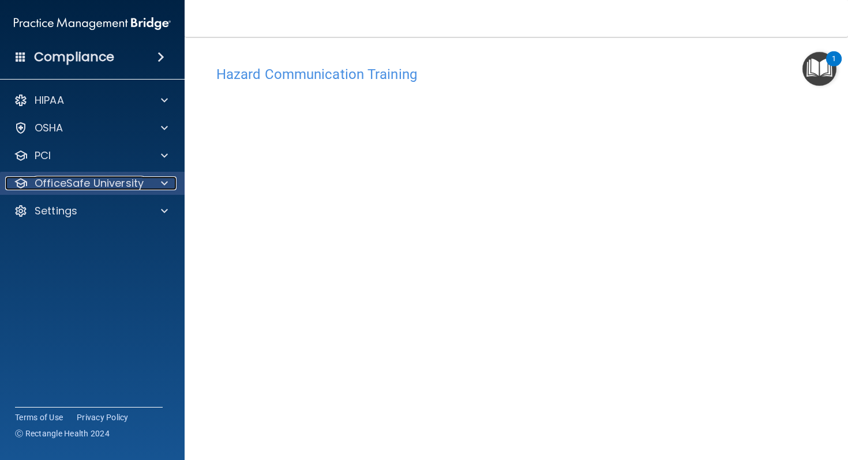
click at [125, 187] on p "OfficeSafe University" at bounding box center [89, 184] width 109 height 14
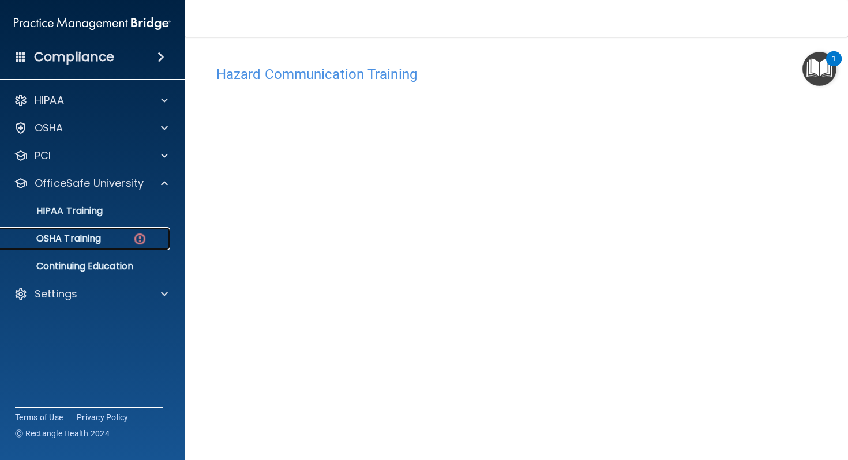
click at [118, 239] on div "OSHA Training" at bounding box center [85, 239] width 157 height 12
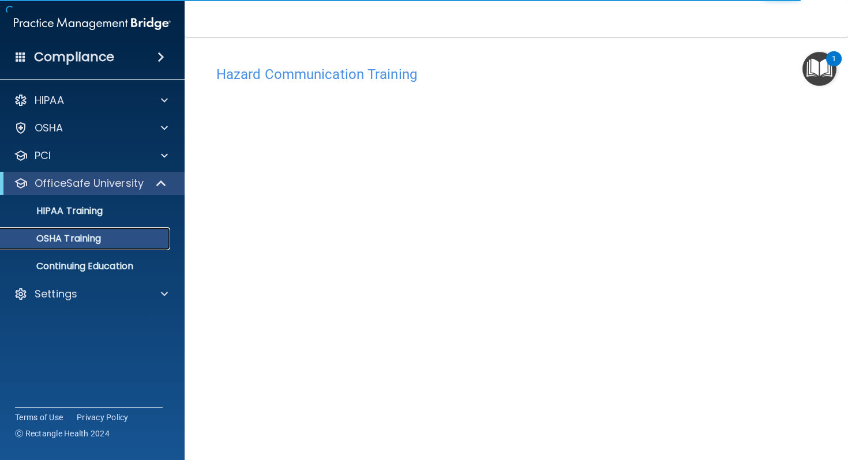
click at [101, 240] on p "OSHA Training" at bounding box center [53, 239] width 93 height 12
click at [89, 237] on p "OSHA Training" at bounding box center [53, 239] width 93 height 12
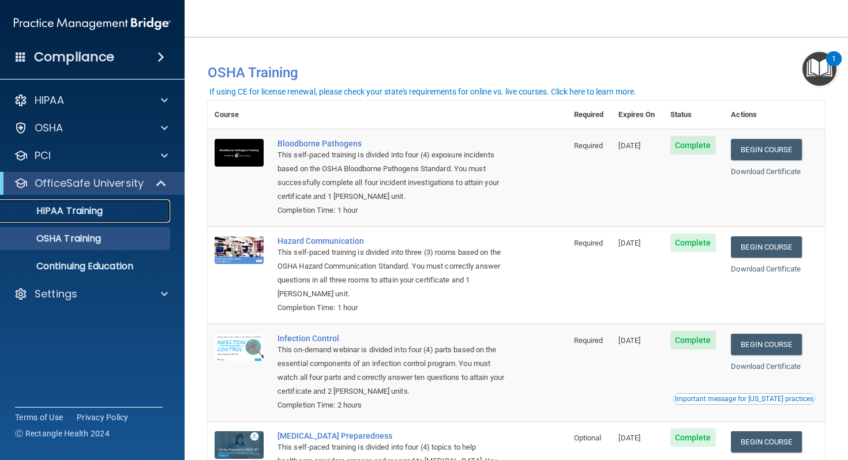
click at [88, 209] on p "HIPAA Training" at bounding box center [54, 211] width 95 height 12
